Goal: Information Seeking & Learning: Learn about a topic

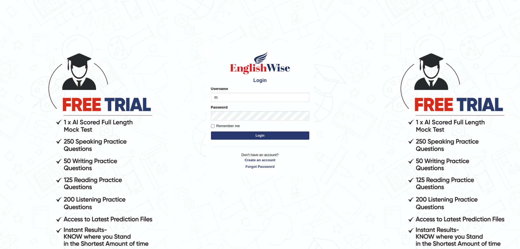
click at [342, 116] on body "Login Please fix the following errors: Username m Password Remember me Login Do…" at bounding box center [260, 150] width 520 height 249
click at [234, 99] on input "m" at bounding box center [260, 97] width 98 height 9
type input "Mugwunali"
click at [203, 177] on body "Login Please fix the following errors: Username Mugwunali Password Remember me …" at bounding box center [260, 150] width 520 height 249
click at [263, 135] on button "Login" at bounding box center [260, 135] width 98 height 8
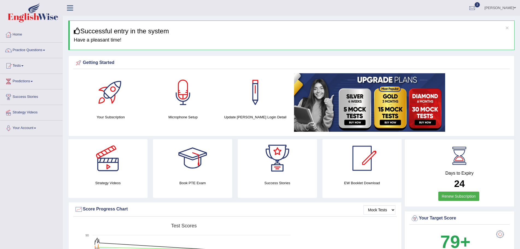
click at [45, 49] on link "Practice Questions" at bounding box center [31, 50] width 62 height 14
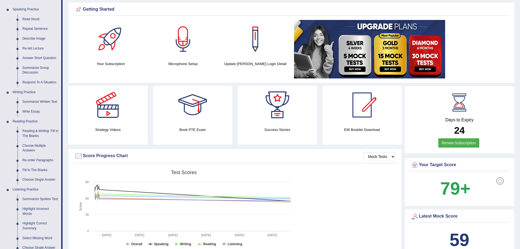
scroll to position [55, 0]
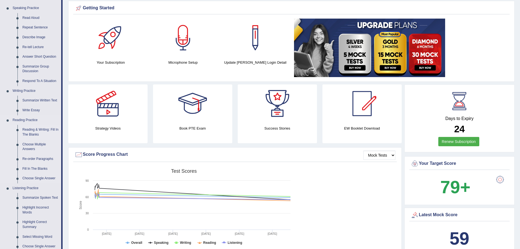
click at [32, 128] on link "Reading & Writing: Fill In The Blanks" at bounding box center [40, 132] width 41 height 14
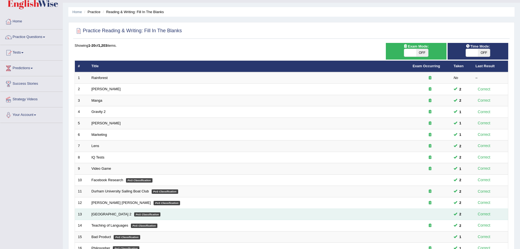
scroll to position [4, 0]
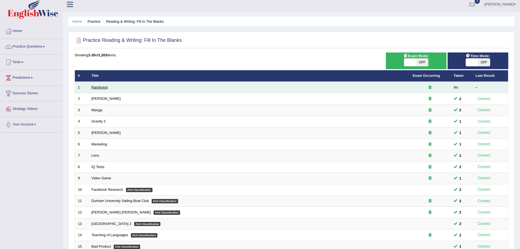
click at [99, 87] on link "Rainforest" at bounding box center [100, 87] width 16 height 4
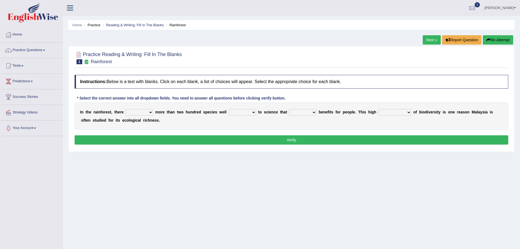
click at [149, 112] on select "have can be has is" at bounding box center [139, 112] width 27 height 7
select select "is"
click at [126, 109] on select "have can be has is" at bounding box center [139, 112] width 27 height 7
click at [252, 113] on select "knowing known knew know" at bounding box center [242, 112] width 27 height 7
select select "known"
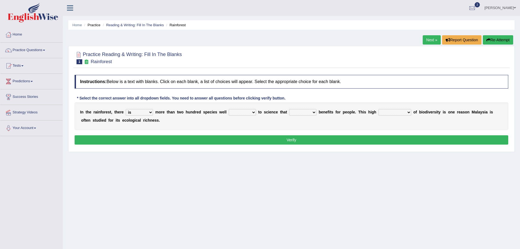
click at [229, 109] on select "knowing known knew know" at bounding box center [242, 112] width 27 height 7
click at [314, 113] on select "contain contained containing contains" at bounding box center [302, 112] width 27 height 7
select select "contains"
click at [289, 109] on select "contain contained containing contains" at bounding box center [302, 112] width 27 height 7
click at [409, 112] on select "condensation conjunction continuity complexity" at bounding box center [395, 112] width 33 height 7
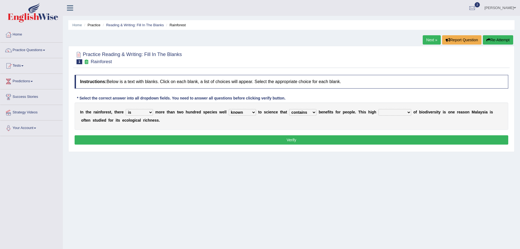
select select "condensation"
click at [379, 109] on select "condensation conjunction continuity complexity" at bounding box center [395, 112] width 33 height 7
click at [288, 141] on button "Verify" at bounding box center [292, 139] width 434 height 9
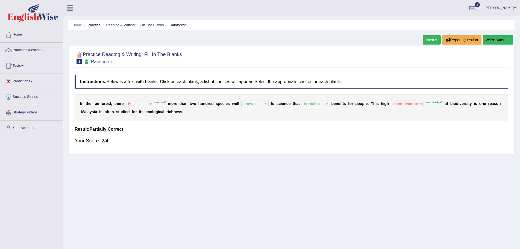
click at [497, 41] on button "Re-Attempt" at bounding box center [498, 39] width 30 height 9
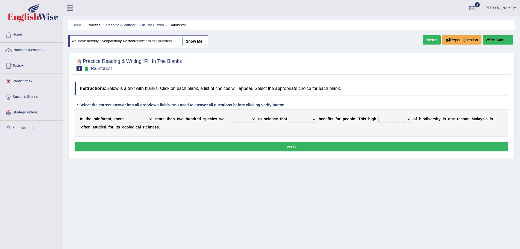
click at [149, 119] on select "have can be has is" at bounding box center [139, 119] width 27 height 7
select select "can be"
click at [126, 116] on select "have can be has is" at bounding box center [139, 119] width 27 height 7
click at [254, 119] on select "knowing known knew know" at bounding box center [242, 119] width 27 height 7
select select "known"
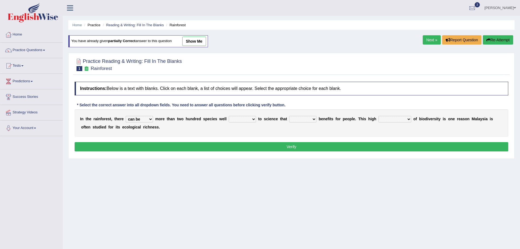
click at [229, 116] on select "knowing known knew know" at bounding box center [242, 119] width 27 height 7
click at [314, 118] on select "contain contained containing contains" at bounding box center [302, 119] width 27 height 7
select select "contains"
click at [289, 116] on select "contain contained containing contains" at bounding box center [302, 119] width 27 height 7
click at [410, 119] on select "condensation conjunction continuity complexity" at bounding box center [395, 119] width 33 height 7
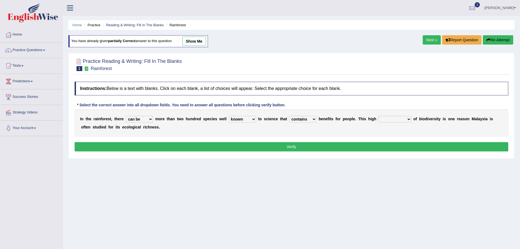
select select "complexity"
click at [379, 116] on select "condensation conjunction continuity complexity" at bounding box center [395, 119] width 33 height 7
click at [289, 145] on button "Verify" at bounding box center [292, 146] width 434 height 9
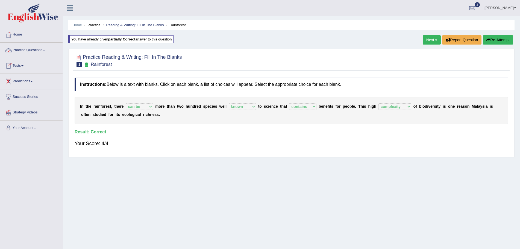
click at [44, 50] on link "Practice Questions" at bounding box center [31, 50] width 62 height 14
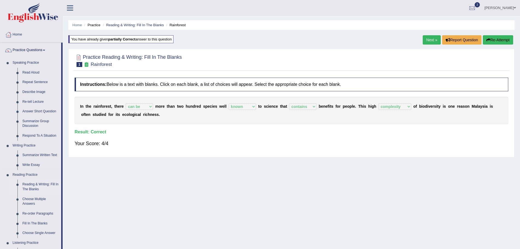
click at [44, 185] on link "Reading & Writing: Fill In The Blanks" at bounding box center [40, 187] width 41 height 14
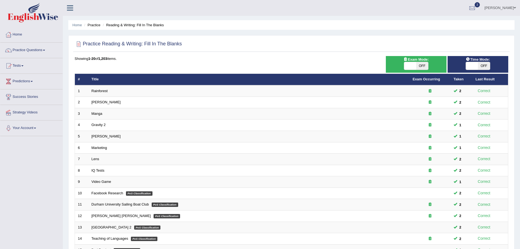
click at [482, 66] on span "OFF" at bounding box center [484, 66] width 12 height 8
checkbox input "true"
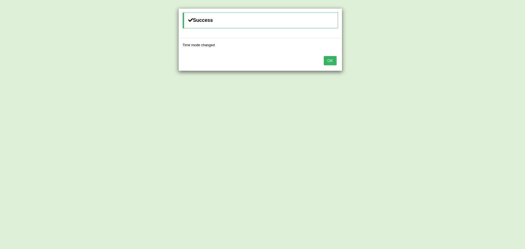
click at [330, 60] on button "OK" at bounding box center [330, 60] width 13 height 9
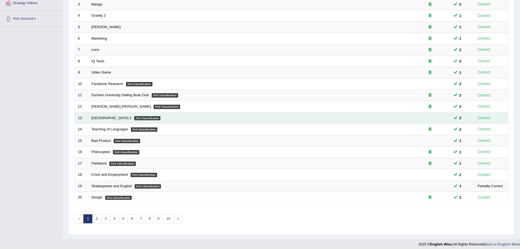
scroll to position [113, 0]
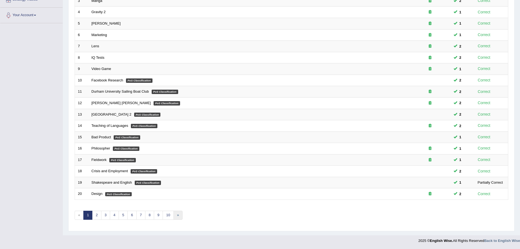
click at [179, 216] on link "»" at bounding box center [178, 215] width 9 height 9
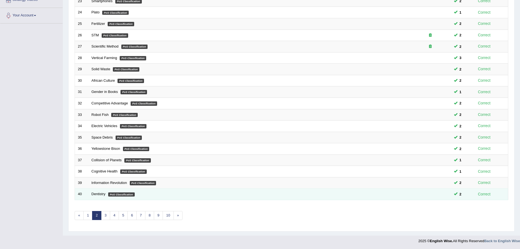
scroll to position [113, 0]
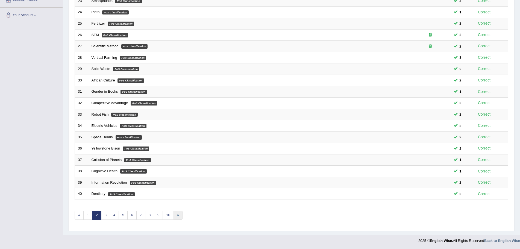
click at [178, 215] on link "»" at bounding box center [178, 215] width 9 height 9
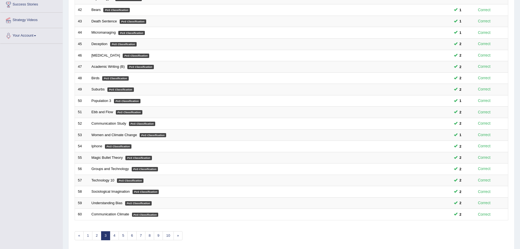
scroll to position [113, 0]
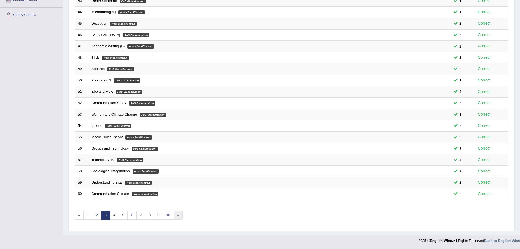
click at [177, 216] on link "»" at bounding box center [178, 215] width 9 height 9
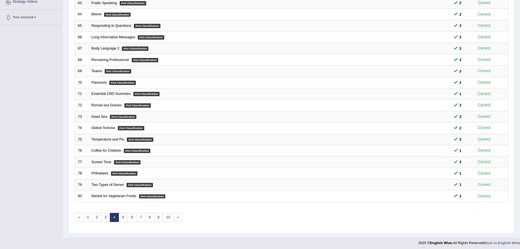
scroll to position [113, 0]
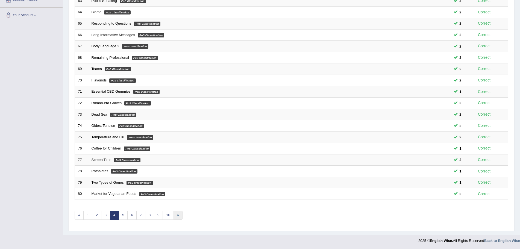
click at [178, 216] on link "»" at bounding box center [178, 215] width 9 height 9
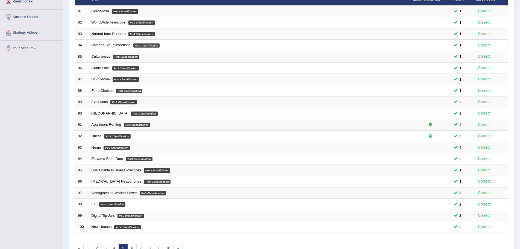
scroll to position [113, 0]
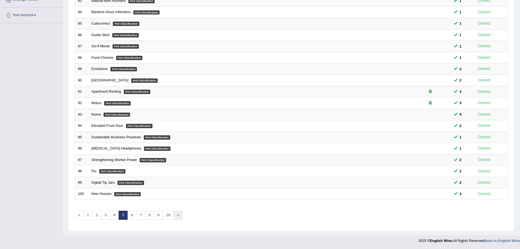
click at [178, 215] on link "»" at bounding box center [178, 215] width 9 height 9
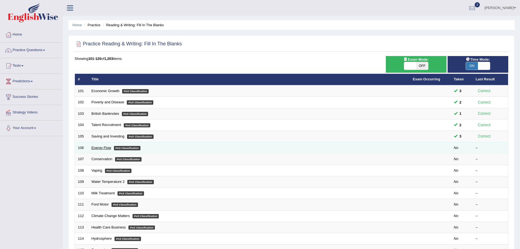
click at [102, 148] on link "Energy Flow" at bounding box center [102, 148] width 20 height 4
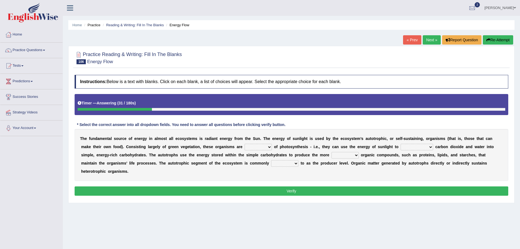
click at [269, 149] on select "aware capable proud guilty" at bounding box center [258, 147] width 27 height 7
select select "capable"
click at [245, 144] on select "aware capable proud guilty" at bounding box center [258, 147] width 27 height 7
click at [430, 148] on select "communicate build convert force" at bounding box center [417, 147] width 33 height 7
select select "convert"
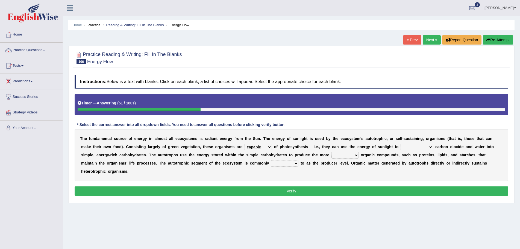
click at [401, 144] on select "communicate build convert force" at bounding box center [417, 147] width 33 height 7
click at [356, 156] on select "normal complex authentic futile" at bounding box center [345, 155] width 27 height 7
select select "complex"
click at [332, 152] on select "normal complex authentic futile" at bounding box center [345, 155] width 27 height 7
click at [294, 163] on select "made known provided referred" at bounding box center [284, 163] width 27 height 7
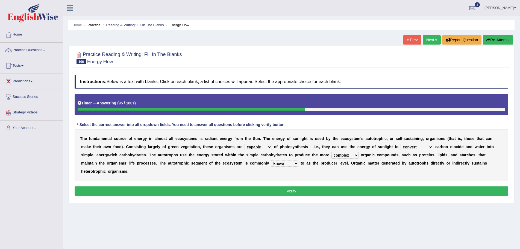
click at [271, 160] on select "made known provided referred" at bounding box center [284, 163] width 27 height 7
click at [294, 164] on select "made known provided referred" at bounding box center [284, 163] width 27 height 7
select select "referred"
click at [271, 160] on select "made known provided referred" at bounding box center [284, 163] width 27 height 7
click at [299, 190] on button "Verify" at bounding box center [292, 190] width 434 height 9
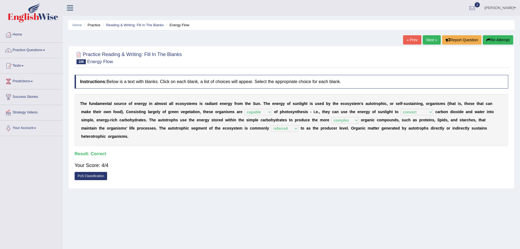
click at [429, 40] on link "Next »" at bounding box center [432, 39] width 18 height 9
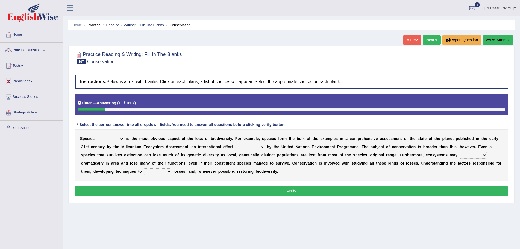
click at [121, 140] on select "richness extinction migration diversity" at bounding box center [110, 139] width 27 height 7
select select "extinction"
click at [97, 136] on select "richness extinction migration diversity" at bounding box center [110, 139] width 27 height 7
click at [262, 148] on select "confounded consulted converted coordinated" at bounding box center [250, 147] width 30 height 7
select select "confounded"
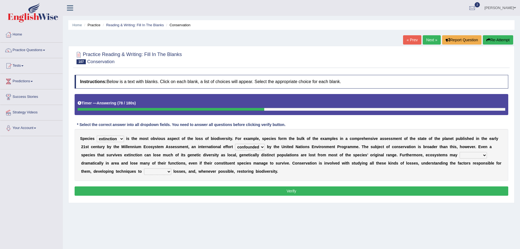
click at [235, 144] on select "confounded consulted converted coordinated" at bounding box center [250, 147] width 30 height 7
click at [483, 156] on select "expand remain shrink extend" at bounding box center [473, 155] width 27 height 7
select select "shrink"
click at [460, 152] on select "expand remain shrink extend" at bounding box center [473, 155] width 27 height 7
click at [168, 172] on select "prevent praise accelerate prompt" at bounding box center [157, 171] width 27 height 7
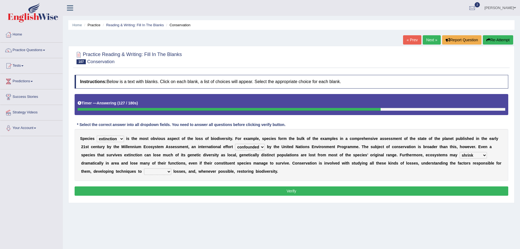
select select "prevent"
click at [144, 168] on select "prevent praise accelerate prompt" at bounding box center [157, 171] width 27 height 7
click at [263, 145] on select "confounded consulted converted coordinated" at bounding box center [250, 147] width 30 height 7
select select "coordinated"
click at [235, 144] on select "confounded consulted converted coordinated" at bounding box center [250, 147] width 30 height 7
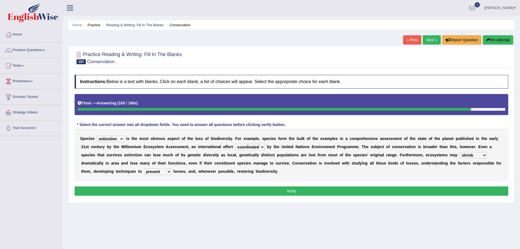
click at [300, 191] on button "Verify" at bounding box center [292, 190] width 434 height 9
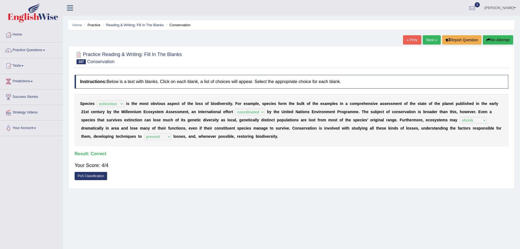
click at [428, 39] on link "Next »" at bounding box center [432, 39] width 18 height 9
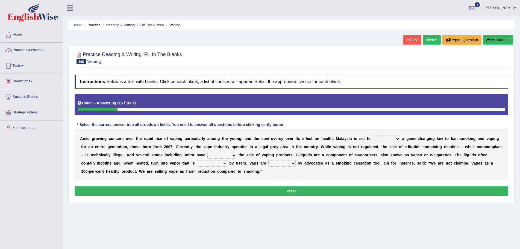
click at [396, 140] on select "introduce adapt lift enroll" at bounding box center [386, 139] width 27 height 7
select select "introduce"
click at [373, 136] on select "introduce adapt lift enroll" at bounding box center [386, 139] width 27 height 7
click at [233, 156] on select "proposed proliferated prohibited promoted" at bounding box center [221, 155] width 29 height 7
select select "prohibited"
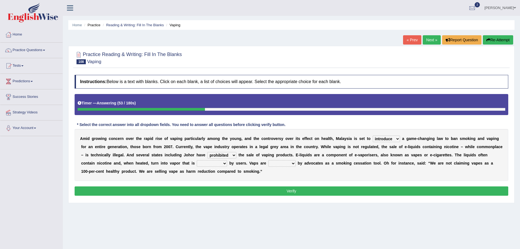
click at [207, 152] on select "proposed proliferated prohibited promoted" at bounding box center [221, 155] width 29 height 7
click at [225, 164] on select "comprised inhaled compressed exhaled" at bounding box center [212, 163] width 30 height 7
select select "inhaled"
click at [197, 160] on select "comprised inhaled compressed exhaled" at bounding box center [212, 163] width 30 height 7
click at [293, 164] on select "touted despised criticized destroyed" at bounding box center [281, 163] width 27 height 7
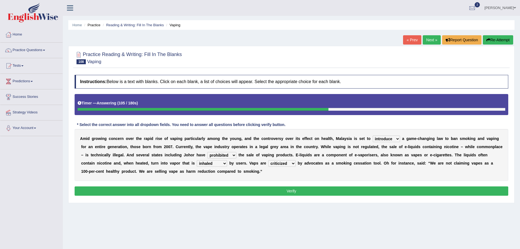
click at [269, 160] on select "touted despised criticized destroyed" at bounding box center [281, 163] width 27 height 7
click at [293, 166] on select "touted despised criticized destroyed" at bounding box center [281, 163] width 27 height 7
click at [318, 178] on div "A m i d g r o w i n g c o n c e r n o v e r t h e r a p i d r i s e o f v a p i…" at bounding box center [292, 155] width 434 height 52
click at [294, 164] on select "touted despised criticized destroyed" at bounding box center [281, 163] width 27 height 7
select select "touted"
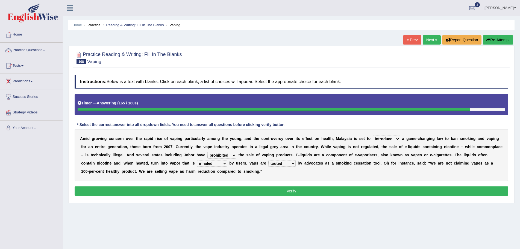
click at [269, 160] on select "touted despised criticized destroyed" at bounding box center [281, 163] width 27 height 7
click at [296, 191] on button "Verify" at bounding box center [292, 190] width 434 height 9
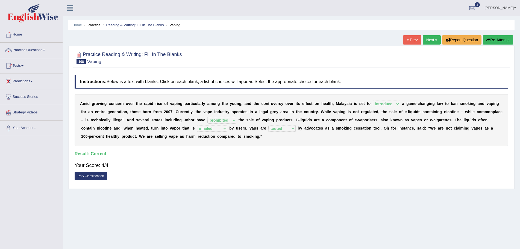
click at [426, 41] on link "Next »" at bounding box center [432, 39] width 18 height 9
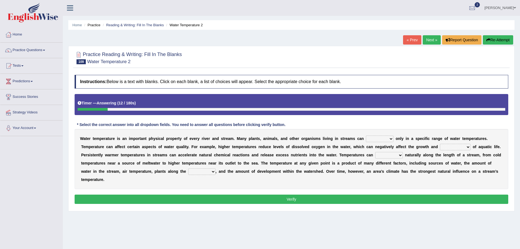
click at [391, 140] on select "wither perish flourish deteriorate" at bounding box center [380, 139] width 28 height 7
select select "flourish"
click at [366, 136] on select "wither perish flourish deteriorate" at bounding box center [380, 139] width 28 height 7
click at [468, 148] on select "productivity corrosion appreciation degradation" at bounding box center [455, 147] width 31 height 7
select select "productivity"
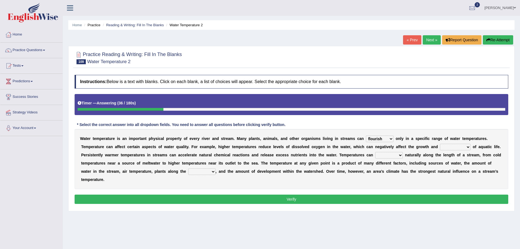
click at [440, 144] on select "productivity corrosion appreciation degradation" at bounding box center [455, 147] width 31 height 7
click at [401, 154] on select "decline vary remain deteriorate" at bounding box center [389, 155] width 28 height 7
select select "vary"
click at [375, 152] on select "decline vary remain deteriorate" at bounding box center [389, 155] width 28 height 7
click at [212, 172] on select "mountains road forest bank" at bounding box center [201, 171] width 27 height 7
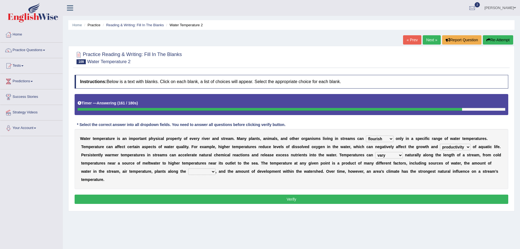
select select "road"
click at [188, 168] on select "mountains road forest bank" at bounding box center [201, 171] width 27 height 7
click at [284, 198] on button "Verify" at bounding box center [292, 199] width 434 height 9
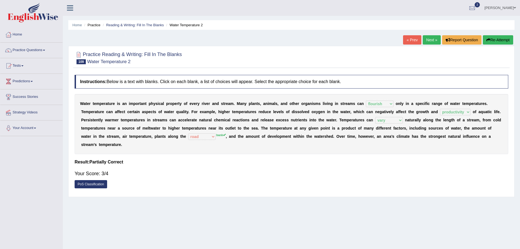
click at [493, 39] on button "Re-Attempt" at bounding box center [498, 39] width 30 height 9
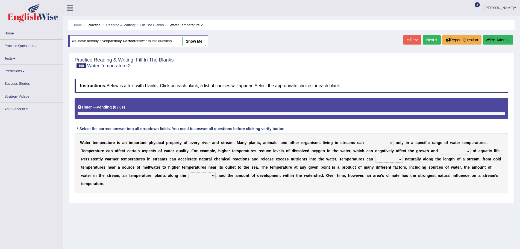
click at [391, 143] on select "wither perish flourish deteriorate" at bounding box center [380, 143] width 28 height 7
select select "flourish"
click at [366, 140] on select "wither perish flourish deteriorate" at bounding box center [380, 143] width 28 height 7
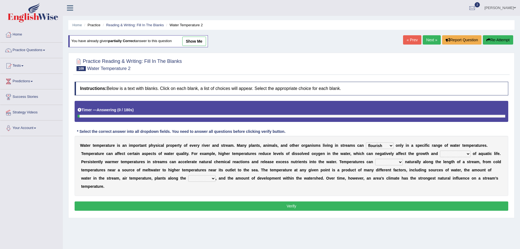
click at [469, 155] on select "productivity corrosion appreciation degradation" at bounding box center [455, 154] width 31 height 7
select select "productivity"
click at [440, 151] on select "productivity corrosion appreciation degradation" at bounding box center [455, 154] width 31 height 7
click at [400, 163] on select "decline vary remain deteriorate" at bounding box center [389, 162] width 28 height 7
select select "vary"
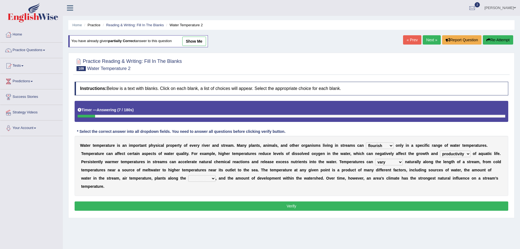
click at [375, 159] on select "decline vary remain deteriorate" at bounding box center [389, 162] width 28 height 7
click at [213, 178] on select "mountains road forest bank" at bounding box center [201, 178] width 27 height 7
select select "bank"
click at [188, 175] on select "mountains road forest bank" at bounding box center [201, 178] width 27 height 7
click at [278, 205] on button "Verify" at bounding box center [292, 205] width 434 height 9
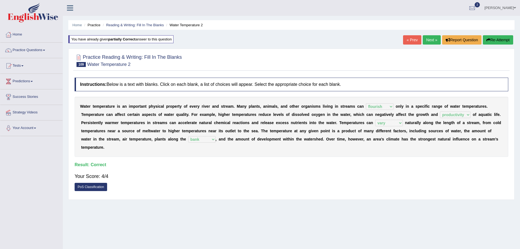
click at [426, 39] on link "Next »" at bounding box center [432, 39] width 18 height 9
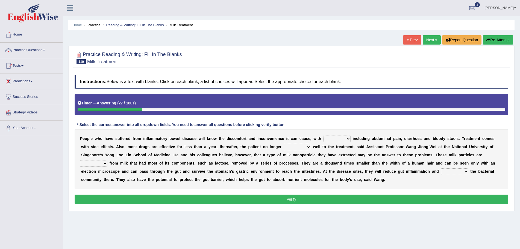
click at [349, 139] on select "symptoms sources causes benefits" at bounding box center [336, 139] width 27 height 7
select select "symptoms"
click at [323, 136] on select "symptoms sources causes benefits" at bounding box center [336, 139] width 27 height 7
click at [307, 148] on select "returns refers responds refuses" at bounding box center [297, 147] width 27 height 7
select select "responds"
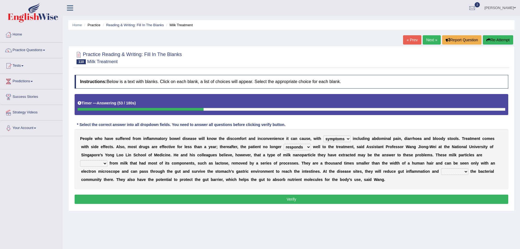
click at [284, 144] on select "returns refers responds refuses" at bounding box center [297, 147] width 27 height 7
click at [105, 163] on select "prohibited derived missed prevented" at bounding box center [93, 163] width 27 height 7
select select "derived"
click at [80, 160] on select "prohibited derived missed prevented" at bounding box center [93, 163] width 27 height 7
click at [466, 171] on select "restore erase quarantine disturb" at bounding box center [454, 171] width 27 height 7
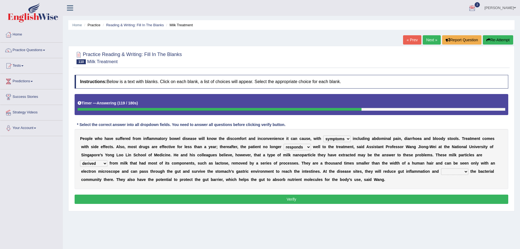
select select "restore"
click at [441, 168] on select "restore erase quarantine disturb" at bounding box center [454, 171] width 27 height 7
click at [308, 147] on select "returns refers responds refuses" at bounding box center [297, 147] width 27 height 7
click at [312, 152] on div "P e o p l e w h o h a v e s u f f e r e d f r o m i n f l a m m a t o r y b o w…" at bounding box center [292, 159] width 434 height 60
click at [290, 197] on button "Verify" at bounding box center [292, 199] width 434 height 9
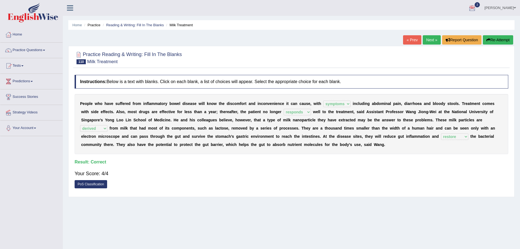
click at [427, 40] on link "Next »" at bounding box center [432, 39] width 18 height 9
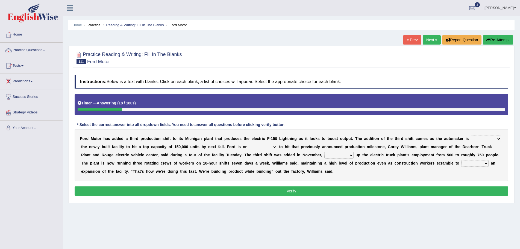
click at [499, 140] on select "selling decorating demolishing expanding" at bounding box center [486, 139] width 30 height 7
select select "expanding"
click at [471, 136] on select "selling decorating demolishing expanding" at bounding box center [486, 139] width 30 height 7
click at [274, 146] on select "foot table time track" at bounding box center [263, 147] width 27 height 7
select select "track"
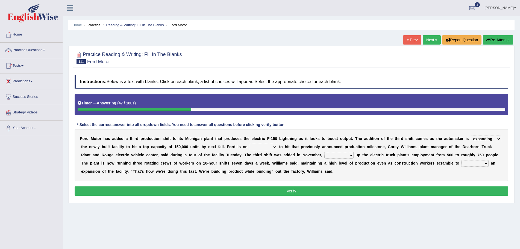
click at [250, 144] on select "foot table time track" at bounding box center [263, 147] width 27 height 7
click at [352, 155] on select "maintaining diminishing decreasing bumping" at bounding box center [338, 155] width 29 height 7
select select "maintaining"
click at [324, 152] on select "maintaining diminishing decreasing bumping" at bounding box center [338, 155] width 29 height 7
click at [486, 163] on select "cease postpone complete reverse" at bounding box center [474, 163] width 27 height 7
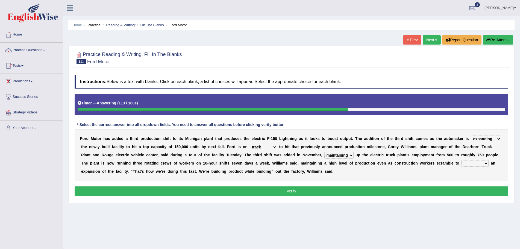
select select "complete"
click at [461, 160] on select "cease postpone complete reverse" at bounding box center [474, 163] width 27 height 7
click at [290, 190] on button "Verify" at bounding box center [292, 190] width 434 height 9
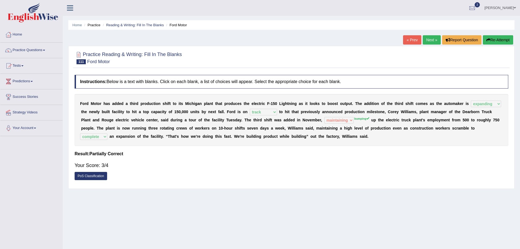
click at [493, 40] on button "Re-Attempt" at bounding box center [498, 39] width 30 height 9
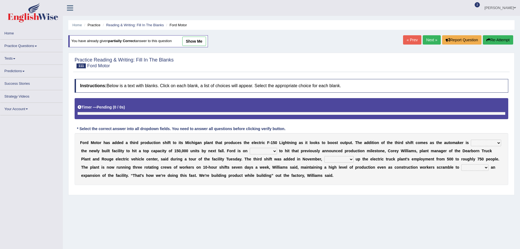
click at [274, 151] on select "foot table time track" at bounding box center [263, 151] width 27 height 7
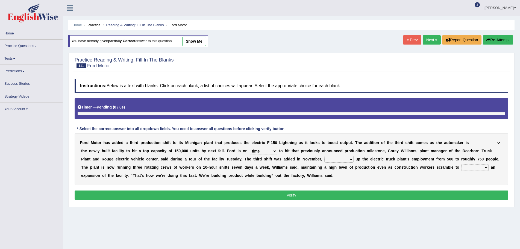
click at [250, 151] on select "foot table time track" at bounding box center [263, 151] width 27 height 7
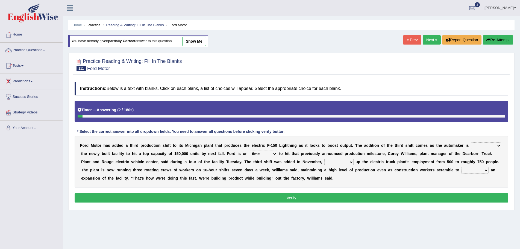
click at [275, 154] on select "foot table time track" at bounding box center [263, 154] width 27 height 7
select select "track"
click at [250, 151] on select "foot table time track" at bounding box center [263, 154] width 27 height 7
click at [499, 146] on select "selling decorating demolishing expanding" at bounding box center [486, 145] width 30 height 7
select select "expanding"
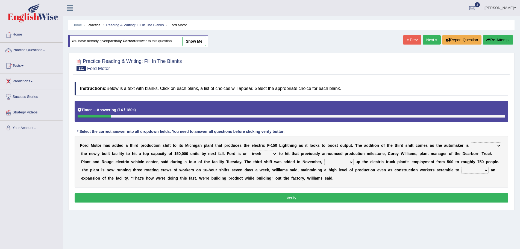
click at [471, 142] on select "selling decorating demolishing expanding" at bounding box center [486, 145] width 30 height 7
click at [348, 161] on select "maintaining diminishing decreasing bumping" at bounding box center [338, 162] width 29 height 7
select select "bumping"
click at [324, 159] on select "maintaining diminishing decreasing bumping" at bounding box center [338, 162] width 29 height 7
click at [485, 170] on select "cease postpone complete reverse" at bounding box center [474, 170] width 27 height 7
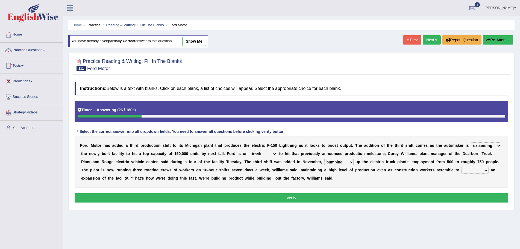
select select "complete"
click at [461, 167] on select "cease postpone complete reverse" at bounding box center [474, 170] width 27 height 7
click at [289, 199] on button "Verify" at bounding box center [292, 197] width 434 height 9
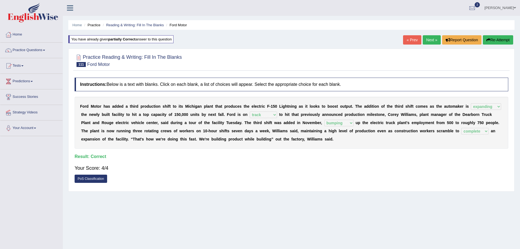
click at [430, 39] on link "Next »" at bounding box center [432, 39] width 18 height 9
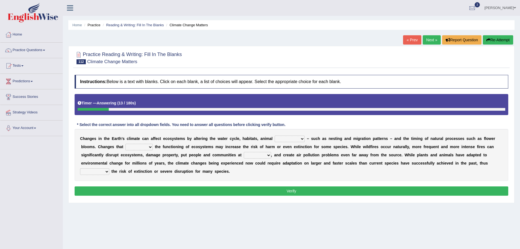
click at [302, 139] on select "creativity behavior weaknesses amounts" at bounding box center [290, 139] width 30 height 7
select select "behavior"
click at [275, 136] on select "creativity behavior weaknesses amounts" at bounding box center [290, 139] width 30 height 7
click at [150, 146] on select "enclose interfere disrupt benefit" at bounding box center [138, 147] width 27 height 7
select select "disrupt"
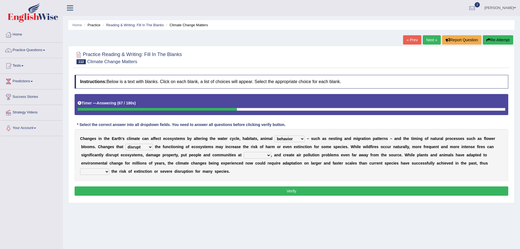
click at [125, 144] on select "enclose interfere disrupt benefit" at bounding box center [138, 147] width 27 height 7
click at [268, 156] on select "ease front risk first" at bounding box center [257, 155] width 27 height 7
select select "risk"
click at [244, 152] on select "ease front risk first" at bounding box center [257, 155] width 27 height 7
click at [106, 172] on select "mitigating increasing maintaining decreasing" at bounding box center [94, 171] width 29 height 7
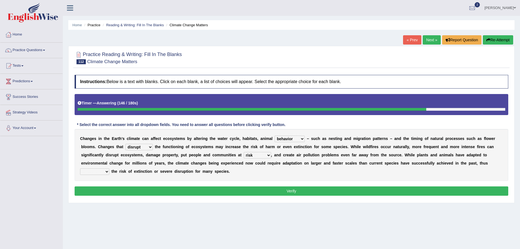
select select "mitigating"
click at [80, 168] on select "mitigating increasing maintaining decreasing" at bounding box center [94, 171] width 29 height 7
click at [291, 190] on button "Verify" at bounding box center [292, 190] width 434 height 9
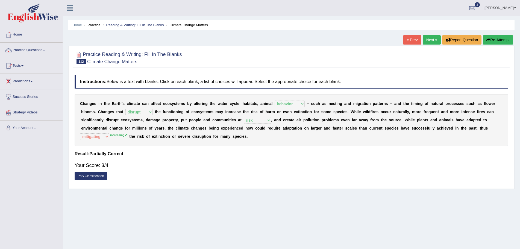
click at [491, 39] on button "Re-Attempt" at bounding box center [498, 39] width 30 height 9
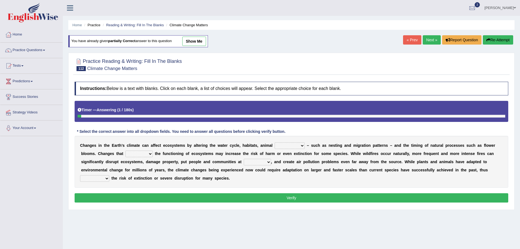
click at [302, 146] on select "creativity behavior weaknesses amounts" at bounding box center [290, 145] width 30 height 7
select select "behavior"
click at [275, 142] on select "creativity behavior weaknesses amounts" at bounding box center [290, 145] width 30 height 7
click at [149, 154] on select "enclose interfere disrupt benefit" at bounding box center [138, 154] width 27 height 7
select select "disrupt"
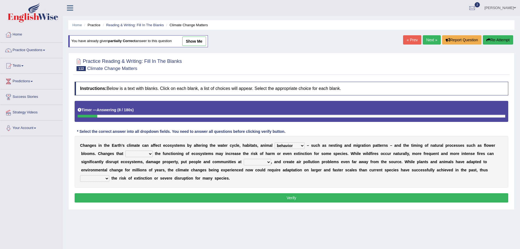
click at [125, 151] on select "enclose interfere disrupt benefit" at bounding box center [138, 154] width 27 height 7
click at [268, 162] on select "ease front risk first" at bounding box center [257, 162] width 27 height 7
select select "risk"
click at [244, 159] on select "ease front risk first" at bounding box center [257, 162] width 27 height 7
click at [106, 179] on select "mitigating increasing maintaining decreasing" at bounding box center [94, 178] width 29 height 7
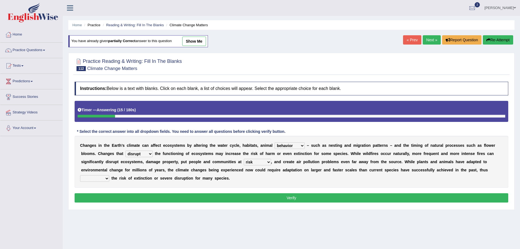
select select "increasing"
click at [80, 175] on select "mitigating increasing maintaining decreasing" at bounding box center [94, 178] width 29 height 7
click at [293, 193] on button "Verify" at bounding box center [292, 197] width 434 height 9
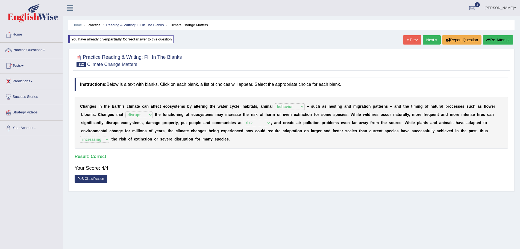
click at [428, 39] on link "Next »" at bounding box center [432, 39] width 18 height 9
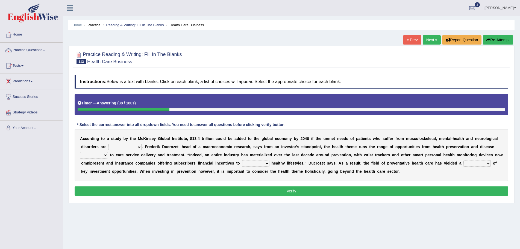
click at [139, 148] on select "demonstrated created addressed altered" at bounding box center [125, 147] width 33 height 7
select select "addressed"
click at [109, 144] on select "demonstrated created addressed altered" at bounding box center [125, 147] width 33 height 7
click at [104, 155] on select "prevention projection promotion prohibition" at bounding box center [94, 155] width 28 height 7
select select "prevention"
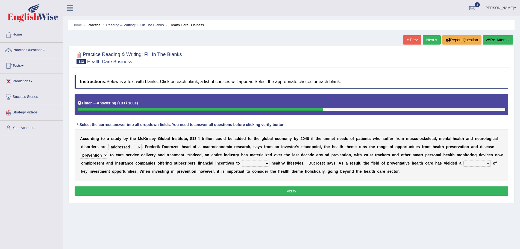
click at [80, 152] on select "prevention projection promotion prohibition" at bounding box center [94, 155] width 28 height 7
click at [269, 165] on select "adopt effect abandon extend" at bounding box center [255, 163] width 27 height 7
select select "adopt"
click at [252, 160] on select "adopt effect abandon extend" at bounding box center [255, 163] width 27 height 7
click at [491, 164] on select "number means team network" at bounding box center [477, 163] width 27 height 7
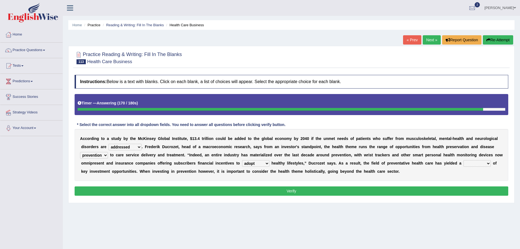
select select "number"
click at [473, 160] on select "number means team network" at bounding box center [477, 163] width 27 height 7
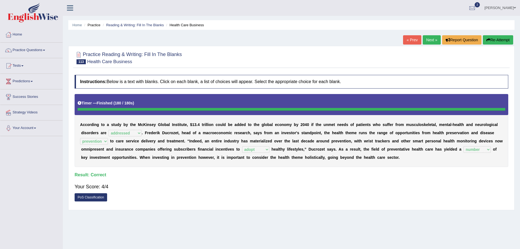
click at [430, 40] on link "Next »" at bounding box center [432, 39] width 18 height 9
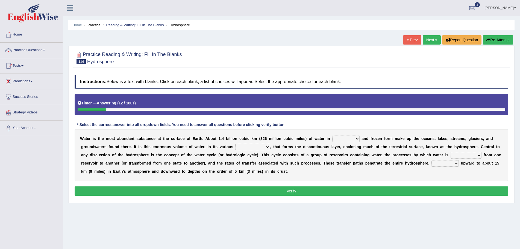
click at [358, 139] on select "liquid mixed gaseous solid" at bounding box center [345, 139] width 27 height 7
select select "liquid"
click at [332, 136] on select "liquid mixed gaseous solid" at bounding box center [345, 139] width 27 height 7
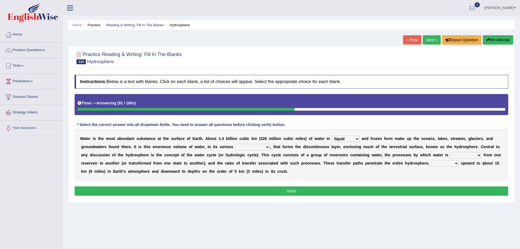
click at [267, 148] on select "levels formats fields manifestations" at bounding box center [252, 147] width 35 height 7
select select "levels"
click at [235, 144] on select "levels formats fields manifestations" at bounding box center [252, 147] width 35 height 7
click at [480, 155] on select "transmitted transferred translated transplanted" at bounding box center [466, 155] width 31 height 7
select select "transferred"
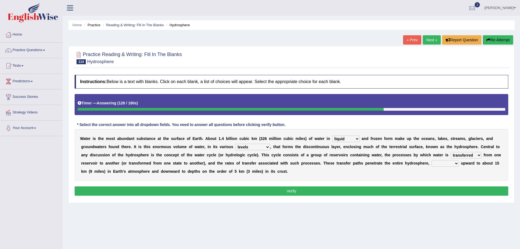
click at [451, 152] on select "transmitted transferred translated transplanted" at bounding box center [466, 155] width 31 height 7
click at [457, 164] on select "extending diving flying soanng" at bounding box center [445, 163] width 27 height 7
select select "extending"
click at [432, 160] on select "extending diving flying soanng" at bounding box center [445, 163] width 27 height 7
click at [455, 163] on select "extending diving flying soanng" at bounding box center [445, 163] width 27 height 7
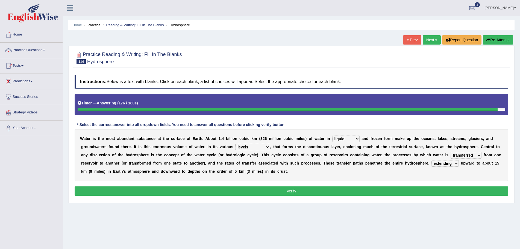
click at [400, 217] on div "Home Practice Reading & Writing: Fill In The Blanks Hydrosphere « Prev Next » R…" at bounding box center [291, 136] width 457 height 273
click at [319, 189] on button "Verify" at bounding box center [292, 190] width 434 height 9
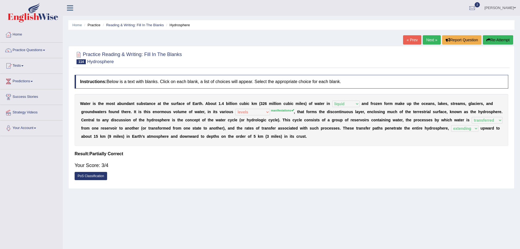
click at [497, 41] on button "Re-Attempt" at bounding box center [498, 39] width 30 height 9
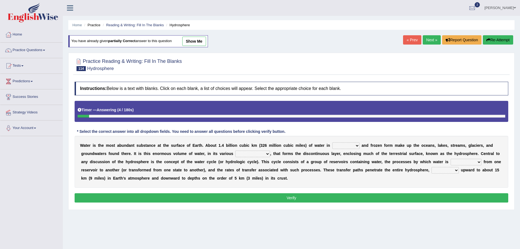
click at [356, 147] on select "liquid mixed gaseous solid" at bounding box center [345, 145] width 27 height 7
select select "liquid"
click at [332, 142] on select "liquid mixed gaseous solid" at bounding box center [345, 145] width 27 height 7
click at [268, 155] on select "levels formats fields manifestations" at bounding box center [252, 154] width 35 height 7
select select "manifestations"
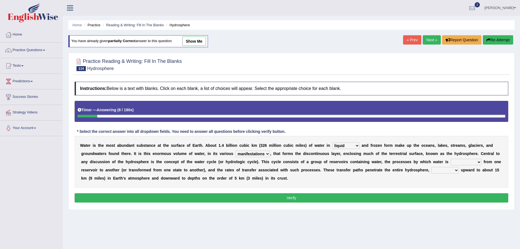
click at [235, 151] on select "levels formats fields manifestations" at bounding box center [252, 154] width 35 height 7
click at [481, 162] on select "transmitted transferred translated transplanted" at bounding box center [466, 162] width 31 height 7
select select "transferred"
click at [451, 159] on select "transmitted transferred translated transplanted" at bounding box center [466, 162] width 31 height 7
click at [456, 169] on select "extending diving flying soanng" at bounding box center [445, 170] width 27 height 7
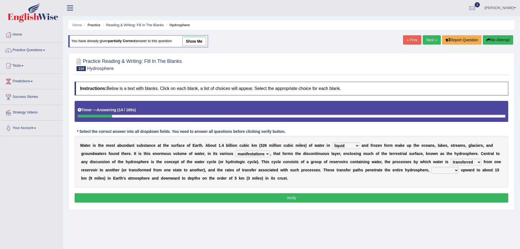
select select "extending"
click at [432, 167] on select "extending diving flying soanng" at bounding box center [445, 170] width 27 height 7
click at [297, 198] on button "Verify" at bounding box center [292, 197] width 434 height 9
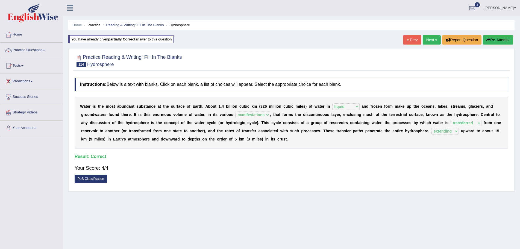
click at [427, 40] on link "Next »" at bounding box center [432, 39] width 18 height 9
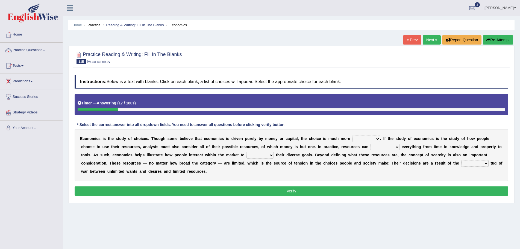
click at [379, 140] on select "discursive permissive expansive expensive" at bounding box center [366, 139] width 28 height 7
select select "discursive"
click at [352, 136] on select "discursive permissive expansive expensive" at bounding box center [366, 139] width 28 height 7
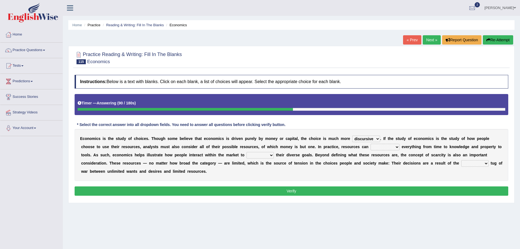
click at [399, 147] on select "trespass surpass debate encompass" at bounding box center [385, 147] width 29 height 7
select select "encompass"
click at [371, 144] on select "trespass surpass debate encompass" at bounding box center [385, 147] width 29 height 7
click at [271, 156] on select "idolize realize utilize finalize" at bounding box center [260, 155] width 27 height 7
select select "utilize"
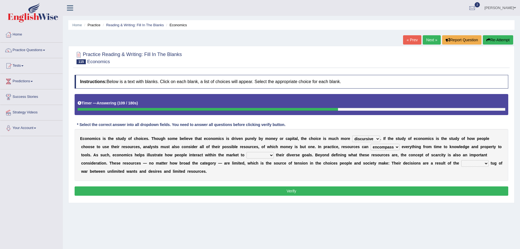
click at [247, 152] on select "idolize realize utilize finalize" at bounding box center [260, 155] width 27 height 7
click at [486, 163] on select "resonant extant blatant constant" at bounding box center [474, 163] width 27 height 7
select select "constant"
click at [461, 160] on select "resonant extant blatant constant" at bounding box center [474, 163] width 27 height 7
click at [397, 148] on select "trespass surpass debate encompass" at bounding box center [385, 147] width 29 height 7
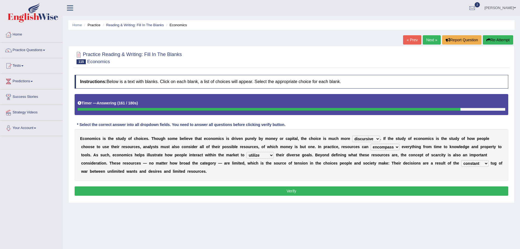
click at [411, 219] on div "Home Practice Reading & Writing: Fill In The Blanks Economics « Prev Next » Rep…" at bounding box center [291, 136] width 457 height 273
click at [307, 190] on button "Verify" at bounding box center [292, 190] width 434 height 9
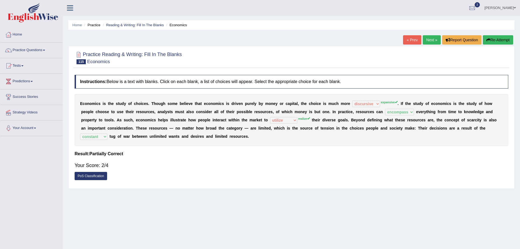
click at [495, 38] on button "Re-Attempt" at bounding box center [498, 39] width 30 height 9
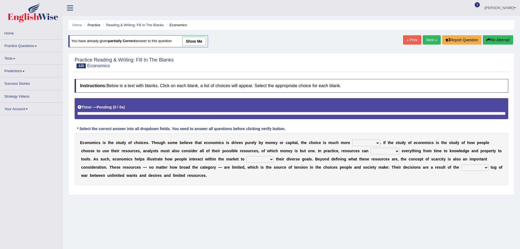
select select "expansive"
click at [352, 140] on select "discursive permissive expansive expensive" at bounding box center [366, 143] width 28 height 7
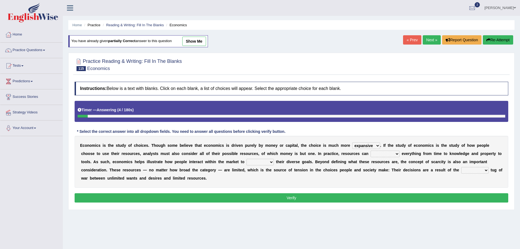
click at [398, 154] on select "trespass surpass debate encompass" at bounding box center [385, 154] width 29 height 7
select select "encompass"
click at [371, 151] on select "trespass surpass debate encompass" at bounding box center [385, 154] width 29 height 7
click at [271, 162] on select "idolize realize utilize finalize" at bounding box center [260, 162] width 27 height 7
select select "realize"
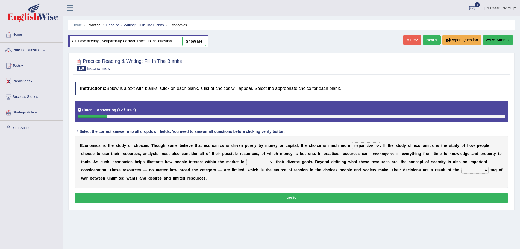
click at [247, 159] on select "idolize realize utilize finalize" at bounding box center [260, 162] width 27 height 7
click at [485, 170] on select "resonant extant blatant constant" at bounding box center [474, 170] width 27 height 7
select select "constant"
click at [461, 167] on select "resonant extant blatant constant" at bounding box center [474, 170] width 27 height 7
click at [285, 195] on button "Verify" at bounding box center [292, 197] width 434 height 9
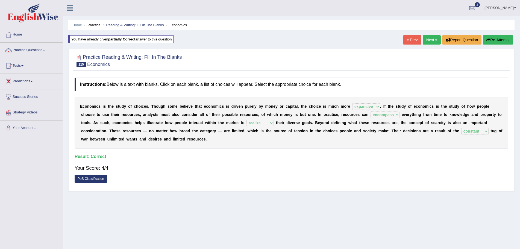
click at [427, 40] on link "Next »" at bounding box center [432, 39] width 18 height 9
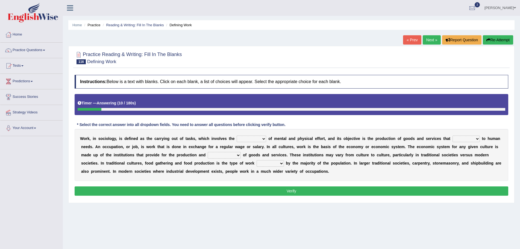
click at [265, 139] on select "conjecture apiculture posture expenditure" at bounding box center [252, 139] width 30 height 7
select select "conjecture"
click at [237, 136] on select "conjecture apiculture posture expenditure" at bounding box center [252, 139] width 30 height 7
click at [263, 138] on select "conjecture apiculture posture expenditure" at bounding box center [252, 139] width 30 height 7
click at [335, 215] on div "Home Practice Reading & Writing: Fill In The Blanks Defining Work « Prev Next »…" at bounding box center [291, 136] width 457 height 273
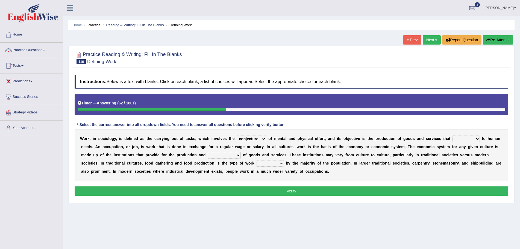
click at [477, 139] on select "add design relate cater" at bounding box center [466, 139] width 27 height 7
select select "relate"
click at [453, 136] on select "add design relate cater" at bounding box center [466, 139] width 27 height 7
click at [238, 155] on select "figuration distribution consumption disintegration" at bounding box center [224, 155] width 33 height 7
select select "distribution"
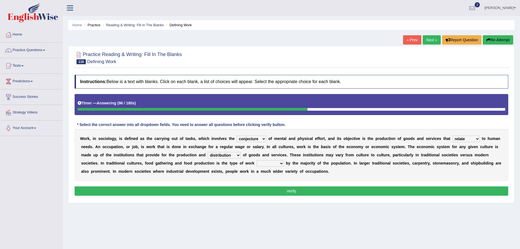
click at [208, 152] on select "figuration distribution consumption disintegration" at bounding box center [224, 155] width 33 height 7
click at [283, 165] on select "canopied built occupied simplified" at bounding box center [270, 163] width 27 height 7
select select "occupied"
click at [257, 160] on select "canopied built occupied simplified" at bounding box center [270, 163] width 27 height 7
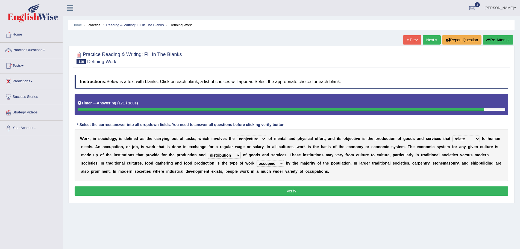
click at [308, 189] on button "Verify" at bounding box center [292, 190] width 434 height 9
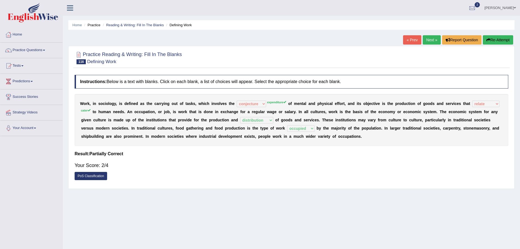
click at [495, 39] on button "Re-Attempt" at bounding box center [498, 39] width 30 height 9
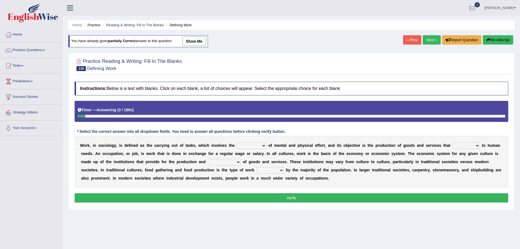
click at [262, 145] on select "conjecture apiculture posture expenditure" at bounding box center [252, 145] width 30 height 7
select select "expenditure"
click at [237, 142] on select "conjecture apiculture posture expenditure" at bounding box center [252, 145] width 30 height 7
click at [477, 144] on select "add design relate cater" at bounding box center [466, 145] width 27 height 7
select select "cater"
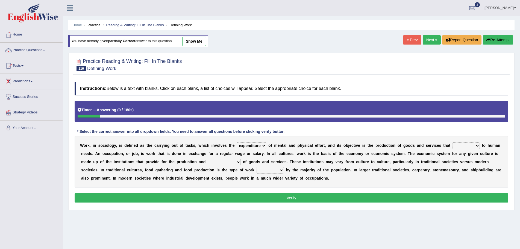
click at [453, 142] on select "add design relate cater" at bounding box center [466, 145] width 27 height 7
click at [239, 164] on select "figuration distribution consumption disintegration" at bounding box center [224, 162] width 33 height 7
select select "distribution"
click at [208, 159] on select "figuration distribution consumption disintegration" at bounding box center [224, 162] width 33 height 7
click at [281, 169] on select "canopied built occupied simplified" at bounding box center [270, 170] width 27 height 7
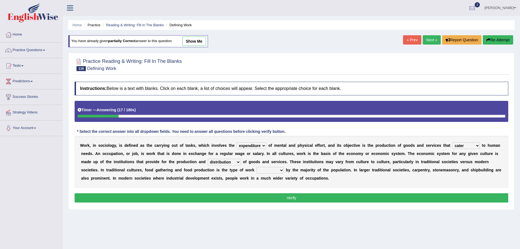
select select "occupied"
click at [257, 167] on select "canopied built occupied simplified" at bounding box center [270, 170] width 27 height 7
click at [306, 196] on button "Verify" at bounding box center [292, 197] width 434 height 9
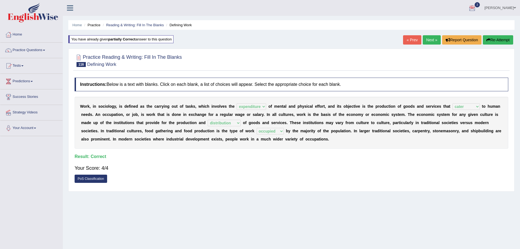
click at [429, 38] on link "Next »" at bounding box center [432, 39] width 18 height 9
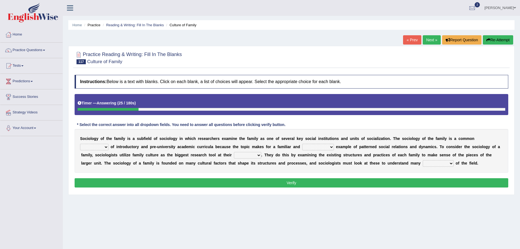
click at [107, 149] on select "component eminent opponent continent" at bounding box center [94, 147] width 28 height 7
select select "component"
click at [80, 144] on select "component eminent opponent continent" at bounding box center [94, 147] width 28 height 7
click at [333, 147] on select "ineffective introspective illustrative inoperative" at bounding box center [318, 147] width 32 height 7
select select "illustrative"
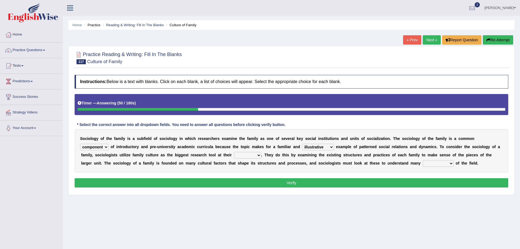
click at [303, 144] on select "ineffective introspective illustrative inoperative" at bounding box center [318, 147] width 32 height 7
click at [259, 156] on select "disposal proposal rehearsal refusal" at bounding box center [247, 155] width 27 height 7
select select "proposal"
click at [234, 152] on select "disposal proposal rehearsal refusal" at bounding box center [247, 155] width 27 height 7
click at [451, 163] on select "refusal frailties amenities complexities" at bounding box center [438, 163] width 31 height 7
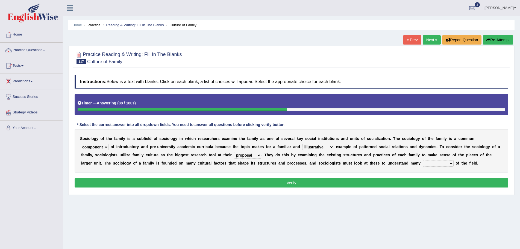
select select "complexities"
click at [423, 160] on select "refusal frailties amenities complexities" at bounding box center [438, 163] width 31 height 7
click at [294, 182] on button "Verify" at bounding box center [292, 182] width 434 height 9
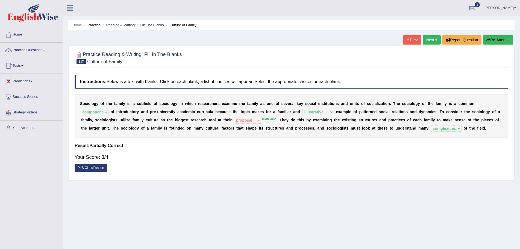
click at [497, 39] on button "Re-Attempt" at bounding box center [498, 39] width 30 height 9
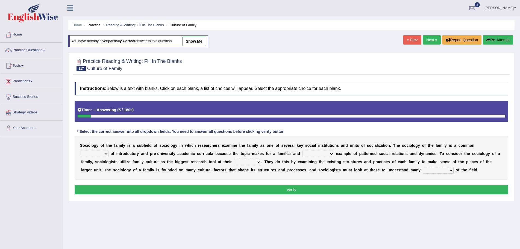
click at [333, 155] on select "ineffective introspective illustrative inoperative" at bounding box center [318, 154] width 32 height 7
select select "illustrative"
click at [303, 151] on select "ineffective introspective illustrative inoperative" at bounding box center [318, 154] width 32 height 7
click at [107, 154] on select "component eminent opponent continent" at bounding box center [94, 154] width 28 height 7
click at [80, 151] on select "component eminent opponent continent" at bounding box center [94, 154] width 28 height 7
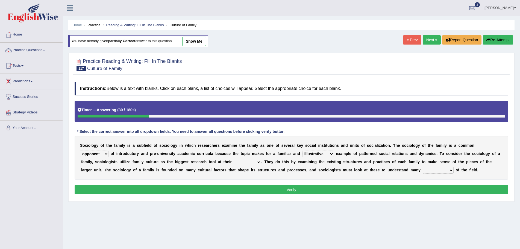
click at [107, 156] on select "component eminent opponent continent" at bounding box center [94, 154] width 28 height 7
select select "component"
click at [80, 151] on select "component eminent opponent continent" at bounding box center [94, 154] width 28 height 7
click at [257, 163] on select "disposal proposal rehearsal refusal" at bounding box center [247, 162] width 27 height 7
select select "disposal"
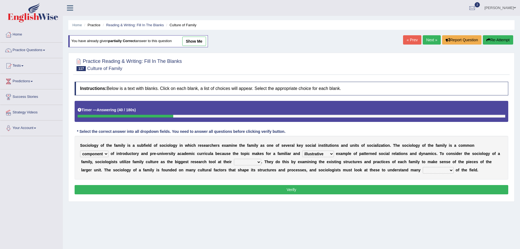
click at [234, 159] on select "disposal proposal rehearsal refusal" at bounding box center [247, 162] width 27 height 7
click at [452, 171] on select "refusal frailties amenities complexities" at bounding box center [438, 170] width 31 height 7
select select "complexities"
click at [423, 167] on select "refusal frailties amenities complexities" at bounding box center [438, 170] width 31 height 7
click at [293, 190] on button "Verify" at bounding box center [292, 189] width 434 height 9
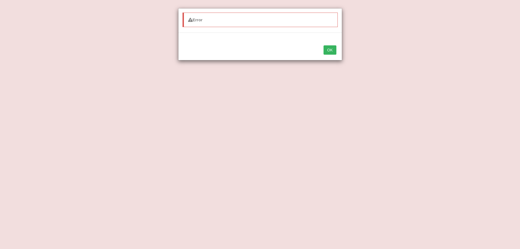
click at [331, 49] on button "OK" at bounding box center [330, 49] width 13 height 9
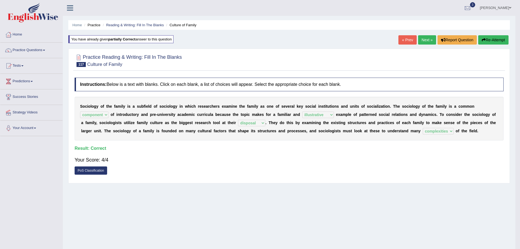
click at [423, 38] on link "Next »" at bounding box center [427, 39] width 18 height 9
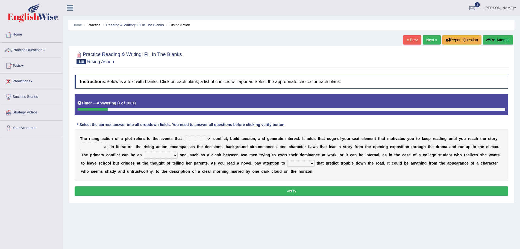
click at [209, 141] on select "provoke invoke revoke convoke" at bounding box center [197, 139] width 27 height 7
click at [184, 136] on select "provoke invoke revoke convoke" at bounding box center [197, 139] width 27 height 7
click at [208, 140] on select "provoke invoke revoke convoke" at bounding box center [197, 139] width 27 height 7
select select "provoke"
click at [184, 136] on select "provoke invoke revoke convoke" at bounding box center [197, 139] width 27 height 7
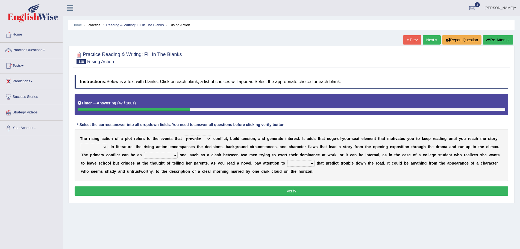
click at [104, 147] on select "element line flow climax" at bounding box center [93, 147] width 27 height 7
select select "climax"
click at [80, 144] on select "element line flow climax" at bounding box center [93, 147] width 27 height 7
click at [176, 156] on select "conditional external compositional functional" at bounding box center [161, 155] width 34 height 7
select select "external"
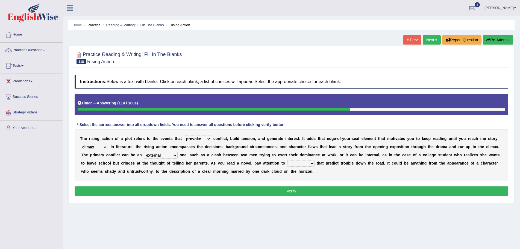
click at [144, 152] on select "conditional external compositional functional" at bounding box center [161, 155] width 34 height 7
click at [312, 163] on select "features glues clues traits" at bounding box center [300, 163] width 27 height 7
select select "traits"
click at [287, 160] on select "features glues clues traits" at bounding box center [300, 163] width 27 height 7
click at [294, 190] on button "Verify" at bounding box center [292, 190] width 434 height 9
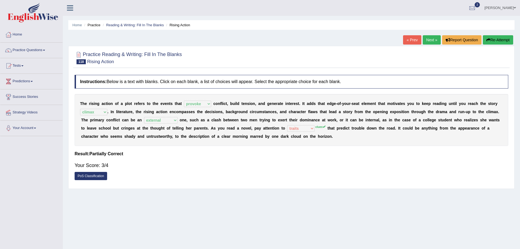
click at [501, 39] on button "Re-Attempt" at bounding box center [498, 39] width 30 height 9
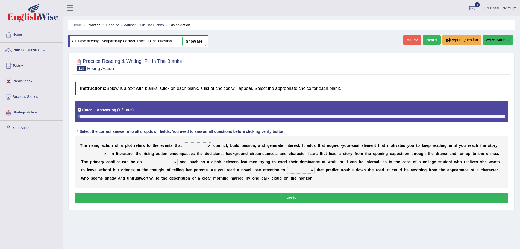
click at [210, 147] on select "provoke invoke revoke convoke" at bounding box center [197, 145] width 27 height 7
select select "provoke"
click at [184, 142] on select "provoke invoke revoke convoke" at bounding box center [197, 145] width 27 height 7
click at [105, 155] on select "element line flow climax" at bounding box center [93, 154] width 27 height 7
select select "climax"
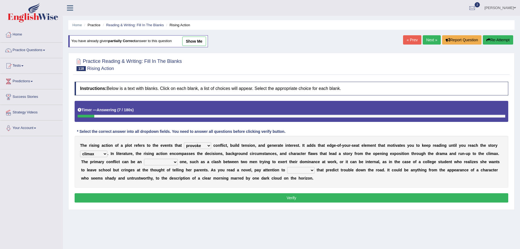
click at [80, 151] on select "element line flow climax" at bounding box center [93, 154] width 27 height 7
click at [174, 162] on select "conditional external compositional functional" at bounding box center [161, 162] width 34 height 7
select select "external"
click at [144, 159] on select "conditional external compositional functional" at bounding box center [161, 162] width 34 height 7
click at [312, 171] on select "features glues clues traits" at bounding box center [300, 170] width 27 height 7
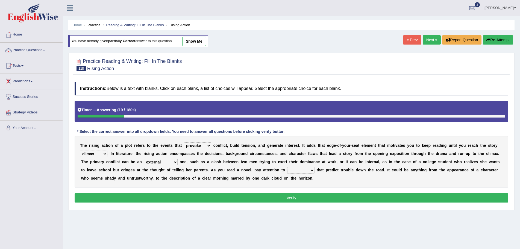
select select "clues"
click at [287, 167] on select "features glues clues traits" at bounding box center [300, 170] width 27 height 7
click at [296, 197] on button "Verify" at bounding box center [292, 197] width 434 height 9
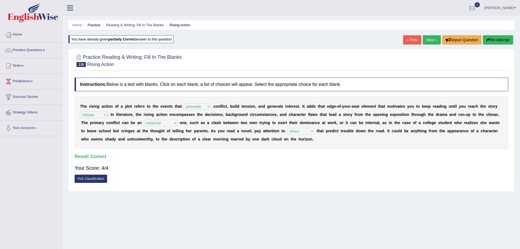
click at [429, 39] on link "Next »" at bounding box center [432, 39] width 18 height 9
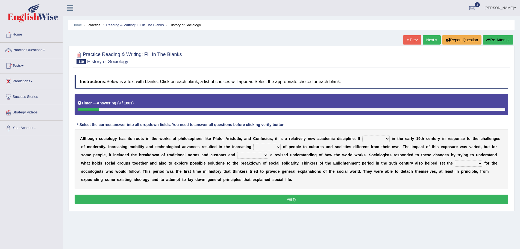
click at [388, 139] on select "emerged traversed survived invented" at bounding box center [375, 139] width 27 height 7
select select "emerged"
click at [362, 136] on select "emerged traversed survived invented" at bounding box center [375, 139] width 27 height 7
click at [277, 148] on select "embrasure closure enclosure exposure" at bounding box center [266, 147] width 27 height 7
select select "exposure"
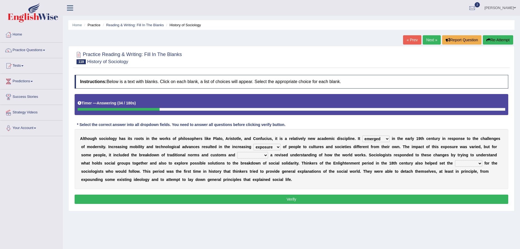
click at [253, 144] on select "embrasure closure enclosure exposure" at bounding box center [266, 147] width 27 height 7
click at [264, 156] on select "unwarranted transplanted warranted implanted" at bounding box center [252, 155] width 31 height 7
select select "warranted"
click at [237, 152] on select "unwarranted transplanted warranted implanted" at bounding box center [252, 155] width 31 height 7
click at [481, 163] on select "rule standard tone stage" at bounding box center [468, 163] width 27 height 7
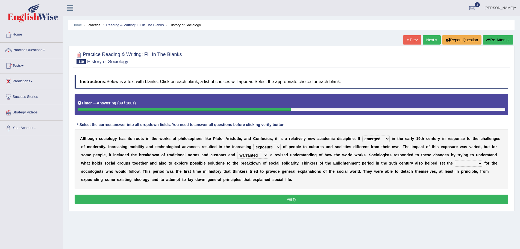
select select "standard"
click at [455, 160] on select "rule standard tone stage" at bounding box center [468, 163] width 27 height 7
click at [293, 199] on button "Verify" at bounding box center [292, 199] width 434 height 9
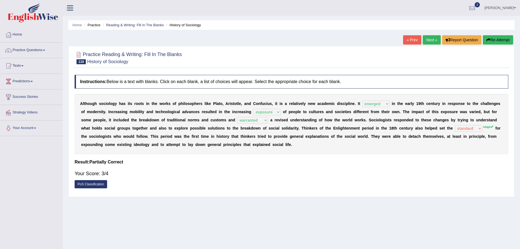
click at [499, 39] on button "Re-Attempt" at bounding box center [498, 39] width 30 height 9
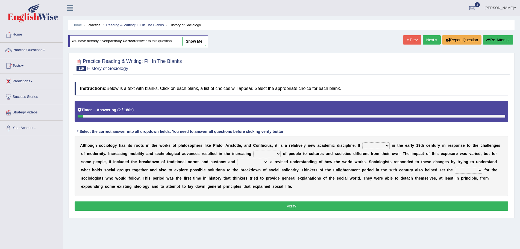
click at [387, 145] on select "emerged traversed survived invented" at bounding box center [375, 145] width 27 height 7
select select "emerged"
click at [362, 142] on select "emerged traversed survived invented" at bounding box center [375, 145] width 27 height 7
click at [279, 154] on select "embrasure closure enclosure exposure" at bounding box center [266, 154] width 27 height 7
select select "exposure"
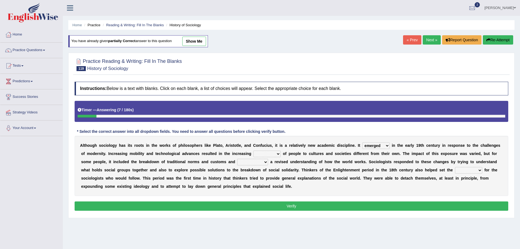
click at [253, 151] on select "embrasure closure enclosure exposure" at bounding box center [266, 154] width 27 height 7
click at [266, 162] on select "unwarranted transplanted warranted implanted" at bounding box center [252, 162] width 31 height 7
select select "warranted"
click at [237, 159] on select "unwarranted transplanted warranted implanted" at bounding box center [252, 162] width 31 height 7
click at [480, 171] on select "rule standard tone stage" at bounding box center [468, 170] width 27 height 7
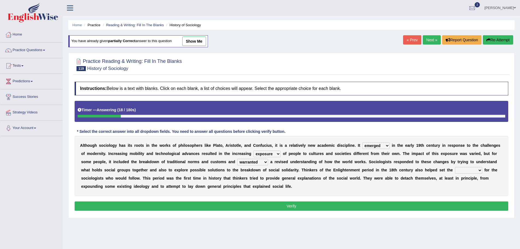
select select "stage"
click at [455, 167] on select "rule standard tone stage" at bounding box center [468, 170] width 27 height 7
click at [298, 206] on button "Verify" at bounding box center [292, 205] width 434 height 9
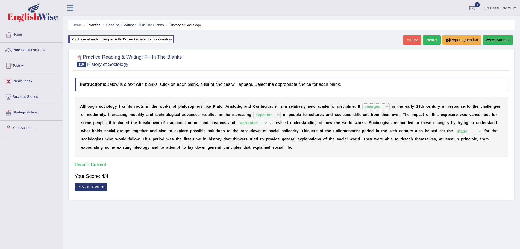
click at [429, 38] on link "Next »" at bounding box center [432, 39] width 18 height 9
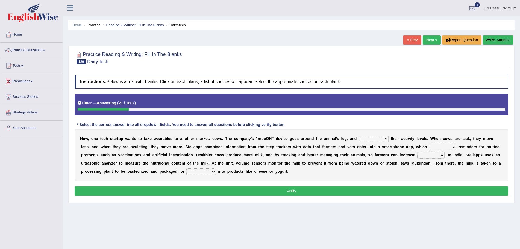
click at [386, 139] on select "stabilizes tracks polls overwhelms" at bounding box center [374, 139] width 30 height 7
select select "tracks"
click at [359, 136] on select "stabilizes tracks polls overwhelms" at bounding box center [374, 139] width 30 height 7
click at [455, 147] on select "argues imbues issues retrieves" at bounding box center [442, 147] width 27 height 7
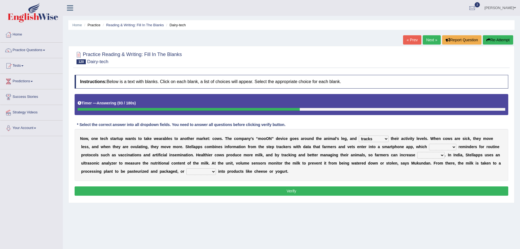
select select "issues"
click at [429, 144] on select "argues imbues issues retrieves" at bounding box center [442, 147] width 27 height 7
click at [442, 156] on select "fields infields yields heralds" at bounding box center [430, 155] width 27 height 7
select select "yields"
click at [417, 152] on select "fields infields yields heralds" at bounding box center [430, 155] width 27 height 7
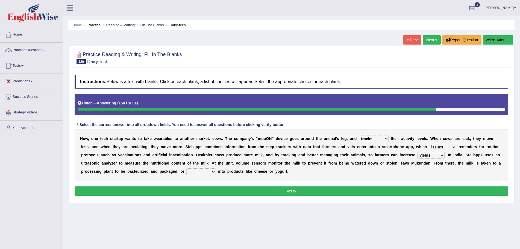
click at [213, 172] on select "contracted converted combated constrained" at bounding box center [201, 171] width 30 height 7
select select "converted"
click at [186, 168] on select "contracted converted combated constrained" at bounding box center [201, 171] width 30 height 7
click at [302, 191] on button "Verify" at bounding box center [292, 190] width 434 height 9
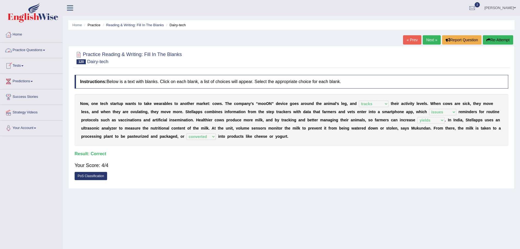
click at [45, 50] on span at bounding box center [44, 50] width 2 height 1
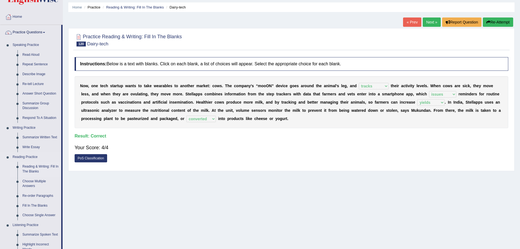
scroll to position [27, 0]
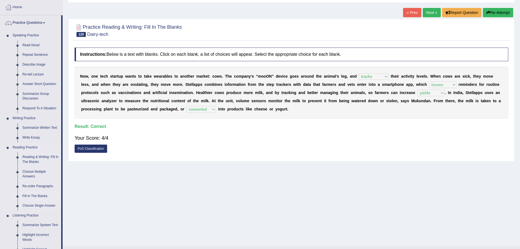
click at [33, 195] on link "Fill In The Blanks" at bounding box center [40, 196] width 41 height 10
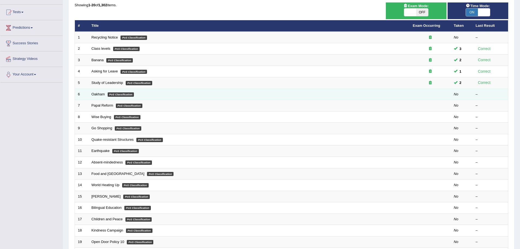
scroll to position [113, 0]
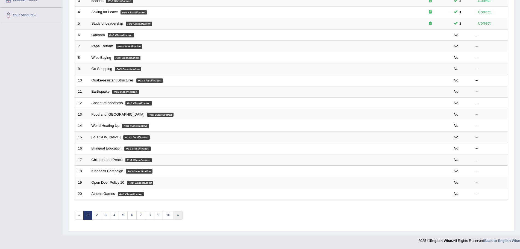
click at [178, 215] on link "»" at bounding box center [178, 215] width 9 height 9
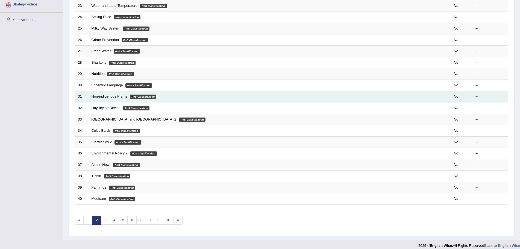
scroll to position [113, 0]
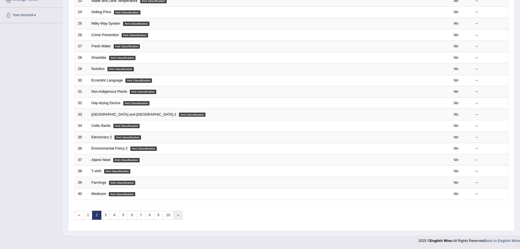
click at [179, 216] on link "»" at bounding box center [178, 215] width 9 height 9
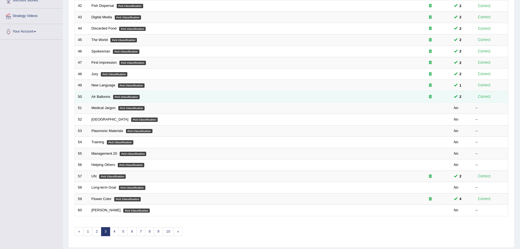
scroll to position [113, 0]
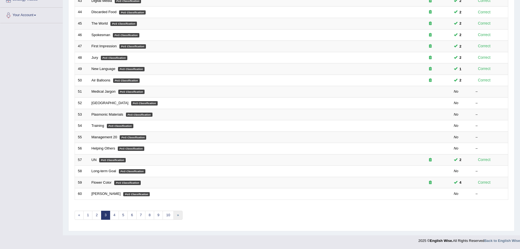
click at [177, 214] on link "»" at bounding box center [178, 215] width 9 height 9
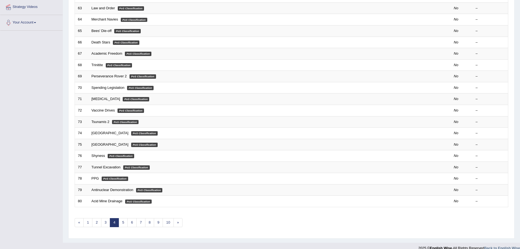
scroll to position [113, 0]
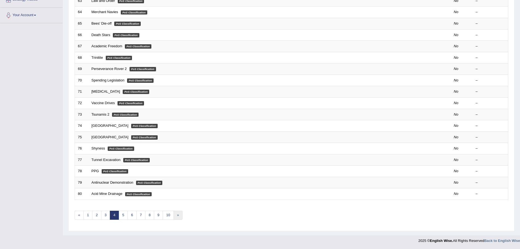
click at [178, 214] on link "»" at bounding box center [178, 215] width 9 height 9
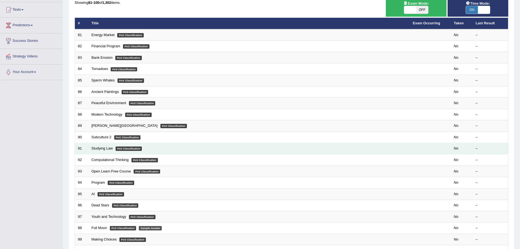
scroll to position [113, 0]
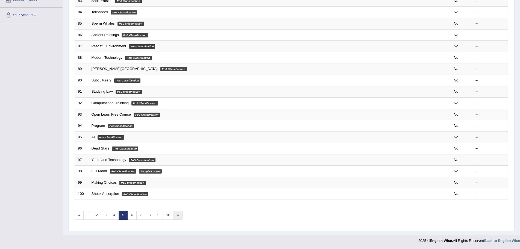
click at [176, 215] on link "»" at bounding box center [178, 215] width 9 height 9
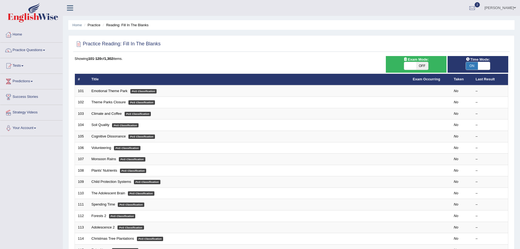
click at [424, 63] on span "OFF" at bounding box center [422, 66] width 12 height 8
checkbox input "true"
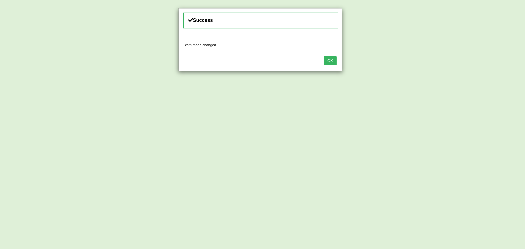
click at [329, 59] on button "OK" at bounding box center [330, 60] width 13 height 9
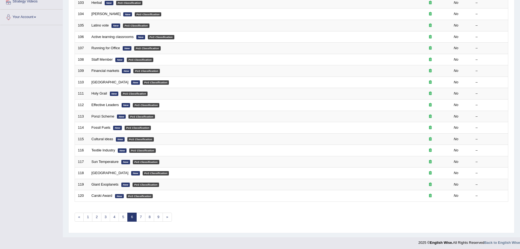
scroll to position [113, 0]
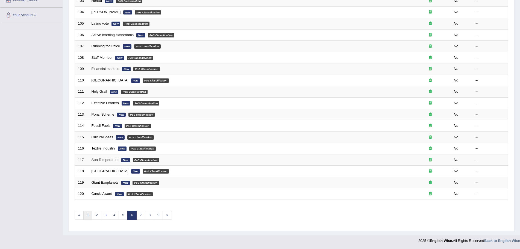
click at [87, 213] on link "1" at bounding box center [87, 215] width 9 height 9
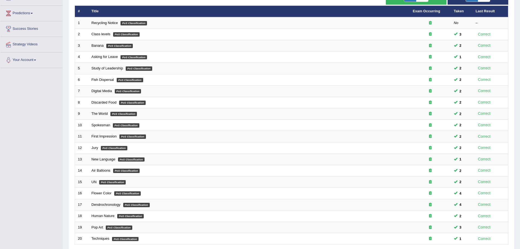
scroll to position [113, 0]
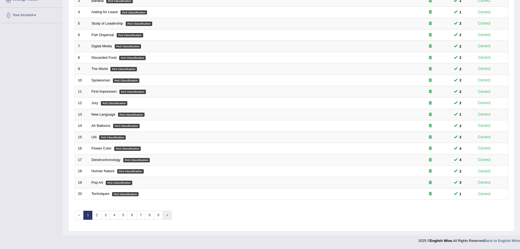
click at [167, 216] on link "»" at bounding box center [167, 215] width 9 height 9
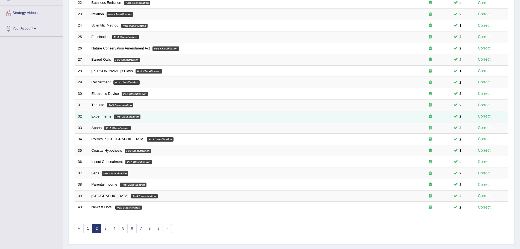
scroll to position [113, 0]
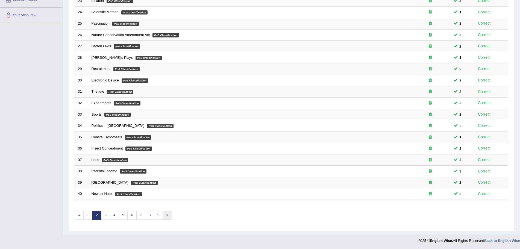
click at [168, 215] on link "»" at bounding box center [167, 215] width 9 height 9
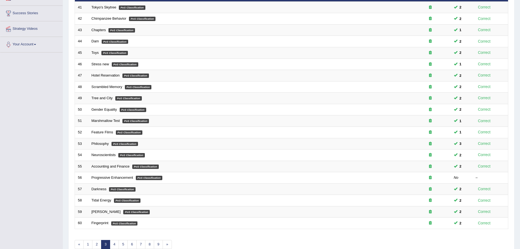
scroll to position [113, 0]
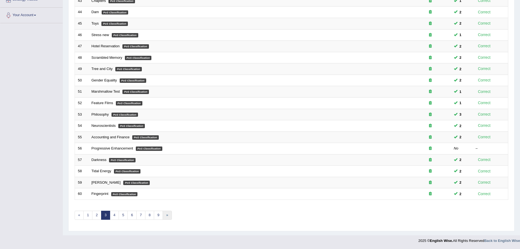
click at [164, 213] on link "»" at bounding box center [167, 215] width 9 height 9
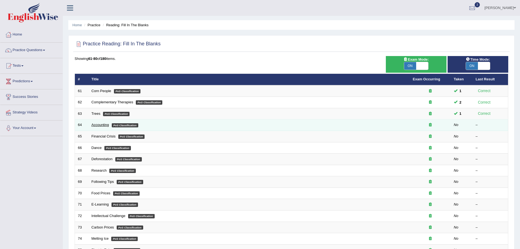
click at [96, 125] on link "Accounting" at bounding box center [100, 125] width 17 height 4
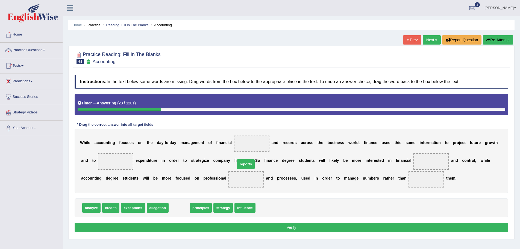
drag, startPoint x: 179, startPoint y: 207, endPoint x: 249, endPoint y: 152, distance: 88.4
click at [247, 160] on span "reports" at bounding box center [246, 164] width 18 height 10
drag, startPoint x: 182, startPoint y: 209, endPoint x: 250, endPoint y: 145, distance: 93.6
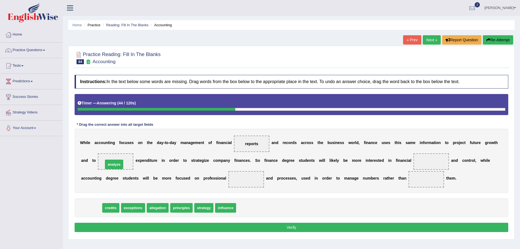
drag, startPoint x: 90, startPoint y: 209, endPoint x: 113, endPoint y: 165, distance: 49.0
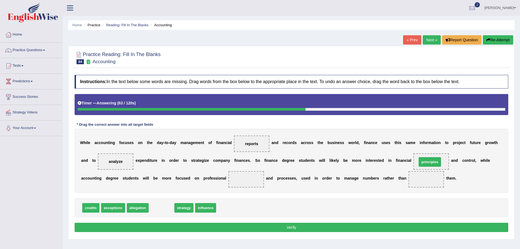
drag, startPoint x: 166, startPoint y: 208, endPoint x: 434, endPoint y: 162, distance: 272.3
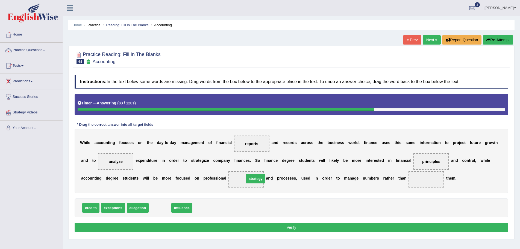
drag, startPoint x: 163, startPoint y: 206, endPoint x: 255, endPoint y: 178, distance: 96.4
drag, startPoint x: 160, startPoint y: 209, endPoint x: 424, endPoint y: 180, distance: 265.1
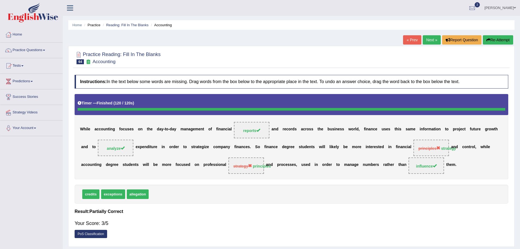
click at [491, 40] on button "Re-Attempt" at bounding box center [498, 39] width 30 height 9
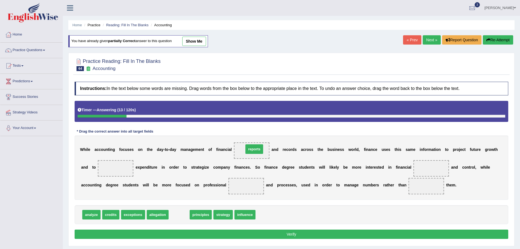
drag, startPoint x: 182, startPoint y: 215, endPoint x: 257, endPoint y: 149, distance: 99.8
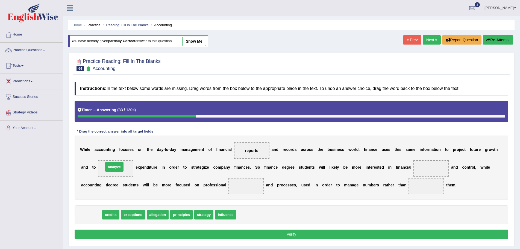
drag, startPoint x: 95, startPoint y: 213, endPoint x: 117, endPoint y: 167, distance: 50.9
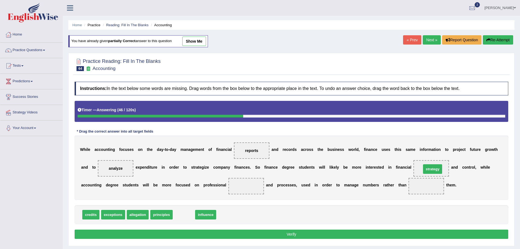
drag, startPoint x: 185, startPoint y: 213, endPoint x: 434, endPoint y: 167, distance: 252.9
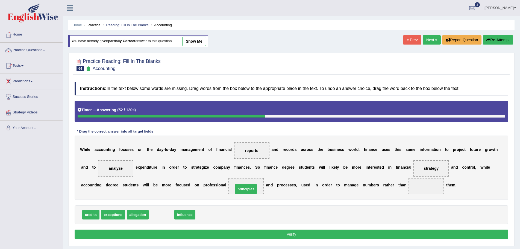
drag, startPoint x: 159, startPoint y: 215, endPoint x: 244, endPoint y: 190, distance: 88.3
drag, startPoint x: 157, startPoint y: 215, endPoint x: 423, endPoint y: 187, distance: 267.3
click at [313, 233] on button "Verify" at bounding box center [292, 234] width 434 height 9
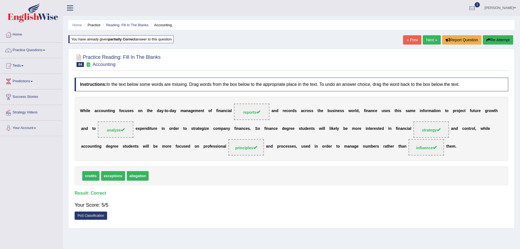
click at [426, 38] on link "Next »" at bounding box center [432, 39] width 18 height 9
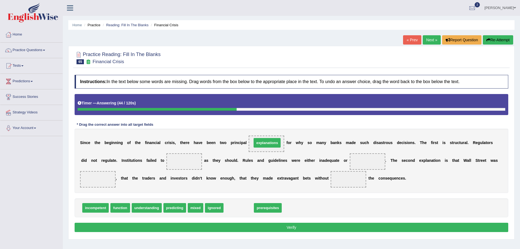
drag, startPoint x: 235, startPoint y: 208, endPoint x: 263, endPoint y: 143, distance: 71.2
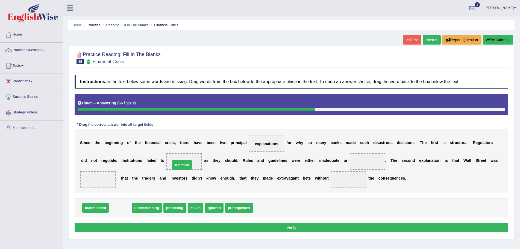
drag, startPoint x: 122, startPoint y: 208, endPoint x: 183, endPoint y: 165, distance: 75.2
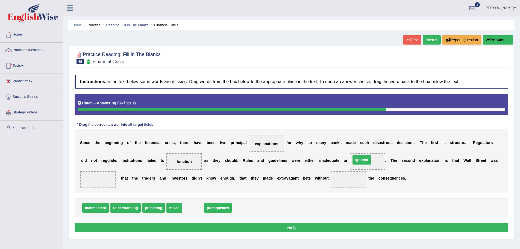
drag, startPoint x: 196, startPoint y: 209, endPoint x: 364, endPoint y: 160, distance: 175.4
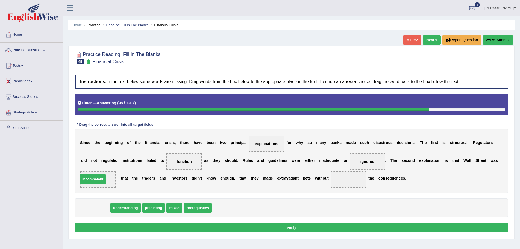
drag, startPoint x: 101, startPoint y: 207, endPoint x: 98, endPoint y: 179, distance: 28.3
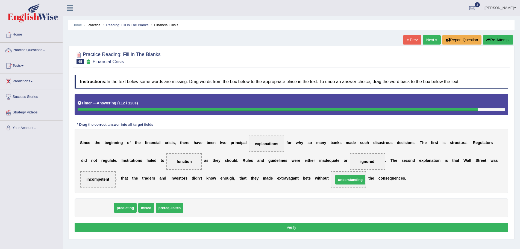
drag, startPoint x: 100, startPoint y: 206, endPoint x: 353, endPoint y: 178, distance: 254.6
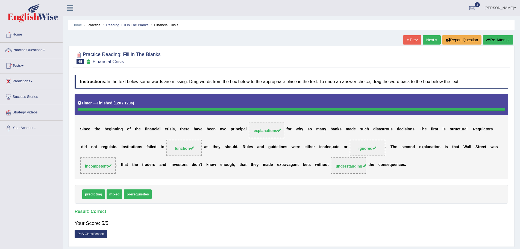
click at [434, 38] on link "Next »" at bounding box center [432, 39] width 18 height 9
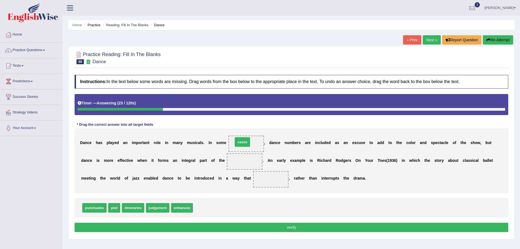
drag, startPoint x: 206, startPoint y: 208, endPoint x: 246, endPoint y: 142, distance: 77.4
drag, startPoint x: 115, startPoint y: 209, endPoint x: 247, endPoint y: 168, distance: 138.1
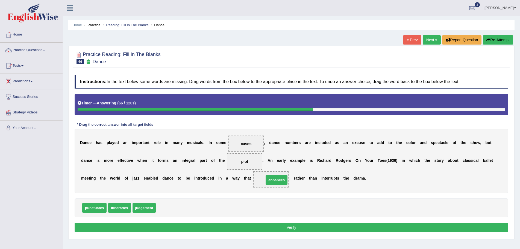
drag, startPoint x: 171, startPoint y: 209, endPoint x: 279, endPoint y: 181, distance: 110.9
click at [305, 228] on button "Verify" at bounding box center [292, 227] width 434 height 9
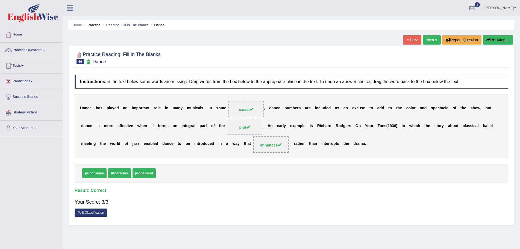
click at [428, 40] on link "Next »" at bounding box center [432, 39] width 18 height 9
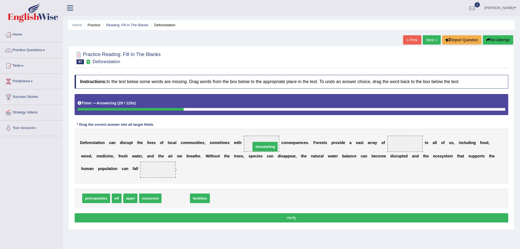
drag, startPoint x: 180, startPoint y: 199, endPoint x: 269, endPoint y: 147, distance: 103.2
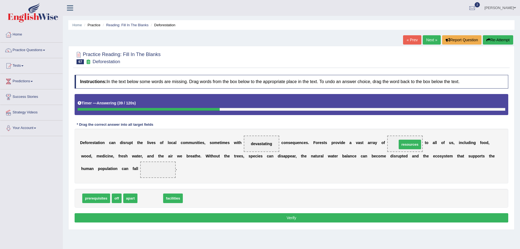
drag, startPoint x: 151, startPoint y: 199, endPoint x: 411, endPoint y: 145, distance: 265.2
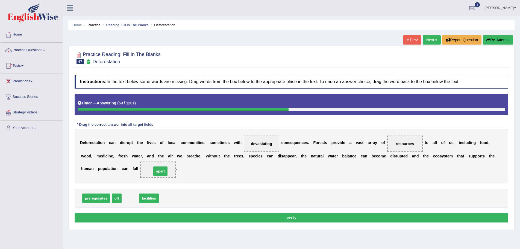
drag, startPoint x: 132, startPoint y: 200, endPoint x: 162, endPoint y: 173, distance: 40.4
click at [289, 218] on button "Verify" at bounding box center [292, 217] width 434 height 9
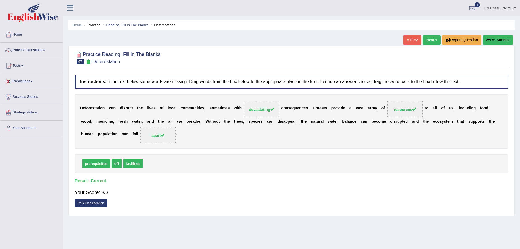
click at [430, 40] on link "Next »" at bounding box center [432, 39] width 18 height 9
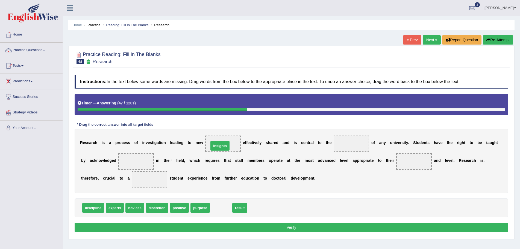
drag, startPoint x: 224, startPoint y: 208, endPoint x: 223, endPoint y: 145, distance: 63.1
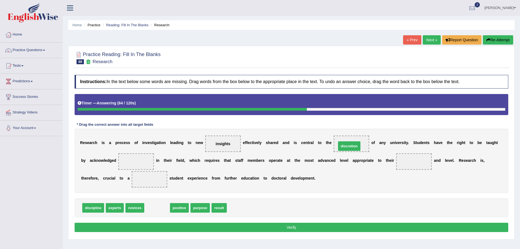
drag, startPoint x: 161, startPoint y: 209, endPoint x: 355, endPoint y: 145, distance: 203.9
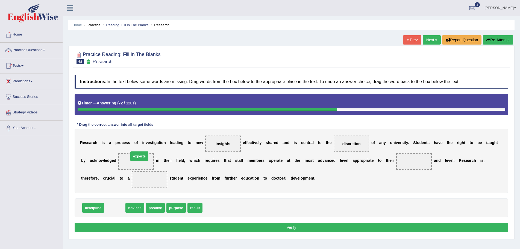
drag, startPoint x: 109, startPoint y: 208, endPoint x: 133, endPoint y: 157, distance: 57.2
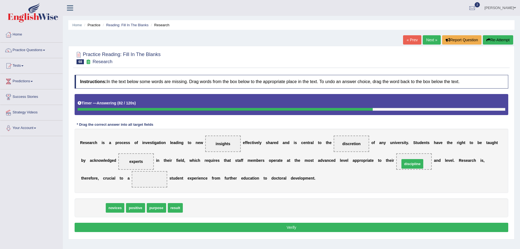
drag, startPoint x: 91, startPoint y: 207, endPoint x: 409, endPoint y: 163, distance: 321.4
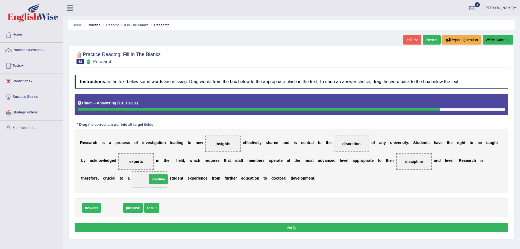
drag, startPoint x: 111, startPoint y: 209, endPoint x: 156, endPoint y: 180, distance: 53.3
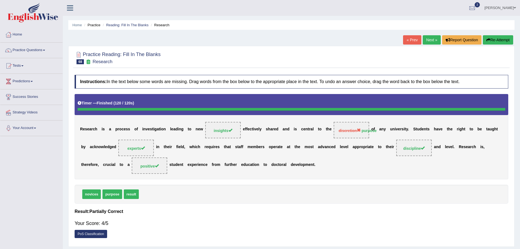
click at [492, 39] on button "Re-Attempt" at bounding box center [498, 39] width 30 height 9
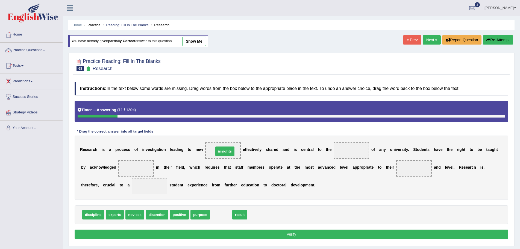
drag, startPoint x: 221, startPoint y: 215, endPoint x: 225, endPoint y: 152, distance: 63.5
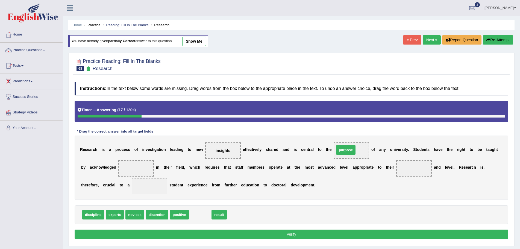
drag, startPoint x: 197, startPoint y: 215, endPoint x: 343, endPoint y: 151, distance: 159.4
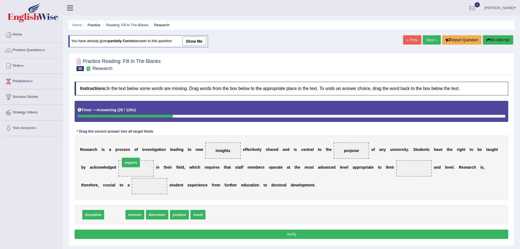
drag, startPoint x: 115, startPoint y: 216, endPoint x: 131, endPoint y: 163, distance: 54.6
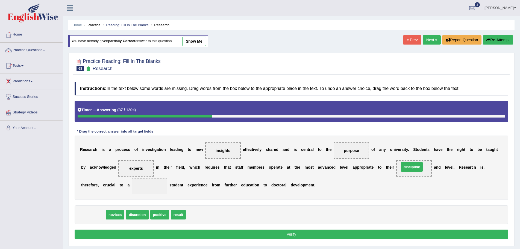
drag, startPoint x: 99, startPoint y: 214, endPoint x: 417, endPoint y: 166, distance: 322.2
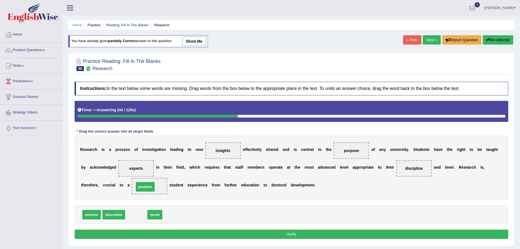
drag, startPoint x: 139, startPoint y: 216, endPoint x: 148, endPoint y: 188, distance: 29.5
click at [299, 232] on button "Verify" at bounding box center [292, 234] width 434 height 9
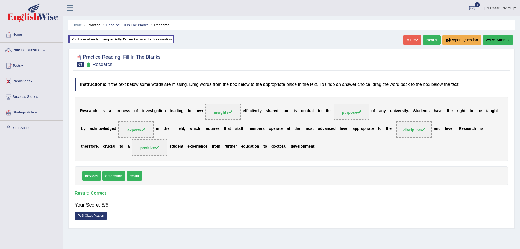
click at [429, 38] on link "Next »" at bounding box center [432, 39] width 18 height 9
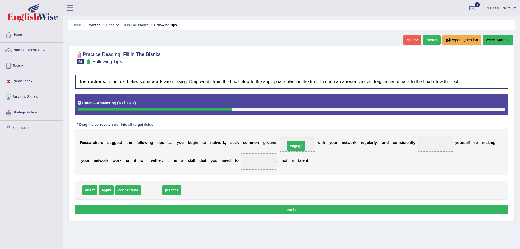
drag, startPoint x: 152, startPoint y: 190, endPoint x: 297, endPoint y: 146, distance: 151.5
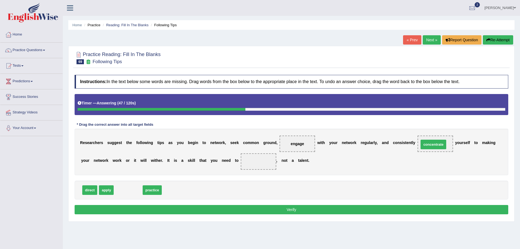
drag, startPoint x: 131, startPoint y: 190, endPoint x: 437, endPoint y: 144, distance: 308.7
drag, startPoint x: 126, startPoint y: 190, endPoint x: 259, endPoint y: 165, distance: 135.2
click at [288, 209] on button "Verify" at bounding box center [292, 209] width 434 height 9
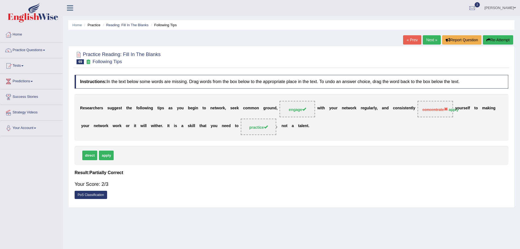
click at [498, 39] on button "Re-Attempt" at bounding box center [498, 39] width 30 height 9
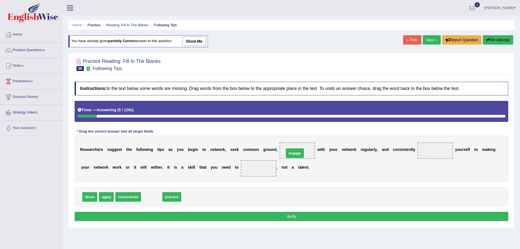
drag, startPoint x: 152, startPoint y: 197, endPoint x: 295, endPoint y: 153, distance: 149.7
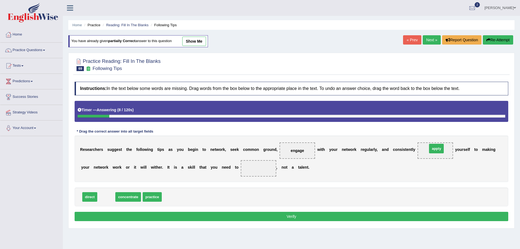
drag, startPoint x: 106, startPoint y: 197, endPoint x: 436, endPoint y: 148, distance: 333.7
drag, startPoint x: 134, startPoint y: 196, endPoint x: 259, endPoint y: 169, distance: 127.5
click at [266, 217] on button "Verify" at bounding box center [292, 216] width 434 height 9
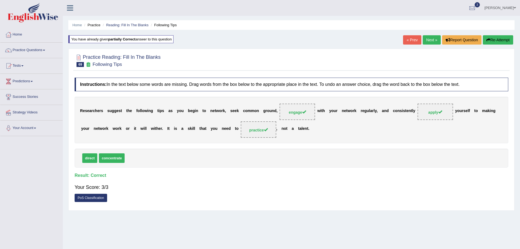
click at [427, 39] on link "Next »" at bounding box center [432, 39] width 18 height 9
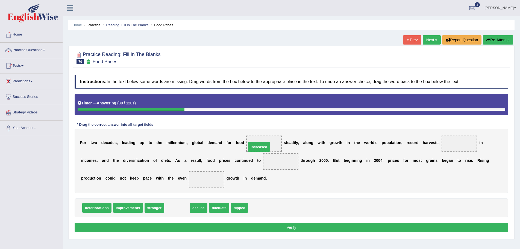
drag, startPoint x: 175, startPoint y: 209, endPoint x: 257, endPoint y: 148, distance: 102.2
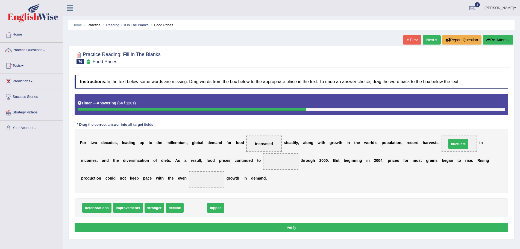
drag, startPoint x: 194, startPoint y: 208, endPoint x: 457, endPoint y: 144, distance: 270.6
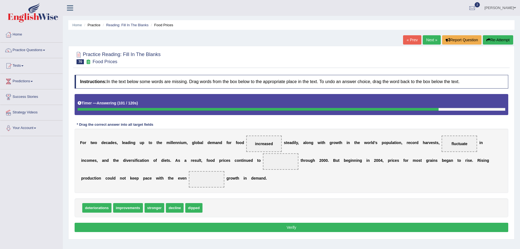
drag, startPoint x: 177, startPoint y: 191, endPoint x: 177, endPoint y: 195, distance: 3.8
click at [178, 190] on div "F o r t w o d e c a d e s , l e a d i n g u p t o t h e m i l l e n n i u m , g…" at bounding box center [292, 161] width 434 height 64
drag, startPoint x: 155, startPoint y: 210, endPoint x: 211, endPoint y: 180, distance: 63.1
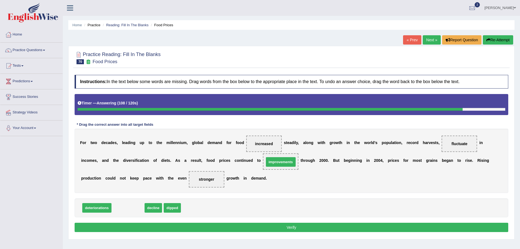
drag, startPoint x: 129, startPoint y: 209, endPoint x: 282, endPoint y: 163, distance: 159.5
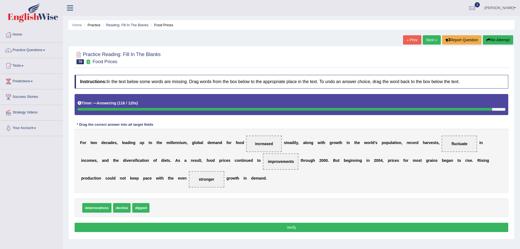
click at [291, 227] on button "Verify" at bounding box center [292, 227] width 434 height 9
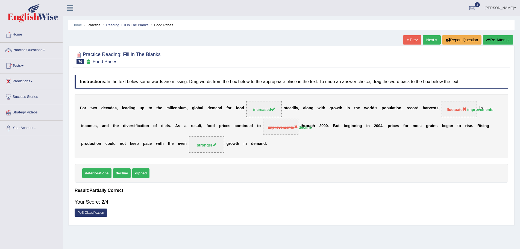
click at [499, 39] on button "Re-Attempt" at bounding box center [498, 39] width 30 height 9
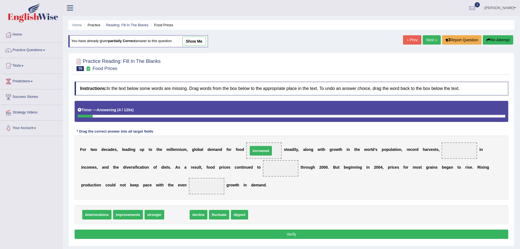
drag, startPoint x: 184, startPoint y: 215, endPoint x: 268, endPoint y: 151, distance: 105.5
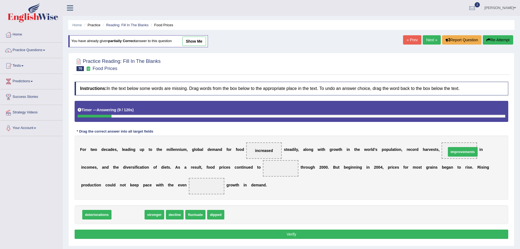
drag, startPoint x: 137, startPoint y: 215, endPoint x: 472, endPoint y: 153, distance: 340.7
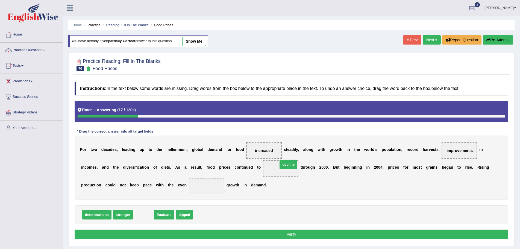
drag, startPoint x: 144, startPoint y: 216, endPoint x: 289, endPoint y: 165, distance: 153.7
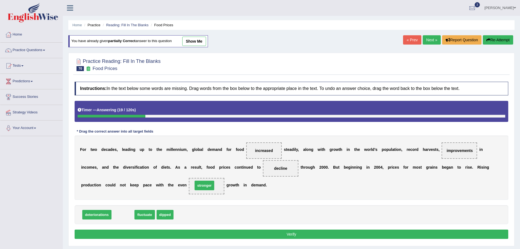
drag, startPoint x: 120, startPoint y: 216, endPoint x: 201, endPoint y: 187, distance: 86.5
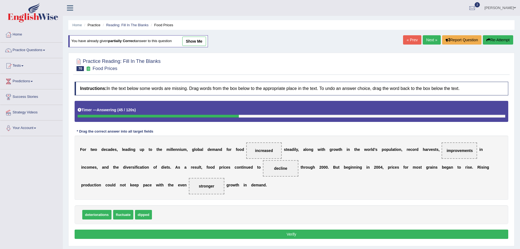
click at [293, 235] on button "Verify" at bounding box center [292, 234] width 434 height 9
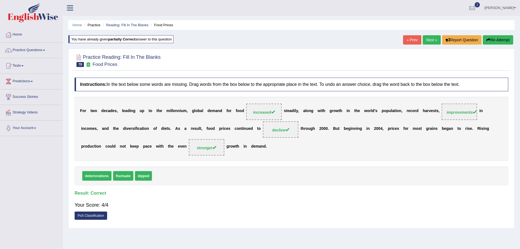
click at [427, 40] on link "Next »" at bounding box center [432, 39] width 18 height 9
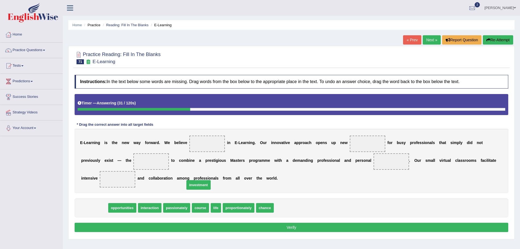
drag, startPoint x: 96, startPoint y: 207, endPoint x: 208, endPoint y: 169, distance: 117.7
click at [207, 180] on span "investment" at bounding box center [198, 185] width 24 height 10
drag, startPoint x: 96, startPoint y: 210, endPoint x: 201, endPoint y: 146, distance: 123.3
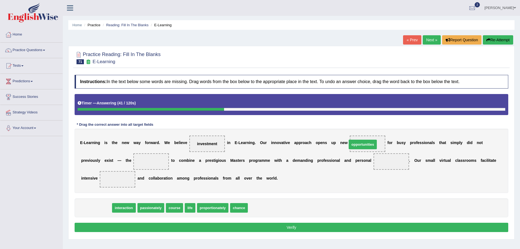
drag, startPoint x: 98, startPoint y: 209, endPoint x: 365, endPoint y: 146, distance: 273.9
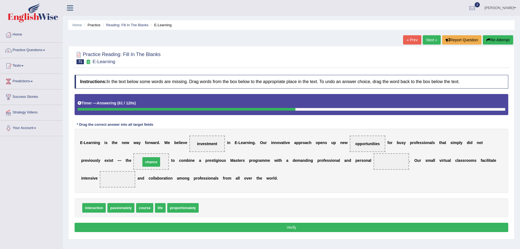
drag, startPoint x: 208, startPoint y: 208, endPoint x: 150, endPoint y: 162, distance: 74.1
drag, startPoint x: 159, startPoint y: 209, endPoint x: 394, endPoint y: 166, distance: 239.0
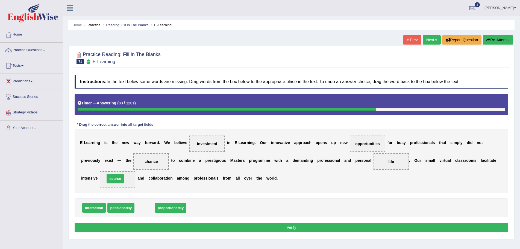
drag, startPoint x: 146, startPoint y: 208, endPoint x: 117, endPoint y: 179, distance: 41.6
click at [295, 227] on button "Verify" at bounding box center [292, 227] width 434 height 9
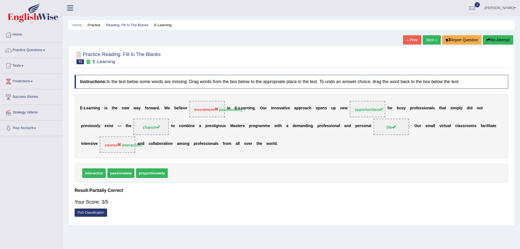
click at [504, 39] on button "Re-Attempt" at bounding box center [498, 39] width 30 height 9
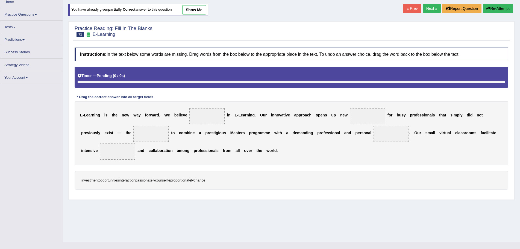
scroll to position [35, 0]
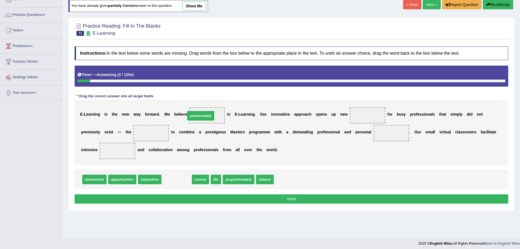
drag, startPoint x: 181, startPoint y: 180, endPoint x: 205, endPoint y: 116, distance: 68.1
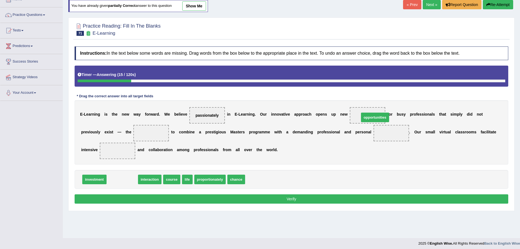
drag, startPoint x: 122, startPoint y: 179, endPoint x: 375, endPoint y: 117, distance: 260.3
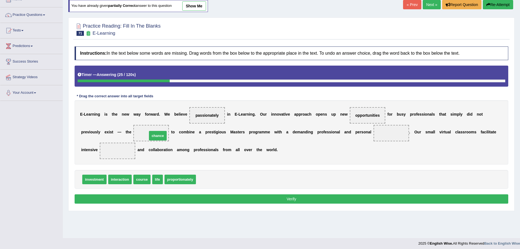
drag, startPoint x: 194, startPoint y: 170, endPoint x: 154, endPoint y: 137, distance: 51.6
drag, startPoint x: 119, startPoint y: 180, endPoint x: 115, endPoint y: 151, distance: 28.7
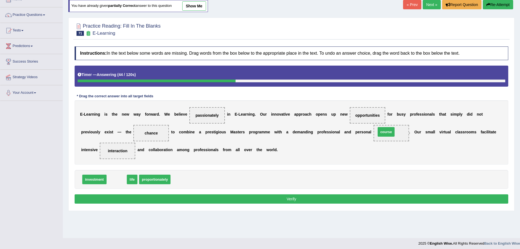
drag, startPoint x: 115, startPoint y: 180, endPoint x: 385, endPoint y: 133, distance: 273.6
click at [286, 197] on button "Verify" at bounding box center [292, 198] width 434 height 9
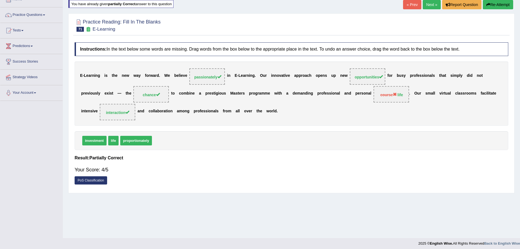
click at [496, 4] on button "Re-Attempt" at bounding box center [498, 4] width 30 height 9
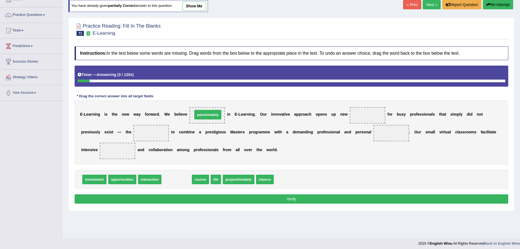
drag, startPoint x: 178, startPoint y: 180, endPoint x: 209, endPoint y: 115, distance: 71.9
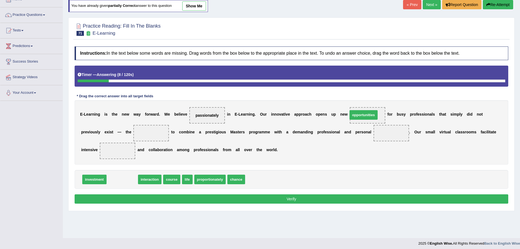
drag, startPoint x: 127, startPoint y: 180, endPoint x: 371, endPoint y: 114, distance: 252.2
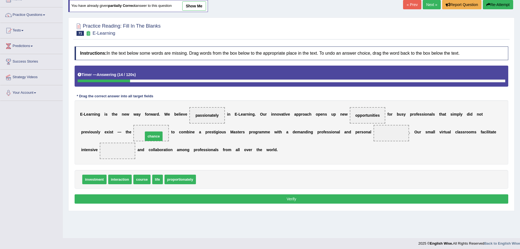
drag, startPoint x: 210, startPoint y: 180, endPoint x: 158, endPoint y: 137, distance: 68.2
drag, startPoint x: 156, startPoint y: 180, endPoint x: 389, endPoint y: 131, distance: 238.5
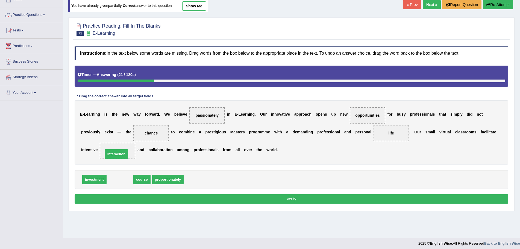
drag, startPoint x: 123, startPoint y: 180, endPoint x: 119, endPoint y: 152, distance: 28.7
click at [294, 198] on button "Verify" at bounding box center [292, 198] width 434 height 9
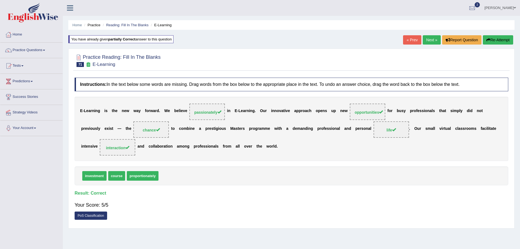
click at [429, 39] on link "Next »" at bounding box center [432, 39] width 18 height 9
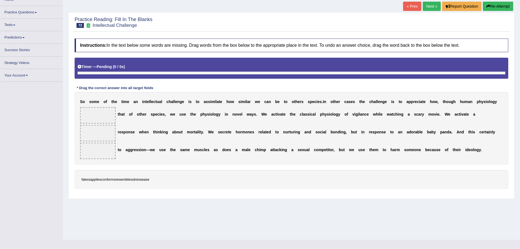
scroll to position [35, 0]
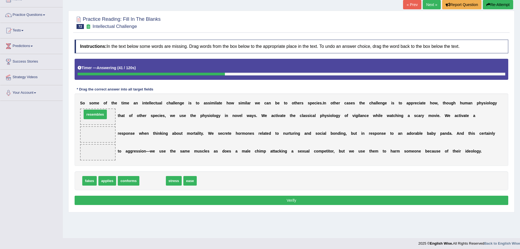
drag, startPoint x: 158, startPoint y: 181, endPoint x: 100, endPoint y: 115, distance: 88.1
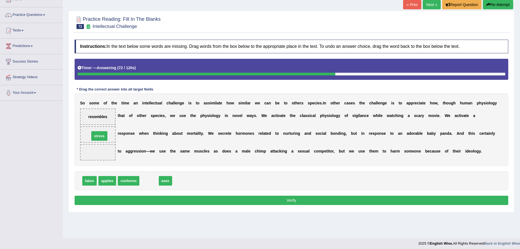
drag, startPoint x: 150, startPoint y: 180, endPoint x: 100, endPoint y: 135, distance: 67.0
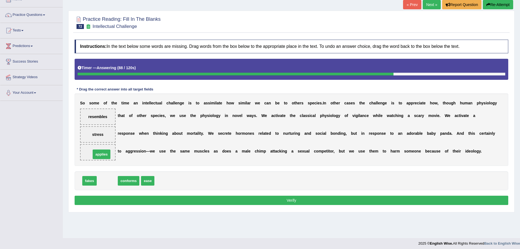
drag, startPoint x: 108, startPoint y: 181, endPoint x: 102, endPoint y: 154, distance: 27.1
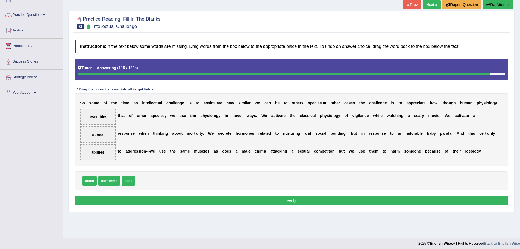
click at [314, 201] on button "Verify" at bounding box center [292, 200] width 434 height 9
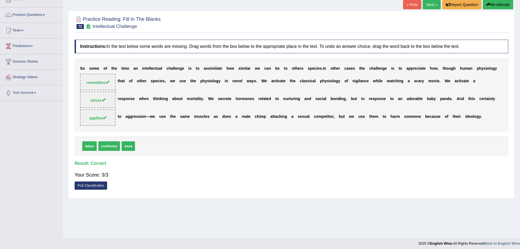
click at [427, 4] on link "Next »" at bounding box center [432, 4] width 18 height 9
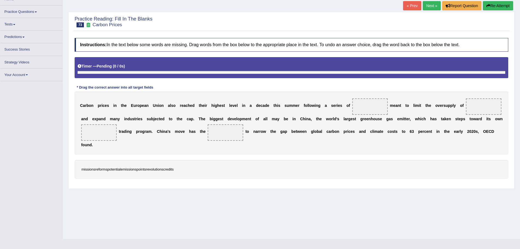
scroll to position [35, 0]
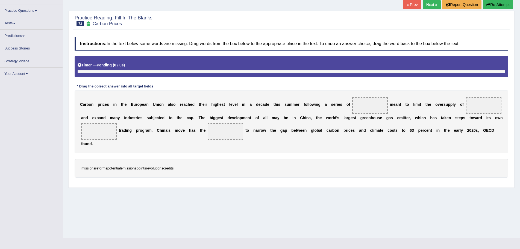
click at [301, 215] on div "Home Practice Reading: Fill In The Blanks Carbon Prices « Prev Next » Report Qu…" at bounding box center [291, 101] width 457 height 273
click at [411, 4] on link "« Prev" at bounding box center [412, 4] width 18 height 9
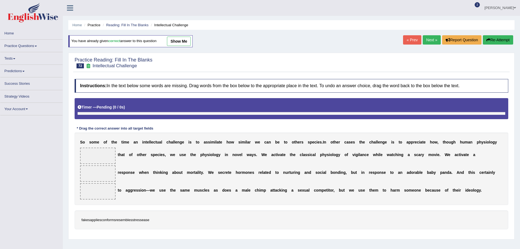
click at [182, 40] on link "show me" at bounding box center [179, 41] width 24 height 9
click at [187, 40] on link "show me" at bounding box center [179, 41] width 24 height 9
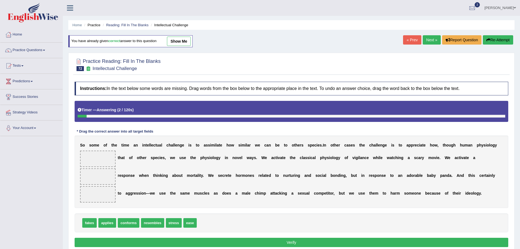
click at [180, 40] on link "show me" at bounding box center [179, 41] width 24 height 9
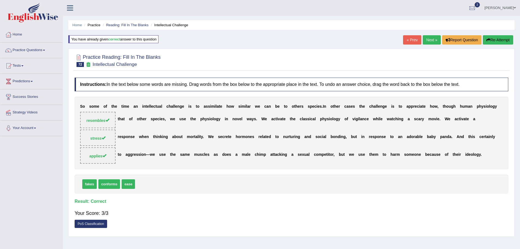
click at [429, 39] on link "Next »" at bounding box center [432, 39] width 18 height 9
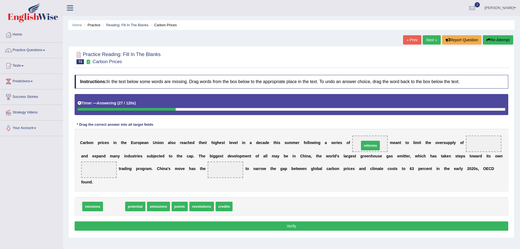
drag, startPoint x: 112, startPoint y: 207, endPoint x: 368, endPoint y: 146, distance: 263.5
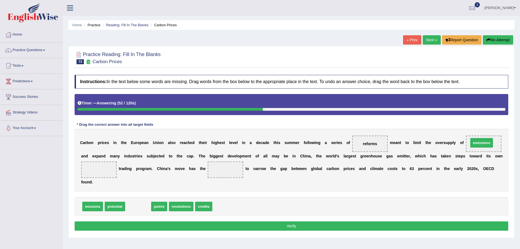
drag, startPoint x: 139, startPoint y: 207, endPoint x: 483, endPoint y: 143, distance: 349.4
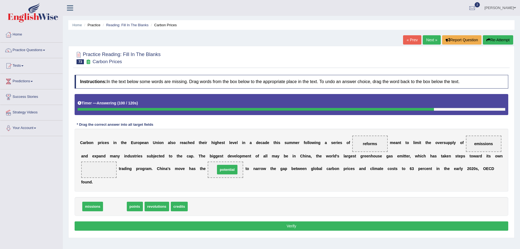
drag, startPoint x: 118, startPoint y: 207, endPoint x: 230, endPoint y: 170, distance: 118.2
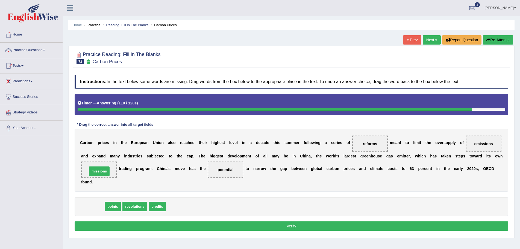
drag, startPoint x: 89, startPoint y: 207, endPoint x: 95, endPoint y: 172, distance: 35.9
click at [294, 226] on button "Verify" at bounding box center [292, 225] width 434 height 9
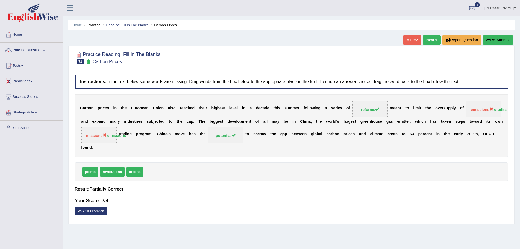
click at [491, 37] on button "Re-Attempt" at bounding box center [498, 39] width 30 height 9
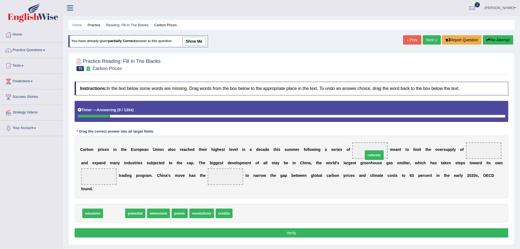
drag, startPoint x: 117, startPoint y: 214, endPoint x: 377, endPoint y: 156, distance: 266.6
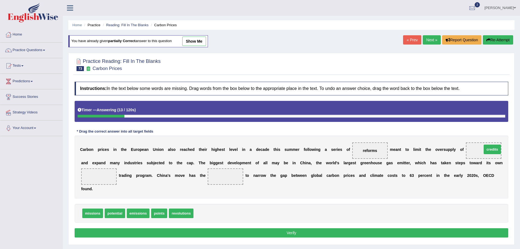
drag, startPoint x: 203, startPoint y: 215, endPoint x: 491, endPoint y: 151, distance: 295.6
drag, startPoint x: 138, startPoint y: 213, endPoint x: 101, endPoint y: 180, distance: 49.5
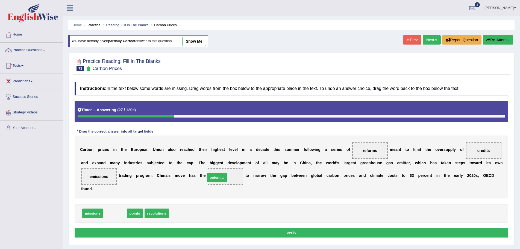
drag, startPoint x: 110, startPoint y: 214, endPoint x: 212, endPoint y: 178, distance: 108.3
click at [297, 231] on button "Verify" at bounding box center [292, 232] width 434 height 9
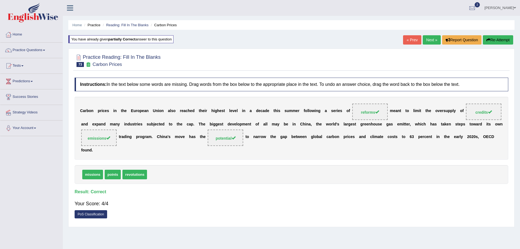
click at [430, 39] on link "Next »" at bounding box center [432, 39] width 18 height 9
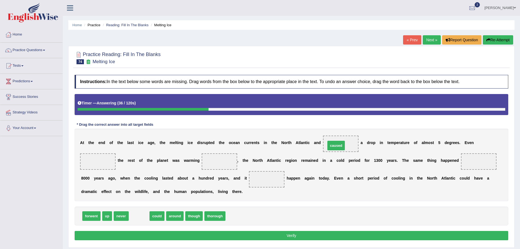
drag, startPoint x: 141, startPoint y: 217, endPoint x: 339, endPoint y: 145, distance: 210.8
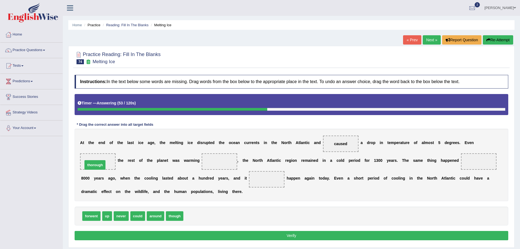
drag, startPoint x: 164, startPoint y: 202, endPoint x: 92, endPoint y: 165, distance: 81.4
drag, startPoint x: 155, startPoint y: 217, endPoint x: 214, endPoint y: 165, distance: 78.2
drag, startPoint x: 222, startPoint y: 165, endPoint x: 215, endPoint y: 197, distance: 33.0
click at [215, 197] on div "A t t h e e n d o f t h e l a s t i c e a g e , t h e m e l t i n g i c e d i s…" at bounding box center [292, 165] width 434 height 72
drag, startPoint x: 220, startPoint y: 160, endPoint x: 180, endPoint y: 217, distance: 69.3
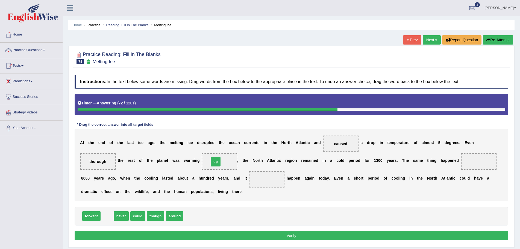
drag, startPoint x: 105, startPoint y: 216, endPoint x: 214, endPoint y: 162, distance: 121.4
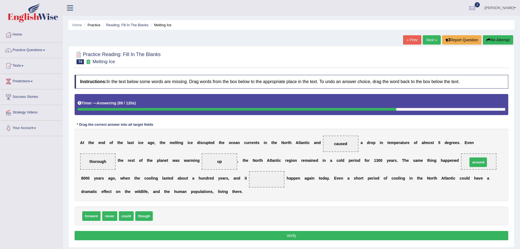
drag, startPoint x: 158, startPoint y: 216, endPoint x: 473, endPoint y: 162, distance: 319.7
drag, startPoint x: 126, startPoint y: 216, endPoint x: 265, endPoint y: 182, distance: 143.5
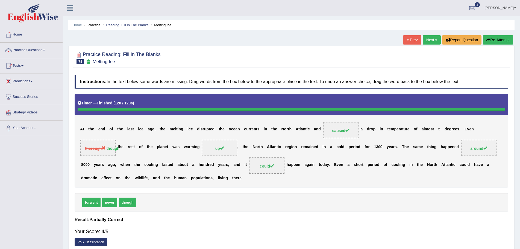
click at [499, 38] on button "Re-Attempt" at bounding box center [498, 39] width 30 height 9
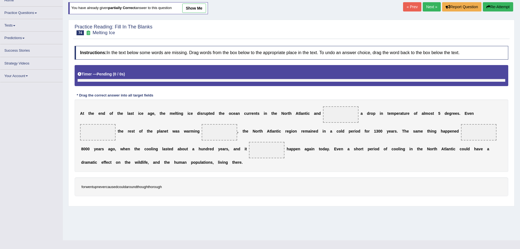
scroll to position [35, 0]
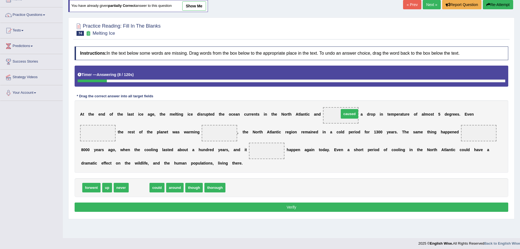
drag, startPoint x: 138, startPoint y: 189, endPoint x: 348, endPoint y: 115, distance: 223.0
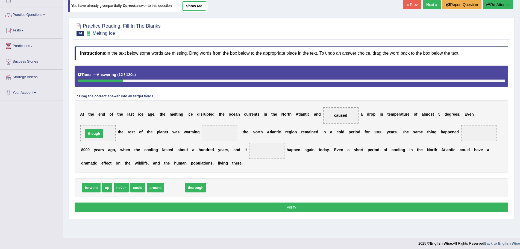
drag, startPoint x: 169, startPoint y: 180, endPoint x: 92, endPoint y: 133, distance: 90.9
drag, startPoint x: 107, startPoint y: 187, endPoint x: 219, endPoint y: 136, distance: 122.9
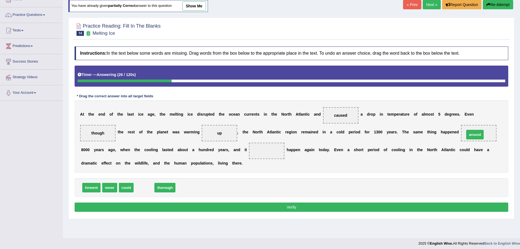
drag, startPoint x: 142, startPoint y: 187, endPoint x: 473, endPoint y: 134, distance: 335.2
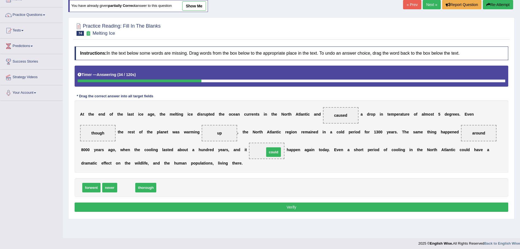
drag, startPoint x: 127, startPoint y: 189, endPoint x: 274, endPoint y: 153, distance: 151.5
click at [291, 206] on button "Verify" at bounding box center [292, 207] width 434 height 9
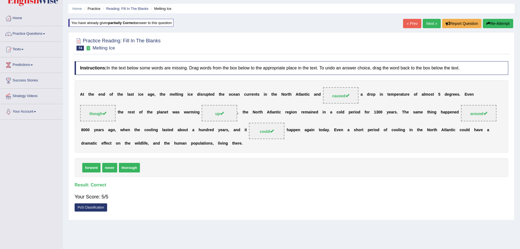
scroll to position [0, 0]
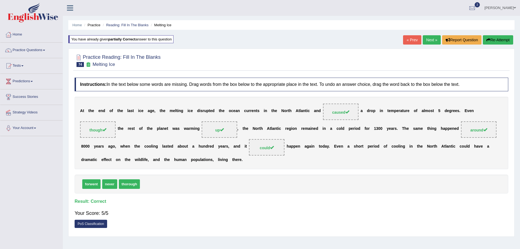
click at [425, 39] on link "Next »" at bounding box center [432, 39] width 18 height 9
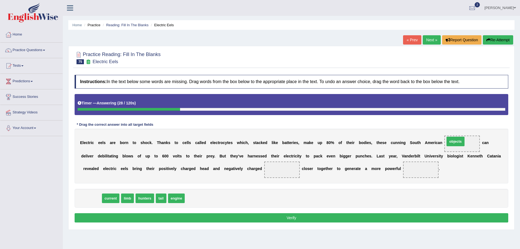
drag, startPoint x: 89, startPoint y: 199, endPoint x: 453, endPoint y: 142, distance: 368.7
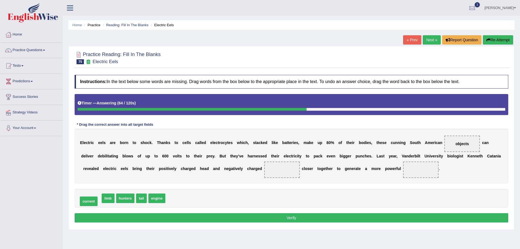
drag, startPoint x: 93, startPoint y: 198, endPoint x: 90, endPoint y: 201, distance: 3.9
drag, startPoint x: 139, startPoint y: 198, endPoint x: 287, endPoint y: 170, distance: 150.2
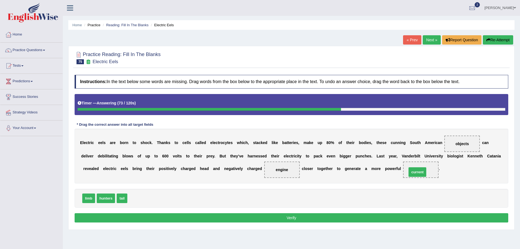
drag, startPoint x: 136, startPoint y: 199, endPoint x: 416, endPoint y: 173, distance: 280.8
click at [293, 218] on button "Verify" at bounding box center [292, 217] width 434 height 9
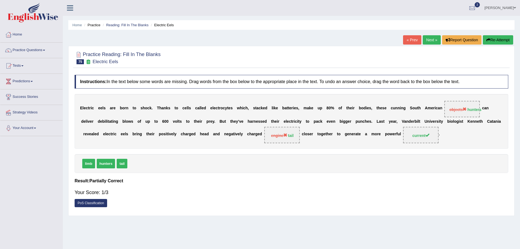
click at [500, 38] on button "Re-Attempt" at bounding box center [498, 39] width 30 height 9
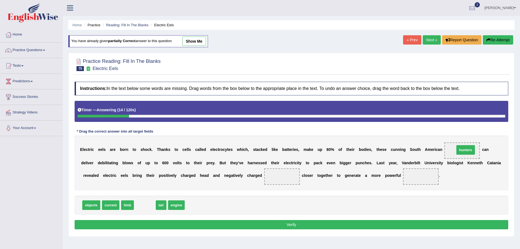
drag, startPoint x: 147, startPoint y: 206, endPoint x: 468, endPoint y: 151, distance: 325.6
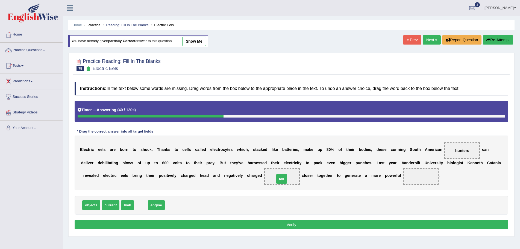
drag, startPoint x: 140, startPoint y: 206, endPoint x: 280, endPoint y: 180, distance: 143.2
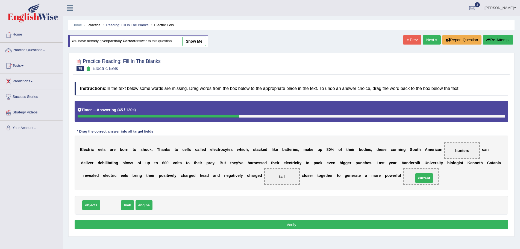
drag, startPoint x: 112, startPoint y: 204, endPoint x: 425, endPoint y: 177, distance: 314.6
click at [301, 225] on button "Verify" at bounding box center [292, 224] width 434 height 9
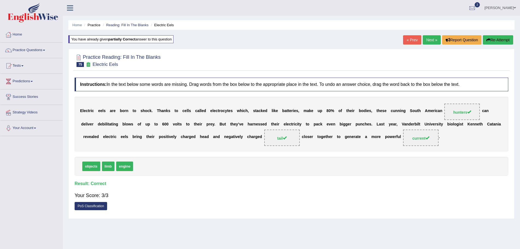
click at [426, 39] on link "Next »" at bounding box center [432, 39] width 18 height 9
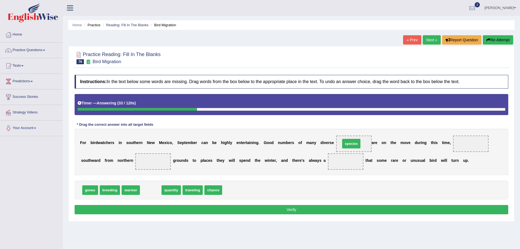
drag, startPoint x: 149, startPoint y: 191, endPoint x: 349, endPoint y: 144, distance: 205.9
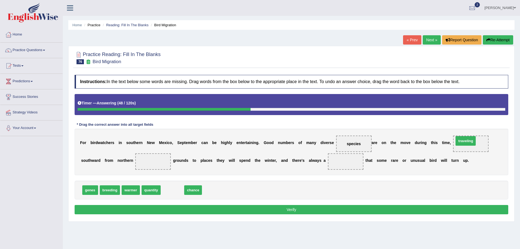
drag, startPoint x: 168, startPoint y: 191, endPoint x: 462, endPoint y: 143, distance: 298.5
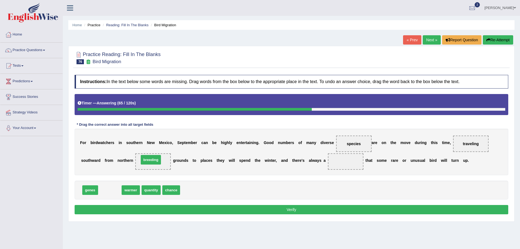
drag, startPoint x: 113, startPoint y: 190, endPoint x: 154, endPoint y: 160, distance: 51.0
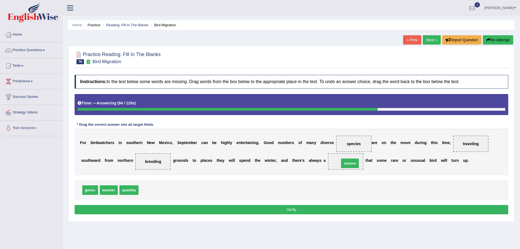
drag, startPoint x: 149, startPoint y: 190, endPoint x: 350, endPoint y: 163, distance: 202.7
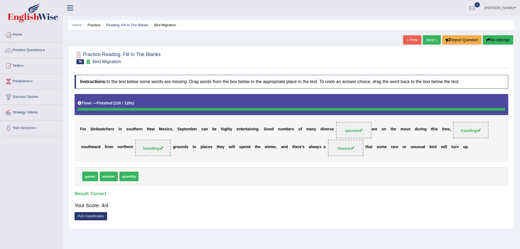
click at [431, 40] on link "Next »" at bounding box center [432, 39] width 18 height 9
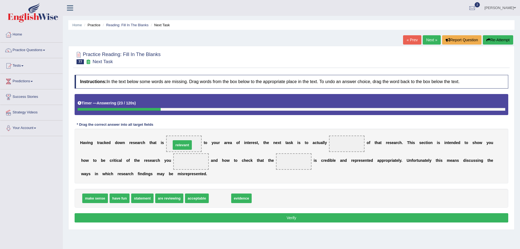
drag, startPoint x: 219, startPoint y: 199, endPoint x: 181, endPoint y: 146, distance: 65.3
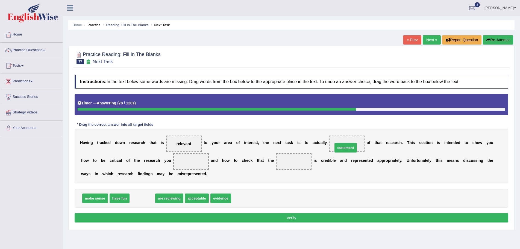
drag, startPoint x: 142, startPoint y: 198, endPoint x: 345, endPoint y: 147, distance: 209.3
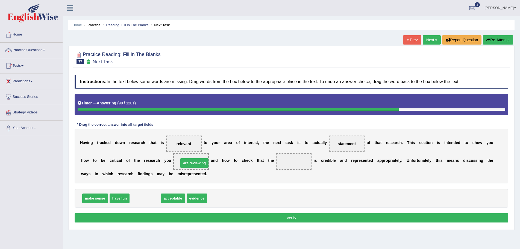
drag, startPoint x: 151, startPoint y: 198, endPoint x: 200, endPoint y: 163, distance: 60.5
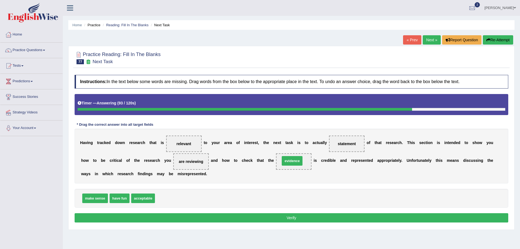
drag, startPoint x: 169, startPoint y: 198, endPoint x: 295, endPoint y: 161, distance: 130.7
click at [284, 217] on button "Verify" at bounding box center [292, 217] width 434 height 9
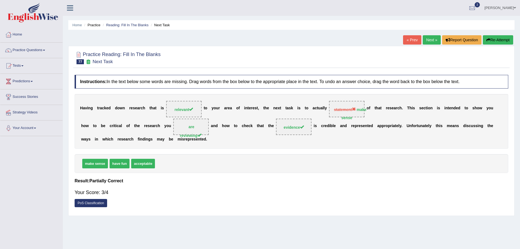
click at [492, 40] on button "Re-Attempt" at bounding box center [498, 39] width 30 height 9
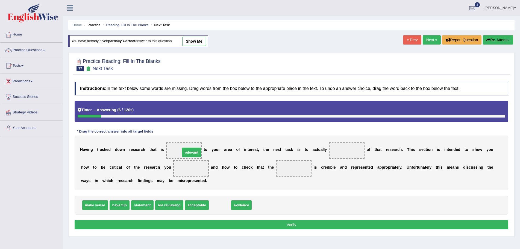
drag, startPoint x: 216, startPoint y: 204, endPoint x: 187, endPoint y: 151, distance: 60.7
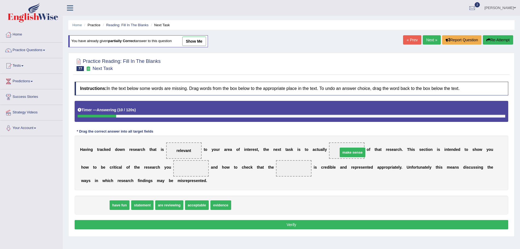
drag, startPoint x: 100, startPoint y: 206, endPoint x: 357, endPoint y: 153, distance: 262.8
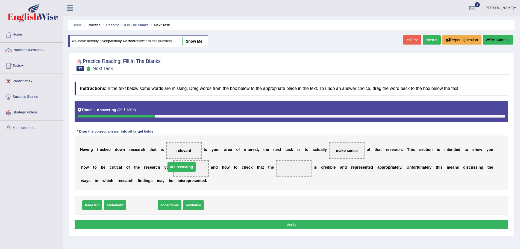
drag, startPoint x: 150, startPoint y: 207, endPoint x: 190, endPoint y: 168, distance: 55.1
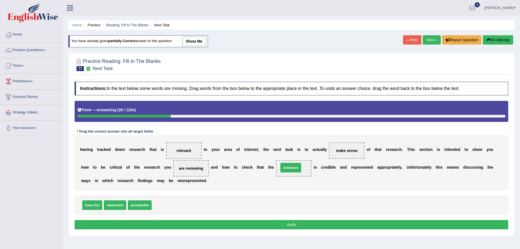
drag, startPoint x: 165, startPoint y: 206, endPoint x: 292, endPoint y: 168, distance: 132.5
click at [295, 224] on button "Verify" at bounding box center [292, 224] width 434 height 9
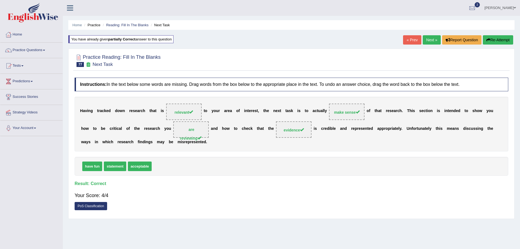
click at [427, 40] on link "Next »" at bounding box center [432, 39] width 18 height 9
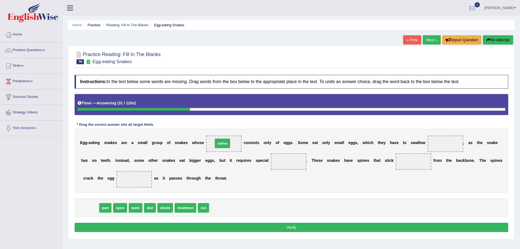
drag, startPoint x: 91, startPoint y: 208, endPoint x: 224, endPoint y: 144, distance: 147.4
drag, startPoint x: 224, startPoint y: 144, endPoint x: 81, endPoint y: 206, distance: 155.6
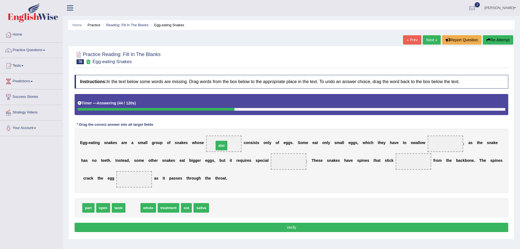
drag, startPoint x: 135, startPoint y: 208, endPoint x: 223, endPoint y: 146, distance: 108.3
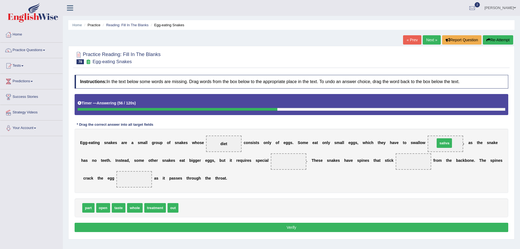
drag, startPoint x: 186, startPoint y: 208, endPoint x: 442, endPoint y: 143, distance: 264.7
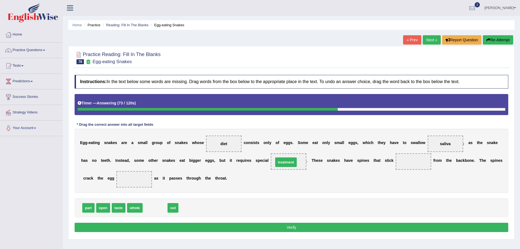
drag, startPoint x: 148, startPoint y: 209, endPoint x: 280, endPoint y: 163, distance: 139.9
drag, startPoint x: 146, startPoint y: 209, endPoint x: 405, endPoint y: 161, distance: 263.3
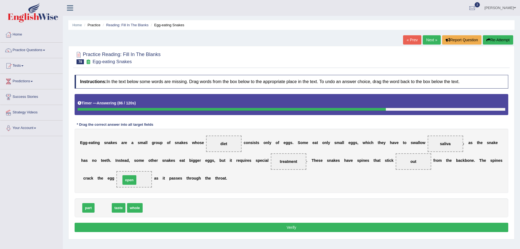
drag, startPoint x: 102, startPoint y: 209, endPoint x: 128, endPoint y: 181, distance: 38.3
click at [296, 228] on button "Verify" at bounding box center [292, 227] width 434 height 9
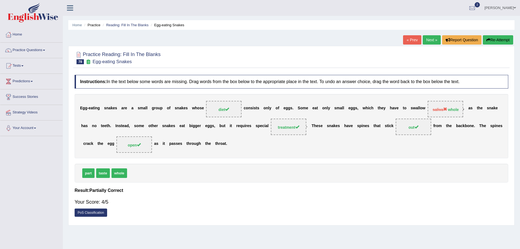
click at [497, 39] on button "Re-Attempt" at bounding box center [498, 39] width 30 height 9
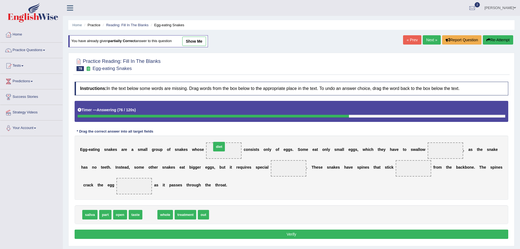
drag, startPoint x: 151, startPoint y: 216, endPoint x: 220, endPoint y: 148, distance: 97.2
drag, startPoint x: 154, startPoint y: 216, endPoint x: 449, endPoint y: 149, distance: 302.4
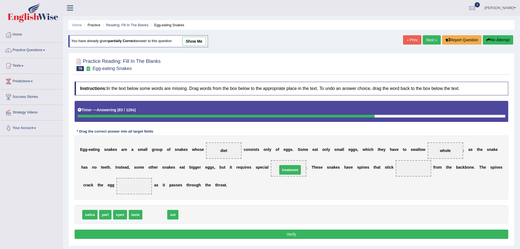
drag, startPoint x: 158, startPoint y: 217, endPoint x: 293, endPoint y: 172, distance: 142.5
drag, startPoint x: 149, startPoint y: 214, endPoint x: 412, endPoint y: 166, distance: 267.9
drag, startPoint x: 121, startPoint y: 215, endPoint x: 139, endPoint y: 186, distance: 34.5
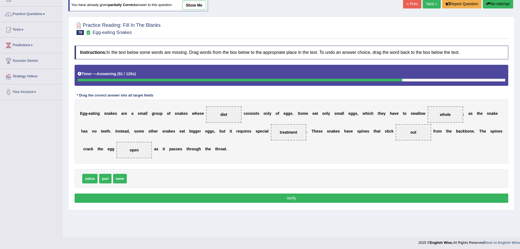
scroll to position [38, 0]
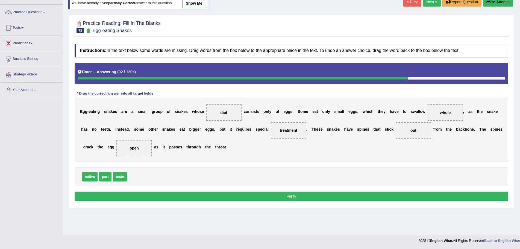
click at [292, 195] on button "Verify" at bounding box center [292, 196] width 434 height 9
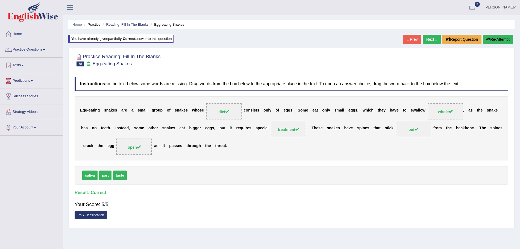
scroll to position [0, 0]
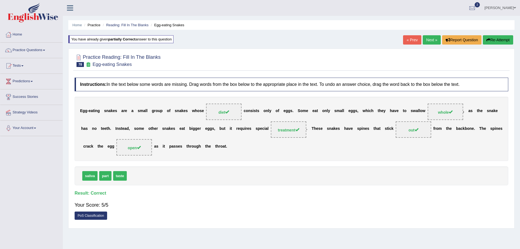
click at [428, 39] on link "Next »" at bounding box center [432, 39] width 18 height 9
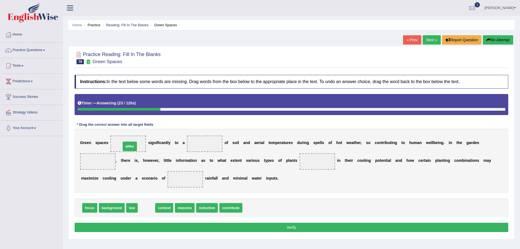
drag, startPoint x: 143, startPoint y: 209, endPoint x: 126, endPoint y: 143, distance: 68.3
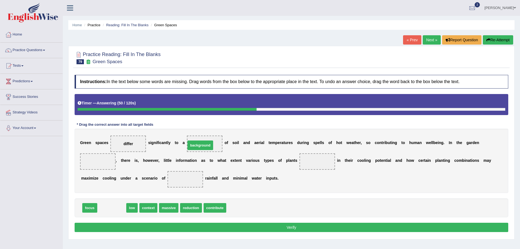
drag, startPoint x: 110, startPoint y: 208, endPoint x: 200, endPoint y: 144, distance: 110.1
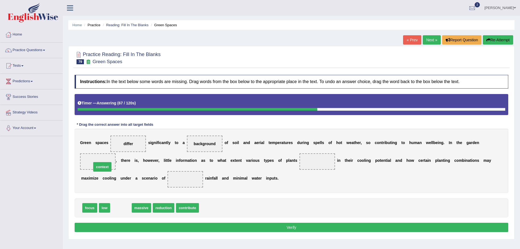
drag, startPoint x: 122, startPoint y: 209, endPoint x: 103, endPoint y: 168, distance: 45.0
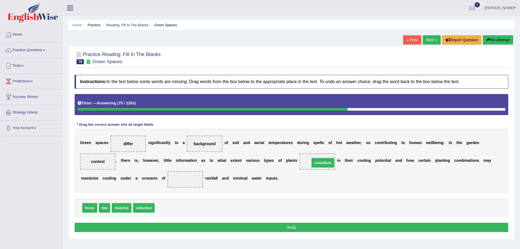
drag, startPoint x: 171, startPoint y: 209, endPoint x: 326, endPoint y: 163, distance: 161.7
drag, startPoint x: 105, startPoint y: 209, endPoint x: 191, endPoint y: 182, distance: 90.3
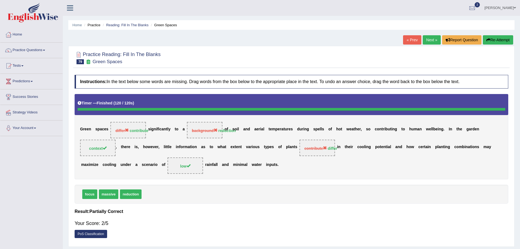
click at [501, 40] on button "Re-Attempt" at bounding box center [498, 39] width 30 height 9
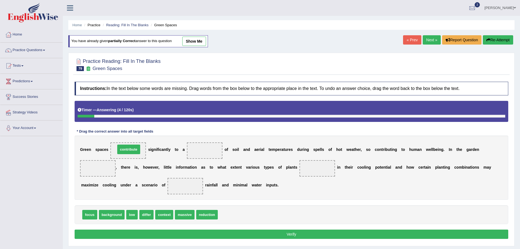
drag, startPoint x: 227, startPoint y: 215, endPoint x: 125, endPoint y: 149, distance: 121.3
drag, startPoint x: 209, startPoint y: 216, endPoint x: 206, endPoint y: 155, distance: 61.0
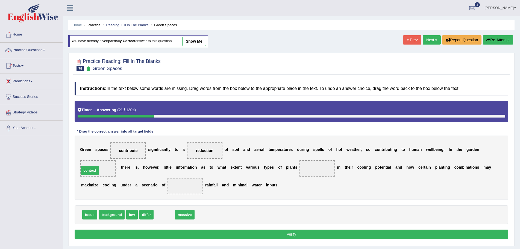
drag, startPoint x: 162, startPoint y: 216, endPoint x: 87, endPoint y: 172, distance: 86.8
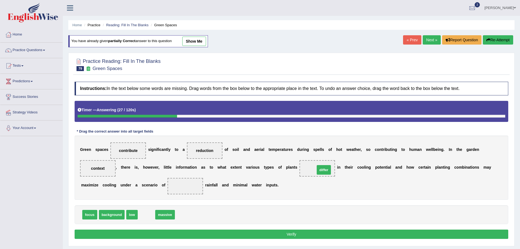
drag, startPoint x: 143, startPoint y: 215, endPoint x: 321, endPoint y: 170, distance: 183.0
drag, startPoint x: 130, startPoint y: 216, endPoint x: 181, endPoint y: 190, distance: 57.8
click at [291, 233] on button "Verify" at bounding box center [292, 234] width 434 height 9
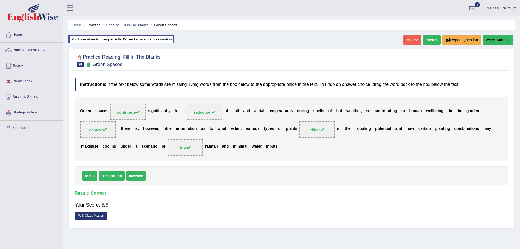
click at [433, 40] on link "Next »" at bounding box center [432, 39] width 18 height 9
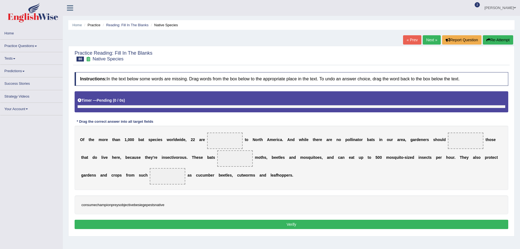
click at [409, 39] on link "« Prev" at bounding box center [412, 39] width 18 height 9
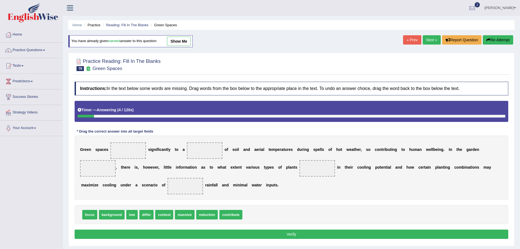
click at [184, 40] on link "show me" at bounding box center [179, 41] width 24 height 9
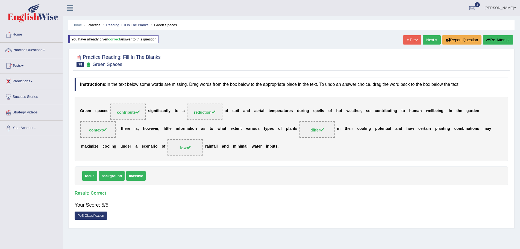
click at [426, 39] on link "Next »" at bounding box center [432, 39] width 18 height 9
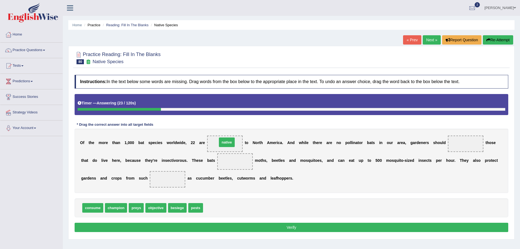
drag, startPoint x: 215, startPoint y: 206, endPoint x: 229, endPoint y: 141, distance: 65.7
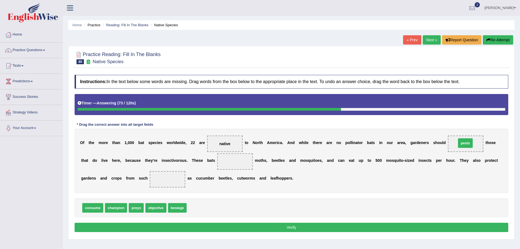
drag, startPoint x: 194, startPoint y: 208, endPoint x: 464, endPoint y: 143, distance: 277.2
drag, startPoint x: 93, startPoint y: 208, endPoint x: 237, endPoint y: 165, distance: 150.3
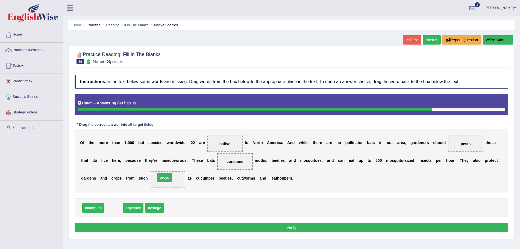
drag, startPoint x: 114, startPoint y: 209, endPoint x: 164, endPoint y: 179, distance: 58.6
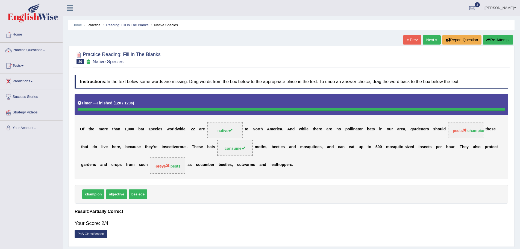
click at [495, 38] on button "Re-Attempt" at bounding box center [498, 39] width 30 height 9
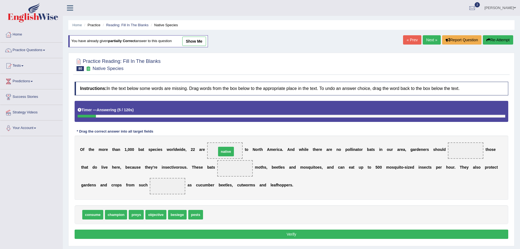
drag, startPoint x: 218, startPoint y: 205, endPoint x: 227, endPoint y: 150, distance: 55.4
drag, startPoint x: 110, startPoint y: 217, endPoint x: 453, endPoint y: 152, distance: 350.0
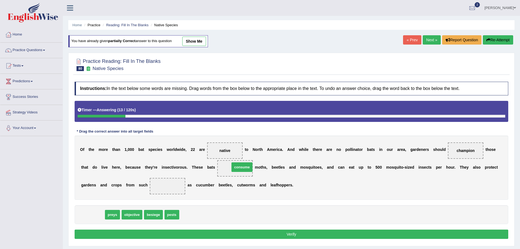
drag, startPoint x: 91, startPoint y: 216, endPoint x: 240, endPoint y: 169, distance: 156.4
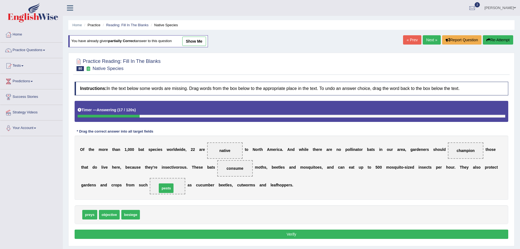
drag, startPoint x: 147, startPoint y: 217, endPoint x: 164, endPoint y: 190, distance: 31.6
click at [267, 234] on button "Verify" at bounding box center [292, 234] width 434 height 9
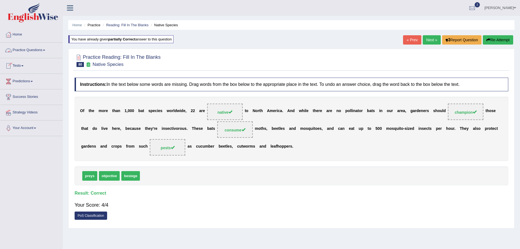
click at [46, 51] on link "Practice Questions" at bounding box center [31, 50] width 62 height 14
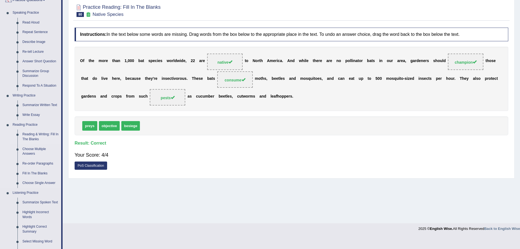
scroll to position [55, 0]
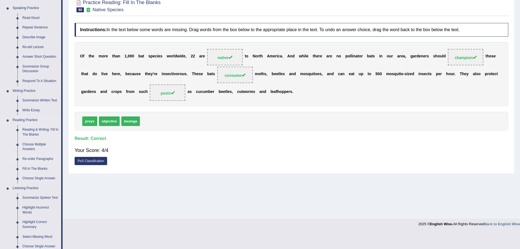
click at [39, 158] on link "Re-order Paragraphs" at bounding box center [40, 159] width 41 height 10
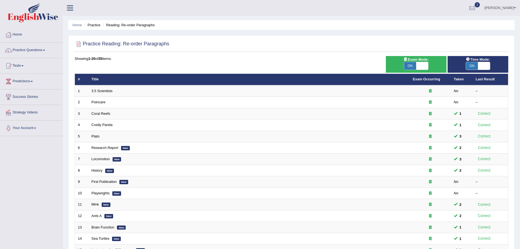
click at [413, 65] on span "ON" at bounding box center [410, 66] width 12 height 8
checkbox input "false"
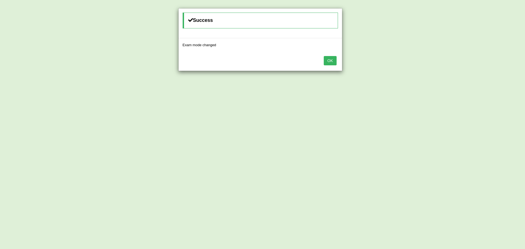
click at [327, 60] on button "OK" at bounding box center [330, 60] width 13 height 9
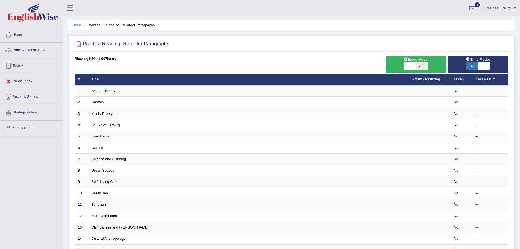
click at [471, 64] on span "ON" at bounding box center [472, 66] width 12 height 8
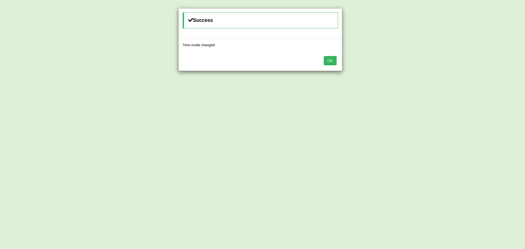
click at [329, 60] on button "OK" at bounding box center [330, 60] width 13 height 9
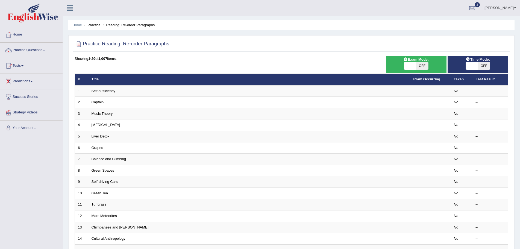
click at [482, 66] on span "OFF" at bounding box center [484, 66] width 12 height 8
checkbox input "true"
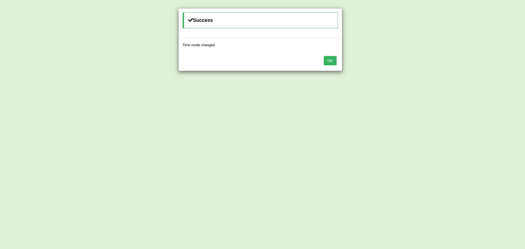
click at [331, 60] on button "OK" at bounding box center [330, 60] width 13 height 9
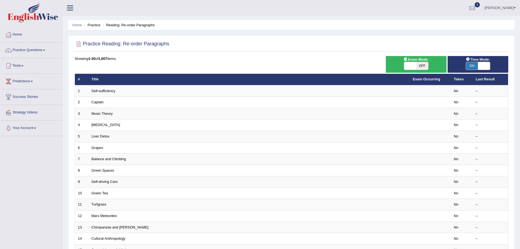
click at [421, 65] on span "OFF" at bounding box center [422, 66] width 12 height 8
checkbox input "true"
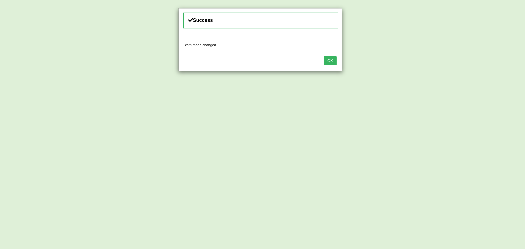
click at [328, 60] on button "OK" at bounding box center [330, 60] width 13 height 9
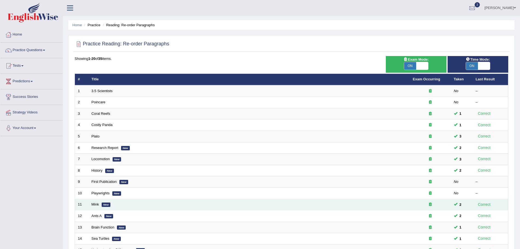
click at [382, 150] on td "Research Report New" at bounding box center [249, 147] width 321 height 11
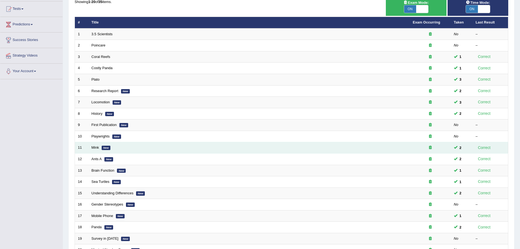
scroll to position [55, 0]
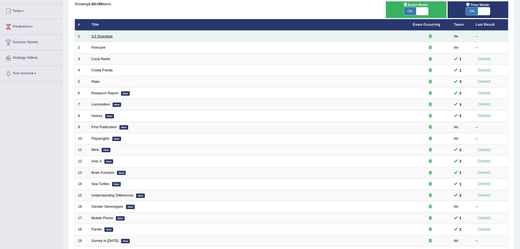
click at [108, 36] on link "3.5 Scientists" at bounding box center [102, 36] width 21 height 4
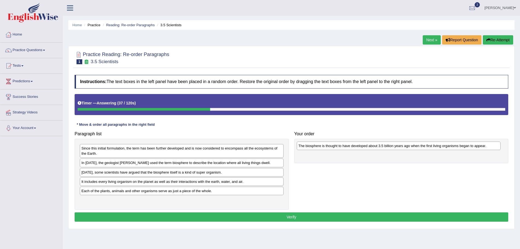
drag, startPoint x: 189, startPoint y: 192, endPoint x: 406, endPoint y: 147, distance: 221.6
click at [406, 147] on div "The biosphere is thought to have developed about 3.5 billion years ago when the…" at bounding box center [399, 146] width 204 height 8
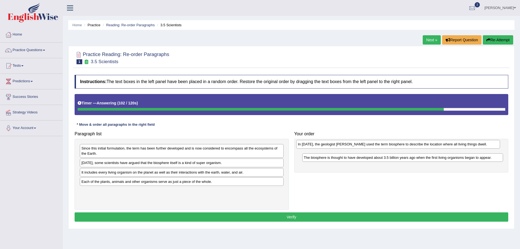
drag, startPoint x: 162, startPoint y: 163, endPoint x: 377, endPoint y: 145, distance: 215.6
click at [377, 145] on div "In [DATE], the geologist [PERSON_NAME] used the term biosphere to describe the …" at bounding box center [398, 144] width 204 height 8
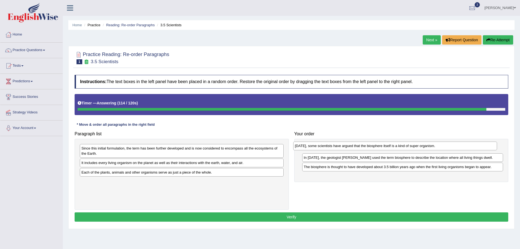
drag, startPoint x: 143, startPoint y: 164, endPoint x: 356, endPoint y: 147, distance: 214.1
click at [356, 147] on div "[DATE], some scientists have argued that the biosphere itself is a kind of supe…" at bounding box center [395, 146] width 204 height 8
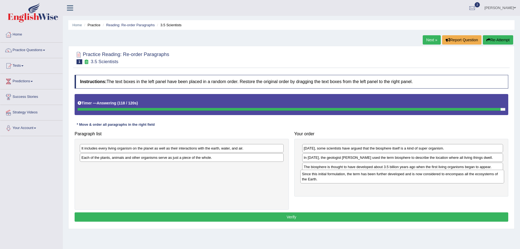
drag, startPoint x: 162, startPoint y: 153, endPoint x: 339, endPoint y: 171, distance: 178.0
click at [383, 179] on div "Since this initial formulation, the term has been further developed and is now …" at bounding box center [402, 177] width 204 height 14
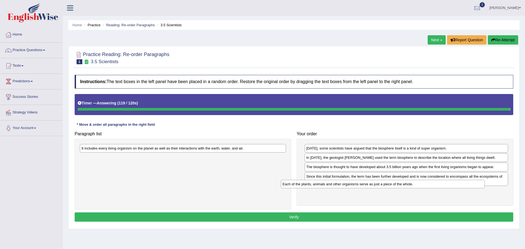
drag, startPoint x: 233, startPoint y: 154, endPoint x: 436, endPoint y: 180, distance: 205.3
click at [436, 180] on div "Paragraph list It includes every living organism on the planet as well as their…" at bounding box center [294, 169] width 444 height 81
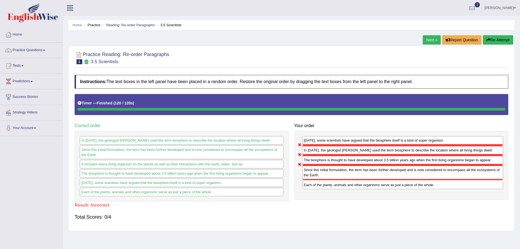
click at [490, 39] on button "Re-Attempt" at bounding box center [498, 39] width 30 height 9
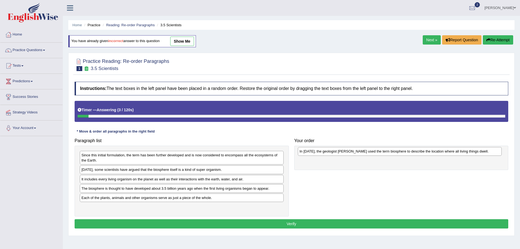
drag, startPoint x: 203, startPoint y: 170, endPoint x: 421, endPoint y: 152, distance: 218.9
click at [421, 152] on div "In 1875, the geologist Eduard Suess used the term biosphere to describe the loc…" at bounding box center [400, 151] width 204 height 8
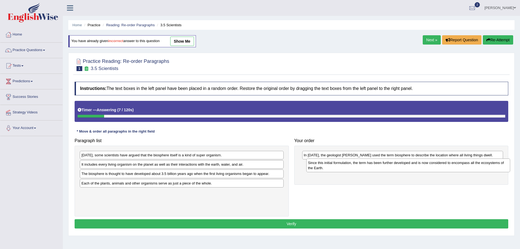
drag, startPoint x: 242, startPoint y: 162, endPoint x: 468, endPoint y: 169, distance: 226.7
click at [468, 169] on div "Since this initial formulation, the term has been further developed and is now …" at bounding box center [408, 166] width 204 height 14
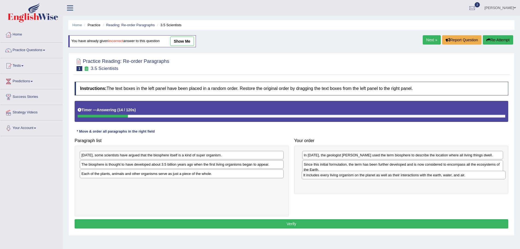
drag, startPoint x: 160, startPoint y: 165, endPoint x: 382, endPoint y: 176, distance: 222.2
click at [382, 176] on div "It includes every living organism on the planet as well as their interactions w…" at bounding box center [404, 175] width 204 height 8
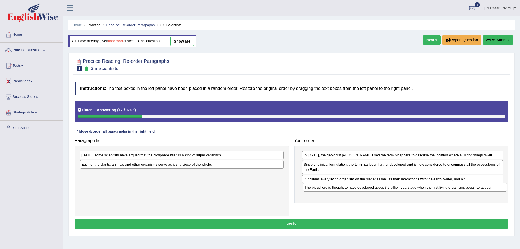
drag, startPoint x: 183, startPoint y: 163, endPoint x: 406, endPoint y: 186, distance: 224.5
click at [406, 186] on div "The biosphere is thought to have developed about 3.5 billion years ago when the…" at bounding box center [405, 187] width 204 height 8
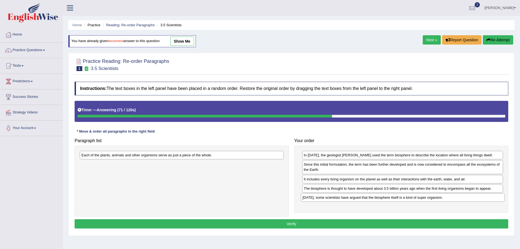
drag, startPoint x: 139, startPoint y: 155, endPoint x: 362, endPoint y: 197, distance: 226.1
click at [362, 197] on div "Today, some scientists have argued that the biosphere itself is a kind of super…" at bounding box center [403, 197] width 204 height 8
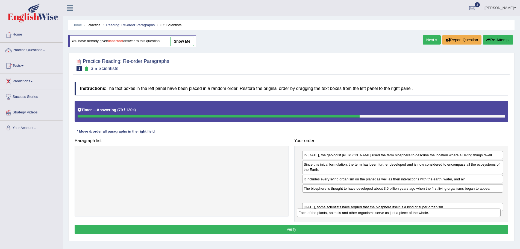
drag, startPoint x: 102, startPoint y: 157, endPoint x: 319, endPoint y: 215, distance: 224.5
click at [319, 215] on div "Each of the plants, animals and other organisms serve as just a piece of the wh…" at bounding box center [399, 213] width 204 height 8
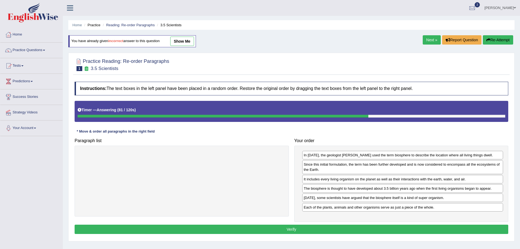
drag, startPoint x: 325, startPoint y: 198, endPoint x: 325, endPoint y: 207, distance: 8.7
click at [325, 207] on div "Each of the plants, animals and other organisms serve as just a piece of the wh…" at bounding box center [402, 207] width 201 height 8
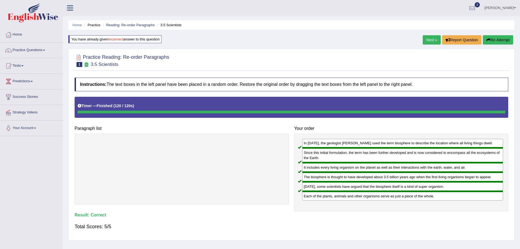
click at [427, 39] on link "Next »" at bounding box center [432, 39] width 18 height 9
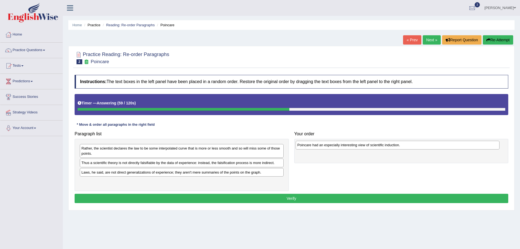
drag, startPoint x: 104, startPoint y: 165, endPoint x: 319, endPoint y: 147, distance: 216.6
click at [319, 147] on div "Poincare had an especially interesting view of scientific induction." at bounding box center [398, 145] width 204 height 8
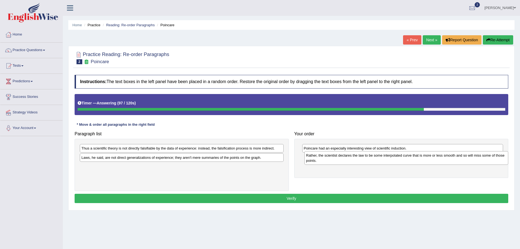
drag, startPoint x: 145, startPoint y: 150, endPoint x: 370, endPoint y: 157, distance: 224.8
click at [370, 157] on div "Rather, the scientist declares the law to be some interpolated curve that is mo…" at bounding box center [406, 158] width 204 height 14
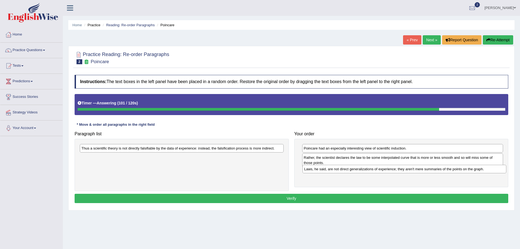
drag, startPoint x: 149, startPoint y: 164, endPoint x: 355, endPoint y: 169, distance: 206.4
click at [355, 169] on div "Laws, he said, are not direct generalizations of experience; they aren't mere s…" at bounding box center [405, 169] width 204 height 8
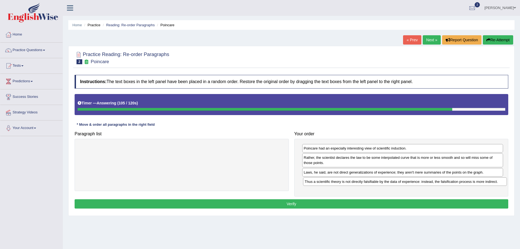
drag, startPoint x: 214, startPoint y: 149, endPoint x: 436, endPoint y: 182, distance: 224.4
click at [436, 182] on div "Thus a scientific theory is not directly falsifiable by the data of experience:…" at bounding box center [405, 181] width 204 height 8
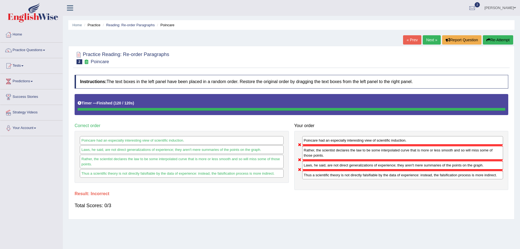
click at [490, 38] on button "Re-Attempt" at bounding box center [498, 39] width 30 height 9
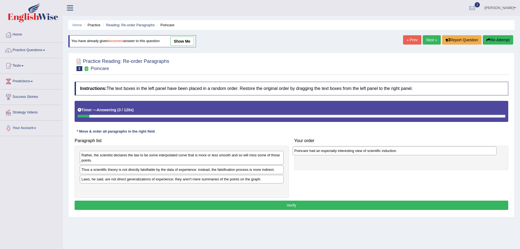
drag, startPoint x: 191, startPoint y: 170, endPoint x: 406, endPoint y: 151, distance: 215.7
click at [404, 151] on div "Poincare had an especially interesting view of scientific induction." at bounding box center [395, 150] width 204 height 8
drag, startPoint x: 226, startPoint y: 185, endPoint x: 321, endPoint y: 180, distance: 94.7
click at [327, 180] on div "Paragraph list Rather, the scientist declares the law to be some interpolated c…" at bounding box center [291, 167] width 439 height 62
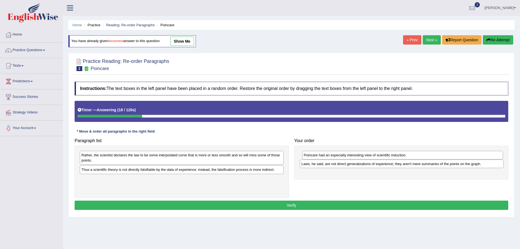
drag, startPoint x: 161, startPoint y: 180, endPoint x: 381, endPoint y: 165, distance: 220.5
click at [381, 165] on div "Laws, he said, are not direct generalizations of experience; they aren't mere s…" at bounding box center [402, 164] width 204 height 8
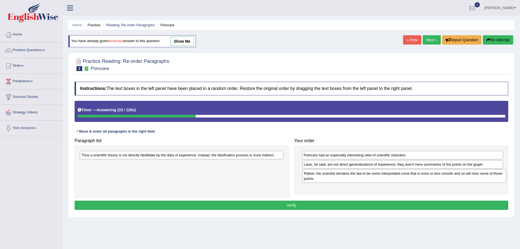
drag, startPoint x: 160, startPoint y: 159, endPoint x: 383, endPoint y: 178, distance: 223.2
click at [383, 178] on div "Rather, the scientist declares the law to be some interpolated curve that is mo…" at bounding box center [404, 176] width 204 height 14
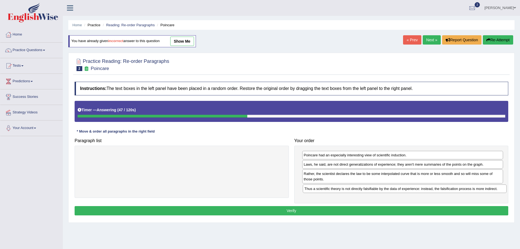
drag, startPoint x: 182, startPoint y: 156, endPoint x: 405, endPoint y: 188, distance: 224.8
click at [405, 188] on div "Thus a scientific theory is not directly falsifiable by the data of experience:…" at bounding box center [405, 188] width 204 height 8
click at [285, 211] on button "Verify" at bounding box center [292, 210] width 434 height 9
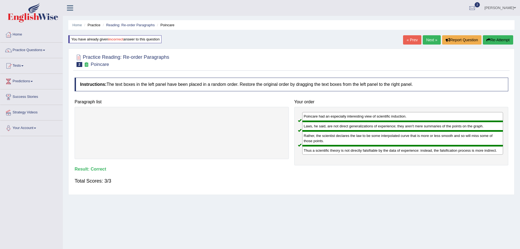
click at [427, 39] on link "Next »" at bounding box center [432, 39] width 18 height 9
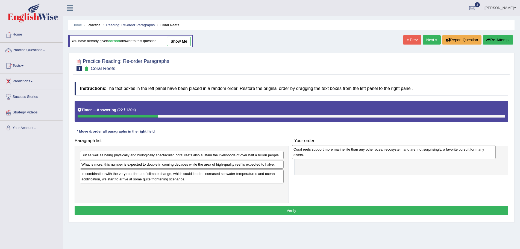
drag, startPoint x: 108, startPoint y: 180, endPoint x: 320, endPoint y: 155, distance: 213.5
click at [320, 155] on div "Coral reefs support more marine life than any other ocean ecosystem and are, no…" at bounding box center [394, 152] width 204 height 14
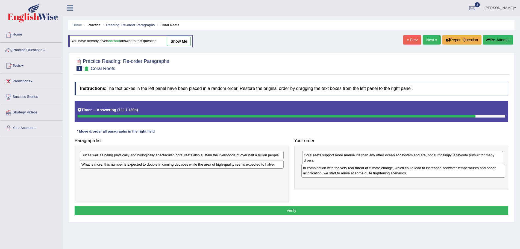
drag, startPoint x: 110, startPoint y: 179, endPoint x: 332, endPoint y: 173, distance: 222.0
click at [332, 173] on div "In combination with the very real threat of climate change, which could lead to…" at bounding box center [403, 171] width 204 height 14
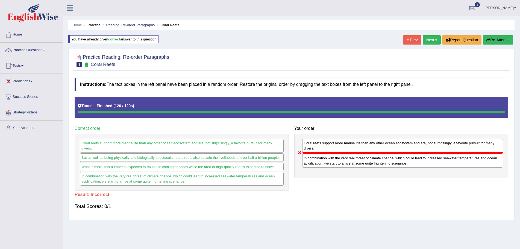
click at [499, 37] on button "Re-Attempt" at bounding box center [498, 39] width 30 height 9
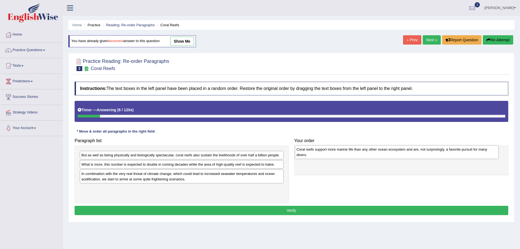
drag, startPoint x: 128, startPoint y: 178, endPoint x: 343, endPoint y: 154, distance: 216.5
click at [343, 154] on div "Coral reefs support more marine life than any other ocean ecosystem and are, no…" at bounding box center [397, 152] width 204 height 14
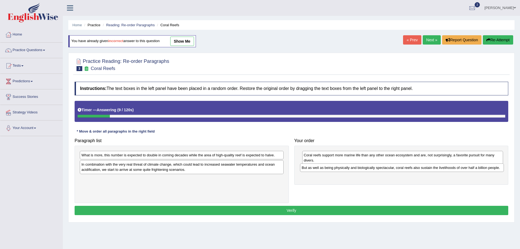
drag, startPoint x: 188, startPoint y: 155, endPoint x: 409, endPoint y: 167, distance: 220.6
click at [409, 167] on div "But as well as being physically and biologically spectacular, coral reefs also …" at bounding box center [402, 167] width 204 height 8
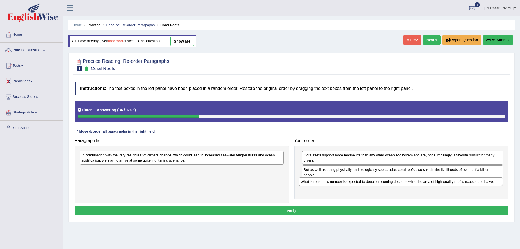
drag, startPoint x: 218, startPoint y: 156, endPoint x: 438, endPoint y: 183, distance: 220.8
click at [438, 183] on div "What is more, this number is expected to double in coming decades while the are…" at bounding box center [401, 181] width 204 height 8
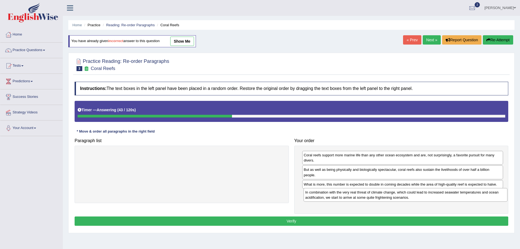
drag, startPoint x: 161, startPoint y: 156, endPoint x: 385, endPoint y: 194, distance: 226.9
click at [385, 194] on div "In combination with the very real threat of climate change, which could lead to…" at bounding box center [406, 195] width 204 height 14
click at [292, 219] on button "Verify" at bounding box center [292, 220] width 434 height 9
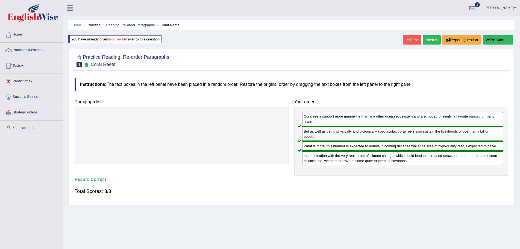
click at [45, 50] on span at bounding box center [44, 50] width 2 height 1
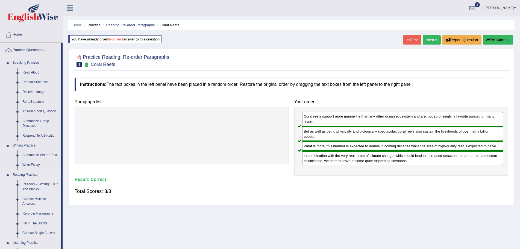
click at [45, 212] on link "Re-order Paragraphs" at bounding box center [40, 214] width 41 height 10
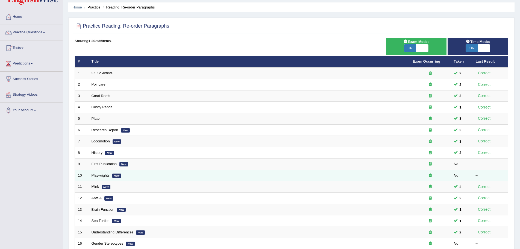
scroll to position [27, 0]
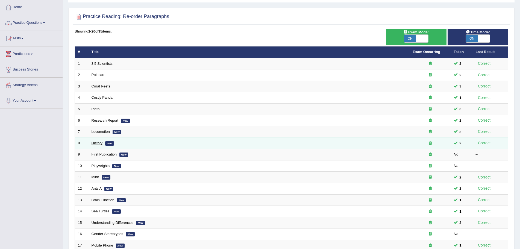
click at [99, 144] on link "History" at bounding box center [97, 143] width 11 height 4
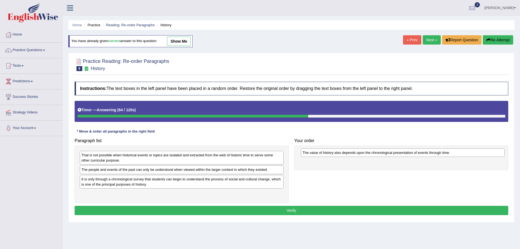
drag, startPoint x: 139, startPoint y: 195, endPoint x: 360, endPoint y: 154, distance: 224.9
click at [360, 154] on div "The value of history also depends upon the chronological presentation of events…" at bounding box center [403, 152] width 204 height 8
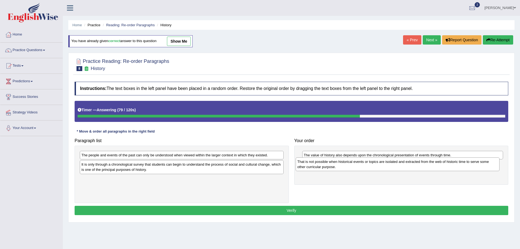
drag, startPoint x: 109, startPoint y: 159, endPoint x: 324, endPoint y: 166, distance: 216.0
click at [324, 166] on div "That is not possible when historical events or topics are isolated and extracte…" at bounding box center [398, 164] width 204 height 14
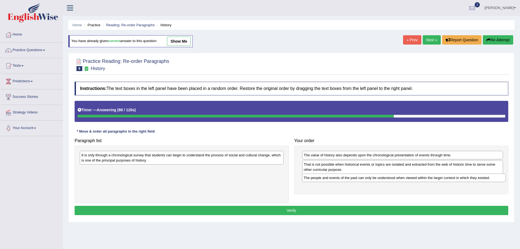
drag, startPoint x: 147, startPoint y: 157, endPoint x: 369, endPoint y: 179, distance: 223.3
click at [369, 179] on div "The people and events of the past can only be understood when viewed within the…" at bounding box center [404, 178] width 204 height 8
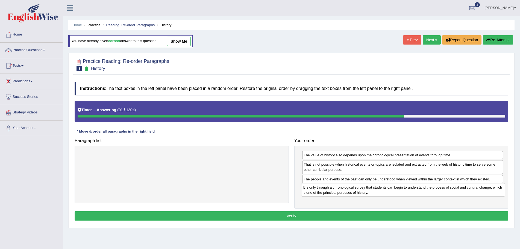
drag, startPoint x: 87, startPoint y: 156, endPoint x: 312, endPoint y: 189, distance: 226.5
click at [312, 188] on div "It is only through a chronological survey that students can begin to understand…" at bounding box center [403, 190] width 204 height 14
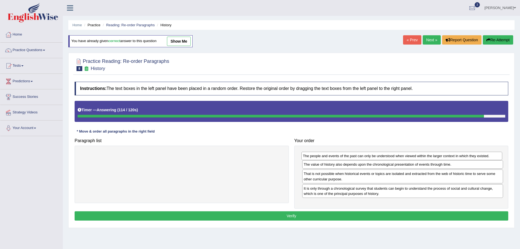
drag, startPoint x: 309, startPoint y: 181, endPoint x: 308, endPoint y: 158, distance: 23.2
click at [308, 158] on div "The people and events of the past can only be understood when viewed within the…" at bounding box center [401, 156] width 201 height 8
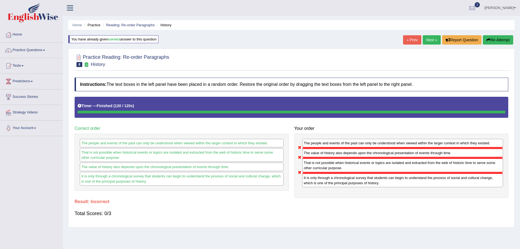
click at [494, 40] on button "Re-Attempt" at bounding box center [498, 39] width 30 height 9
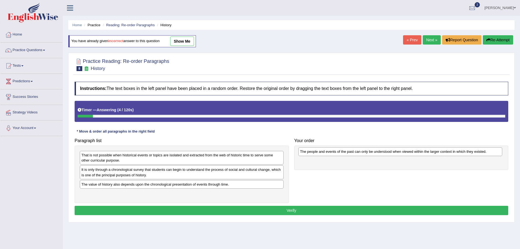
drag, startPoint x: 93, startPoint y: 171, endPoint x: 312, endPoint y: 153, distance: 219.4
click at [312, 153] on div "The people and events of the past can only be understood when viewed within the…" at bounding box center [400, 151] width 204 height 8
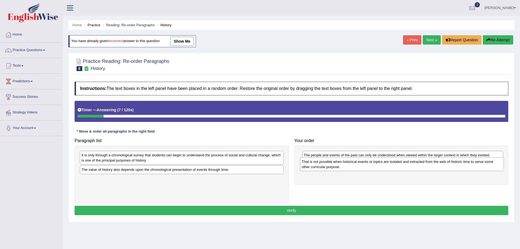
drag, startPoint x: 128, startPoint y: 156, endPoint x: 348, endPoint y: 162, distance: 220.4
click at [348, 162] on div "That is not possible when historical events or topics are isolated and extracte…" at bounding box center [402, 164] width 204 height 14
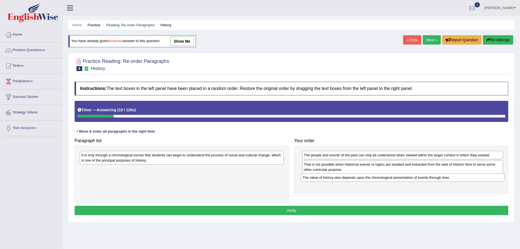
drag, startPoint x: 212, startPoint y: 171, endPoint x: 433, endPoint y: 178, distance: 221.2
click at [433, 178] on div "The value of history also depends upon the chronological presentation of events…" at bounding box center [403, 177] width 204 height 8
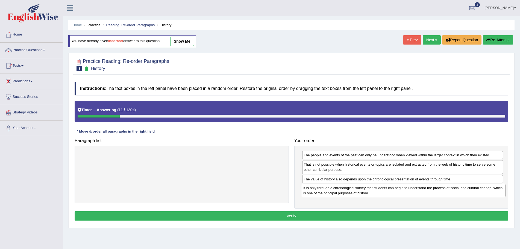
drag, startPoint x: 217, startPoint y: 156, endPoint x: 439, endPoint y: 189, distance: 224.3
click at [439, 189] on div "It is only through a chronological survey that students can begin to understand…" at bounding box center [404, 191] width 204 height 14
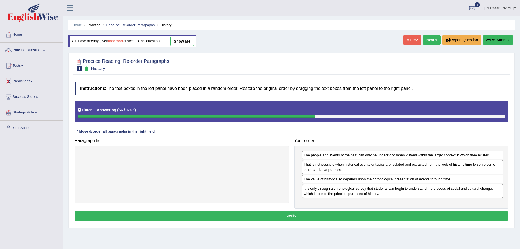
click at [292, 215] on button "Verify" at bounding box center [292, 215] width 434 height 9
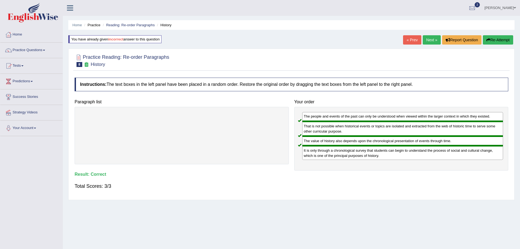
click at [425, 39] on link "Next »" at bounding box center [432, 39] width 18 height 9
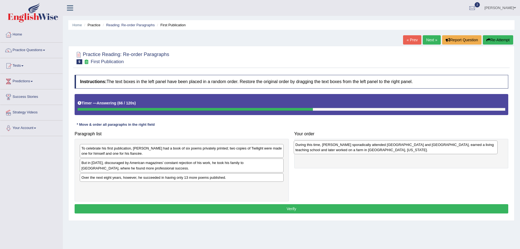
drag, startPoint x: 98, startPoint y: 154, endPoint x: 312, endPoint y: 150, distance: 214.0
click at [312, 150] on div "During this time, [PERSON_NAME] sporadically attended [GEOGRAPHIC_DATA] and [GE…" at bounding box center [396, 147] width 204 height 14
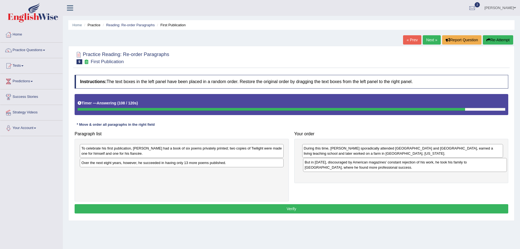
drag, startPoint x: 112, startPoint y: 166, endPoint x: 335, endPoint y: 166, distance: 223.6
click at [335, 166] on div "But in [DATE], discouraged by American magazines’ constant rejection of his wor…" at bounding box center [405, 165] width 204 height 14
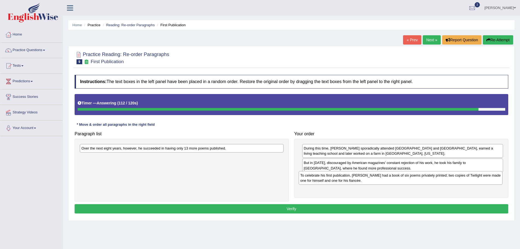
drag, startPoint x: 133, startPoint y: 150, endPoint x: 352, endPoint y: 177, distance: 220.6
click at [352, 177] on div "To celebrate his first publication, [PERSON_NAME] had a book of six poems priva…" at bounding box center [401, 178] width 204 height 14
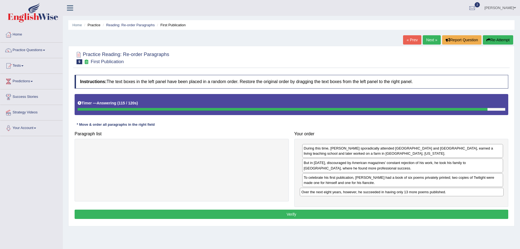
drag, startPoint x: 206, startPoint y: 148, endPoint x: 426, endPoint y: 192, distance: 224.3
click at [426, 192] on div "Over the next eight years, however, he succeeded in having only 13 more poems p…" at bounding box center [402, 192] width 204 height 8
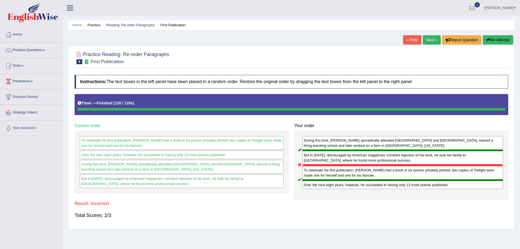
click at [494, 39] on button "Re-Attempt" at bounding box center [498, 39] width 30 height 9
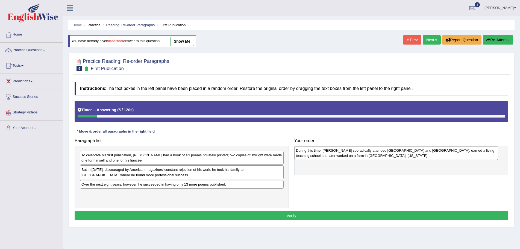
drag, startPoint x: 96, startPoint y: 160, endPoint x: 311, endPoint y: 155, distance: 214.6
click at [311, 155] on div "During this time, [PERSON_NAME] sporadically attended [GEOGRAPHIC_DATA] and [GE…" at bounding box center [396, 153] width 204 height 14
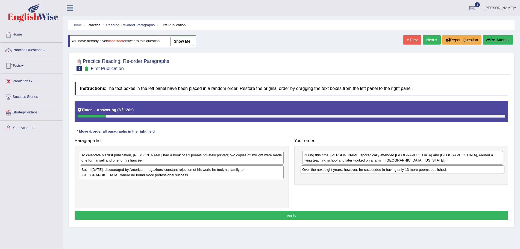
drag, startPoint x: 218, startPoint y: 187, endPoint x: 439, endPoint y: 172, distance: 221.3
click at [439, 172] on div "Over the next eight years, however, he succeeded in having only 13 more poems p…" at bounding box center [403, 169] width 204 height 8
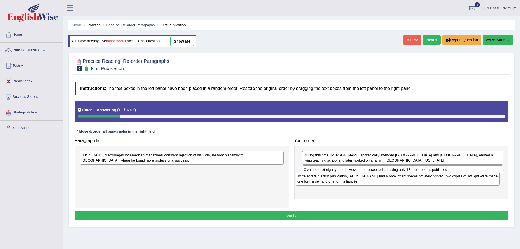
drag, startPoint x: 204, startPoint y: 158, endPoint x: 420, endPoint y: 179, distance: 216.9
click at [420, 179] on div "To celebrate his first publication, [PERSON_NAME] had a book of six poems priva…" at bounding box center [398, 179] width 204 height 14
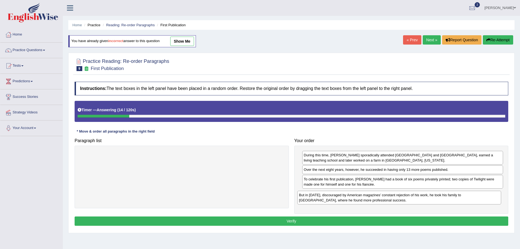
drag, startPoint x: 203, startPoint y: 156, endPoint x: 421, endPoint y: 196, distance: 221.2
click at [421, 196] on div "But in [DATE], discouraged by American magazines’ constant rejection of his wor…" at bounding box center [399, 198] width 204 height 14
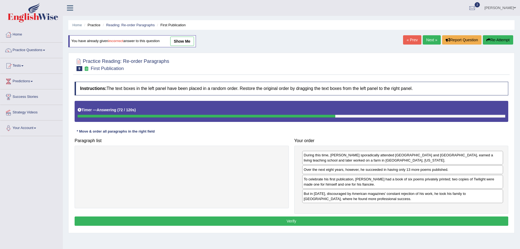
click at [283, 221] on button "Verify" at bounding box center [292, 220] width 434 height 9
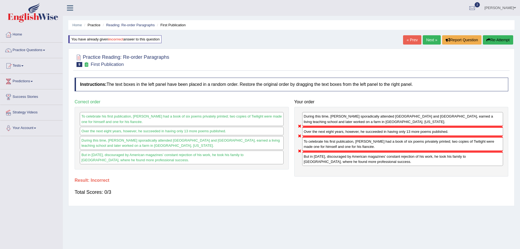
click at [489, 37] on button "Re-Attempt" at bounding box center [498, 39] width 30 height 9
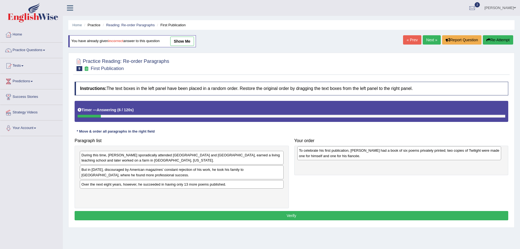
drag, startPoint x: 151, startPoint y: 175, endPoint x: 368, endPoint y: 156, distance: 218.4
click at [368, 156] on div "To celebrate his first publication, Frost had a book of six poems privately pri…" at bounding box center [399, 153] width 204 height 14
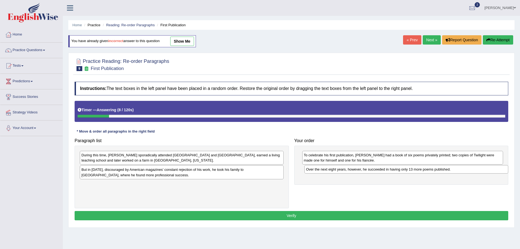
drag, startPoint x: 235, startPoint y: 186, endPoint x: 459, endPoint y: 171, distance: 223.8
click at [459, 171] on div "Over the next eight years, however, he succeeded in having only 13 more poems p…" at bounding box center [406, 169] width 204 height 8
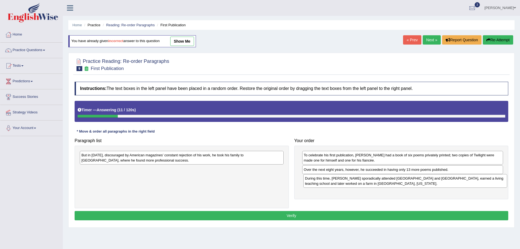
drag, startPoint x: 220, startPoint y: 162, endPoint x: 435, endPoint y: 183, distance: 216.3
click at [435, 183] on div "During this time, Frost sporadically attended Dartmouth and Harvard, earned a l…" at bounding box center [405, 181] width 204 height 14
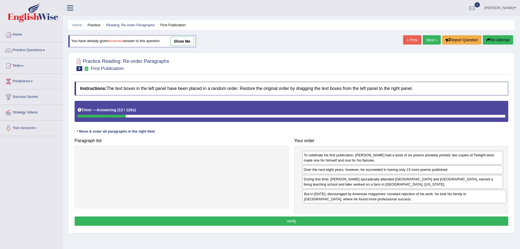
drag, startPoint x: 234, startPoint y: 155, endPoint x: 457, endPoint y: 194, distance: 226.1
click at [457, 194] on div "But in 1912, discouraged by American magazines’ constant rejection of his work,…" at bounding box center [405, 197] width 204 height 14
click at [291, 220] on button "Verify" at bounding box center [292, 220] width 434 height 9
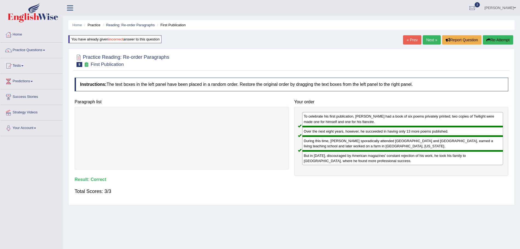
click at [425, 39] on link "Next »" at bounding box center [432, 39] width 18 height 9
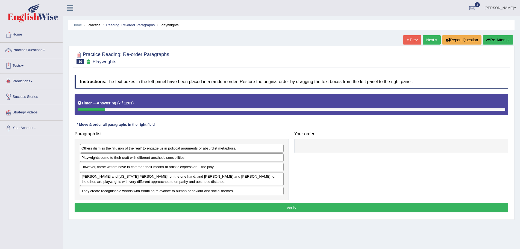
click at [44, 50] on link "Practice Questions" at bounding box center [31, 50] width 62 height 14
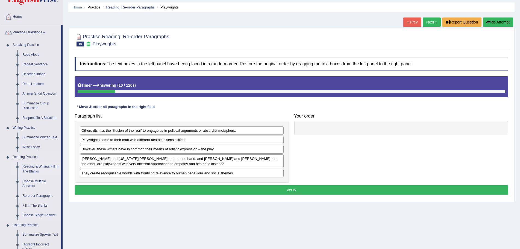
scroll to position [27, 0]
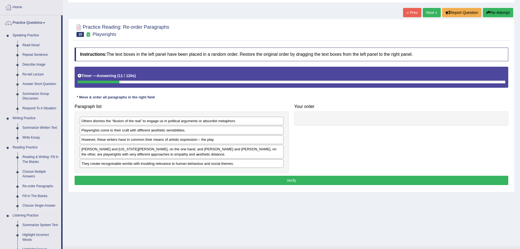
click at [40, 184] on link "Re-order Paragraphs" at bounding box center [40, 186] width 41 height 10
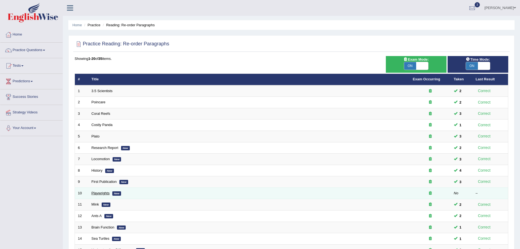
click at [104, 194] on link "Playwrights" at bounding box center [101, 193] width 18 height 4
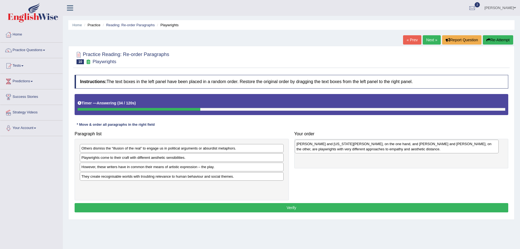
drag, startPoint x: 138, startPoint y: 183, endPoint x: 353, endPoint y: 150, distance: 217.5
click at [353, 150] on div "[PERSON_NAME] and [US_STATE][PERSON_NAME], on the one hand, and [PERSON_NAME] a…" at bounding box center [397, 147] width 204 height 14
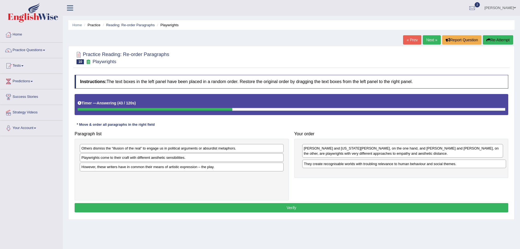
drag, startPoint x: 181, startPoint y: 177, endPoint x: 403, endPoint y: 165, distance: 222.8
click at [403, 165] on div "They create recognisable worlds with troubling relevance to human behaviour and…" at bounding box center [404, 164] width 204 height 8
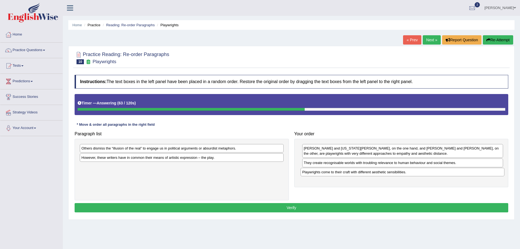
drag, startPoint x: 159, startPoint y: 159, endPoint x: 380, endPoint y: 173, distance: 221.3
click at [380, 173] on div "Playwrights come to their craft with different aesthetic sensibilities." at bounding box center [403, 172] width 204 height 8
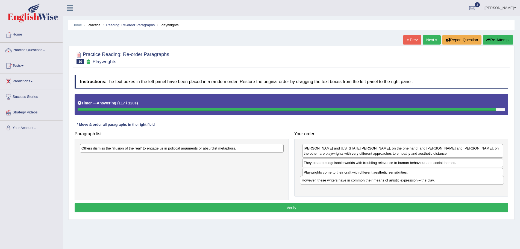
drag, startPoint x: 110, startPoint y: 160, endPoint x: 331, endPoint y: 183, distance: 221.4
click at [331, 183] on div "However, these writers have in common their means of artistic expression – the …" at bounding box center [402, 180] width 204 height 8
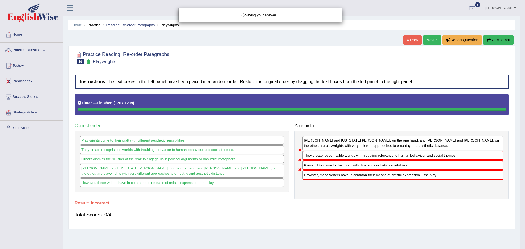
drag, startPoint x: 174, startPoint y: 147, endPoint x: 395, endPoint y: 190, distance: 225.2
click at [395, 190] on body "Toggle navigation Home Practice Questions Speaking Practice Read Aloud Repeat S…" at bounding box center [262, 124] width 525 height 249
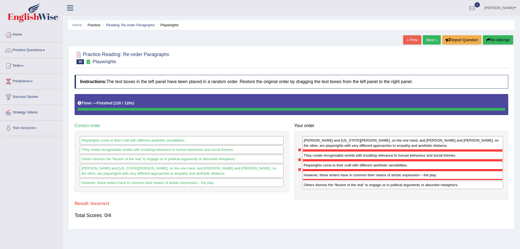
click at [493, 40] on button "Re-Attempt" at bounding box center [498, 39] width 30 height 9
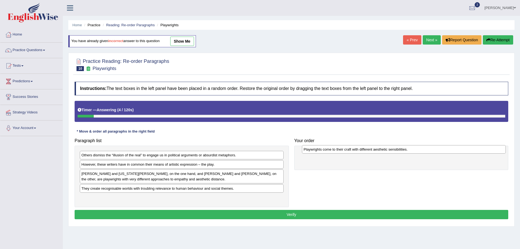
drag, startPoint x: 167, startPoint y: 165, endPoint x: 389, endPoint y: 149, distance: 222.7
click at [389, 149] on div "Playwrights come to their craft with different aesthetic sensibilities." at bounding box center [404, 149] width 204 height 8
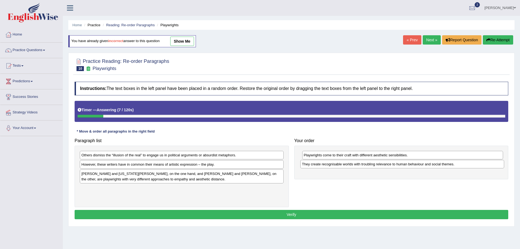
drag, startPoint x: 236, startPoint y: 190, endPoint x: 457, endPoint y: 165, distance: 221.9
click at [457, 165] on div "They create recognisable worlds with troubling relevance to human behaviour and…" at bounding box center [402, 164] width 204 height 8
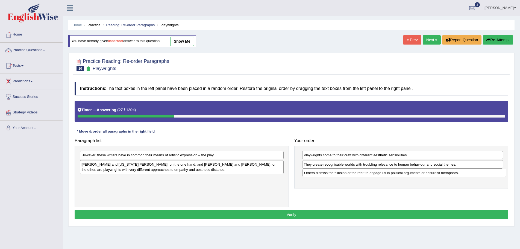
drag, startPoint x: 129, startPoint y: 156, endPoint x: 350, endPoint y: 172, distance: 222.3
click at [350, 172] on div "Others dismiss the “illusion of the real” to engage us in political arguments o…" at bounding box center [405, 173] width 204 height 8
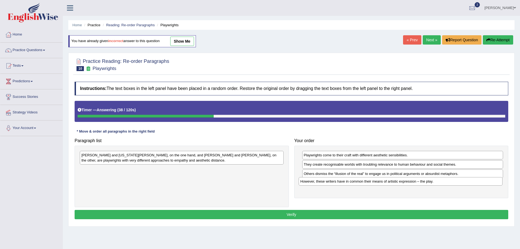
drag, startPoint x: 147, startPoint y: 156, endPoint x: 366, endPoint y: 182, distance: 220.5
click at [366, 182] on div "However, these writers have in common their means of artistic expression – the …" at bounding box center [401, 181] width 204 height 8
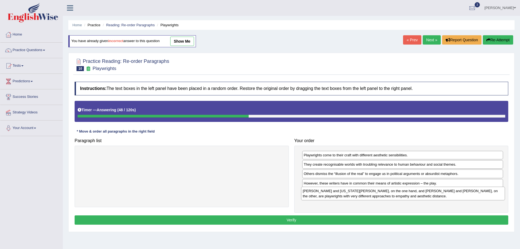
drag, startPoint x: 133, startPoint y: 160, endPoint x: 354, endPoint y: 195, distance: 224.3
click at [354, 195] on div "[PERSON_NAME] and [US_STATE][PERSON_NAME], on the one hand, and [PERSON_NAME] a…" at bounding box center [403, 194] width 204 height 14
click at [296, 218] on button "Verify" at bounding box center [292, 219] width 434 height 9
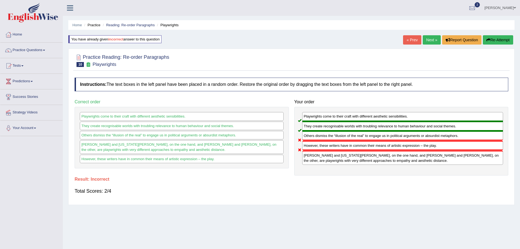
click at [497, 39] on button "Re-Attempt" at bounding box center [498, 39] width 30 height 9
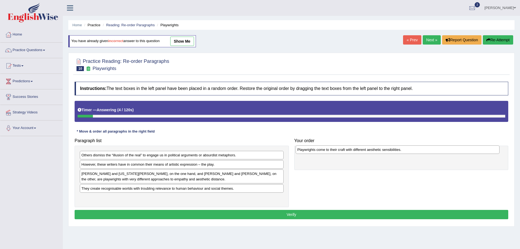
drag, startPoint x: 142, startPoint y: 165, endPoint x: 358, endPoint y: 150, distance: 216.4
click at [358, 150] on div "Playwrights come to their craft with different aesthetic sensibilities." at bounding box center [398, 149] width 204 height 8
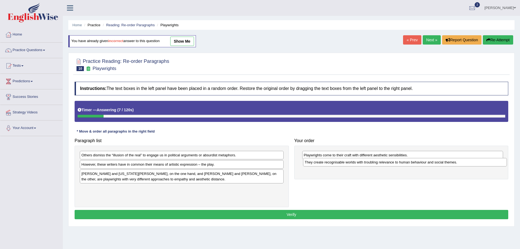
drag, startPoint x: 230, startPoint y: 190, endPoint x: 453, endPoint y: 164, distance: 224.8
click at [453, 164] on div "They create recognisable worlds with troubling relevance to human behaviour and…" at bounding box center [405, 162] width 204 height 8
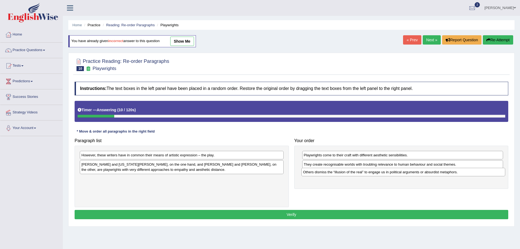
drag, startPoint x: 258, startPoint y: 157, endPoint x: 480, endPoint y: 174, distance: 222.3
click at [480, 174] on div "Others dismiss the “illusion of the real” to engage us in political arguments o…" at bounding box center [403, 172] width 204 height 8
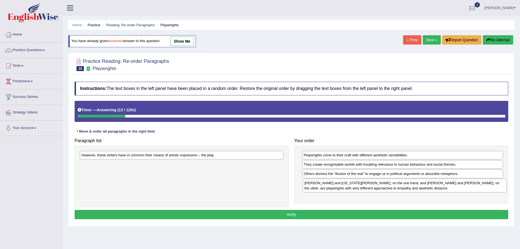
drag, startPoint x: 199, startPoint y: 170, endPoint x: 421, endPoint y: 189, distance: 223.5
click at [421, 189] on div "Thornton Wilder and Tennessee Williams, on the one hand, and Bertolt Brecht and…" at bounding box center [405, 186] width 204 height 14
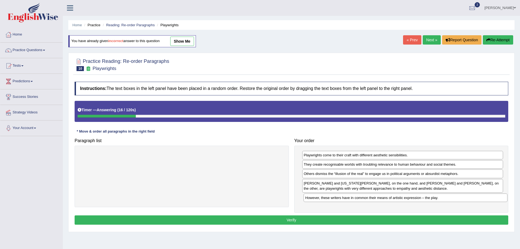
drag, startPoint x: 228, startPoint y: 153, endPoint x: 452, endPoint y: 196, distance: 227.9
click at [452, 196] on div "However, these writers have in common their means of artistic expression – the …" at bounding box center [406, 198] width 204 height 8
click at [297, 219] on button "Verify" at bounding box center [292, 219] width 434 height 9
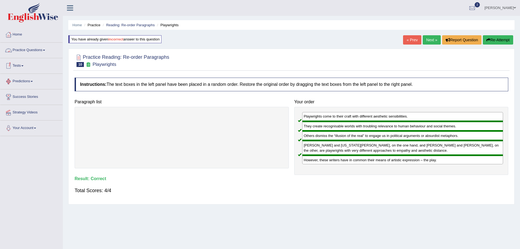
click at [46, 49] on link "Practice Questions" at bounding box center [31, 50] width 62 height 14
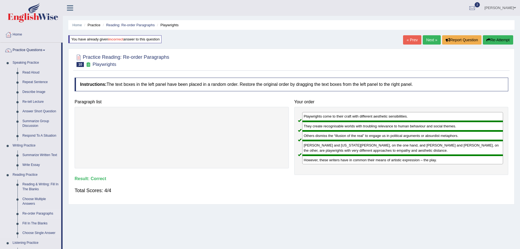
click at [33, 213] on link "Re-order Paragraphs" at bounding box center [40, 214] width 41 height 10
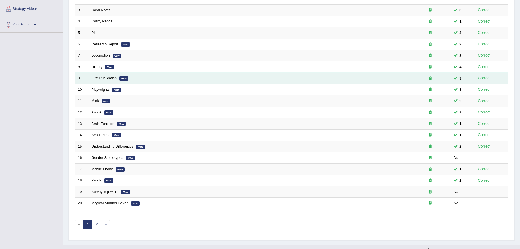
scroll to position [109, 0]
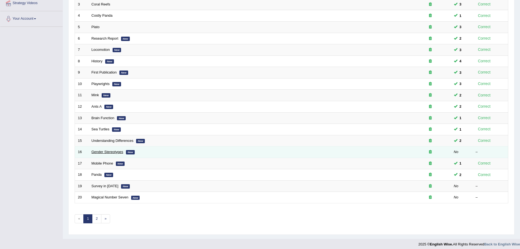
click at [110, 153] on link "Gender Stereotypes" at bounding box center [108, 152] width 32 height 4
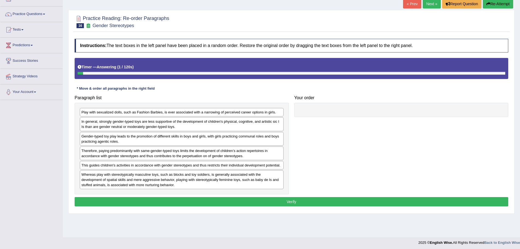
scroll to position [38, 0]
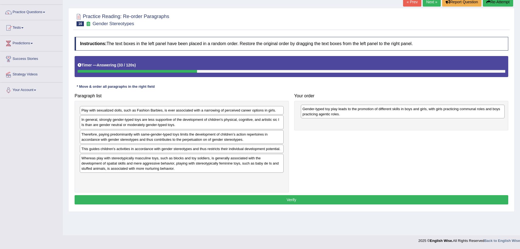
drag, startPoint x: 95, startPoint y: 139, endPoint x: 311, endPoint y: 113, distance: 217.6
click at [311, 113] on div "Gender-typed toy play leads to the promotion of different skills in boys and gi…" at bounding box center [403, 112] width 204 height 14
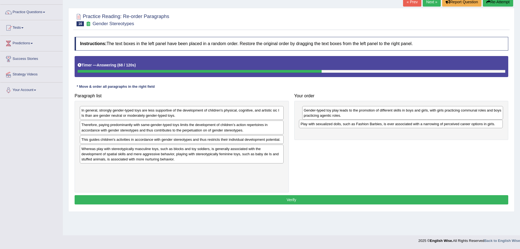
drag, startPoint x: 118, startPoint y: 109, endPoint x: 338, endPoint y: 123, distance: 219.6
click at [338, 123] on div "Play with sexualized dolls, such as Fashion Barbies, is ever associated with a …" at bounding box center [401, 124] width 204 height 8
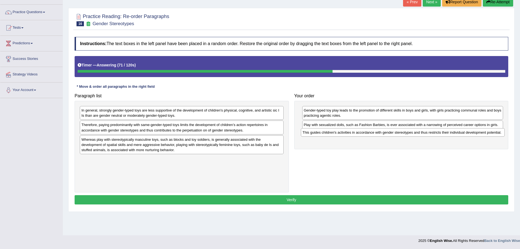
drag, startPoint x: 124, startPoint y: 140, endPoint x: 345, endPoint y: 133, distance: 221.2
click at [345, 133] on div "This guides children's activities in accordance with gender stereotypes and thu…" at bounding box center [403, 132] width 204 height 8
click at [115, 118] on div "In general, strongly gender-typed toys are less supportive of the development o…" at bounding box center [182, 113] width 204 height 14
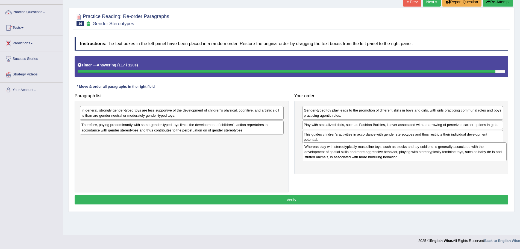
drag, startPoint x: 107, startPoint y: 148, endPoint x: 330, endPoint y: 155, distance: 223.1
click at [330, 155] on div "Whereas play with stereotypically masculine toys, such as blocks and toy soldie…" at bounding box center [405, 151] width 204 height 19
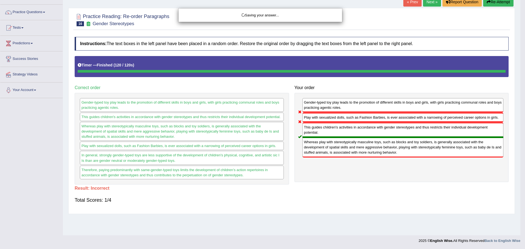
drag, startPoint x: 201, startPoint y: 111, endPoint x: 429, endPoint y: 166, distance: 233.9
click at [429, 166] on body "Toggle navigation Home Practice Questions Speaking Practice Read Aloud Repeat S…" at bounding box center [262, 86] width 525 height 249
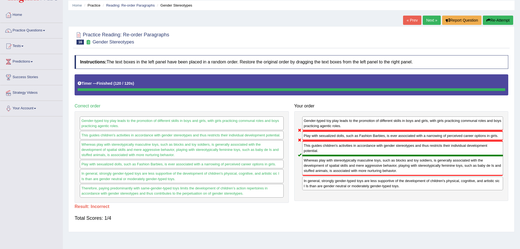
scroll to position [0, 0]
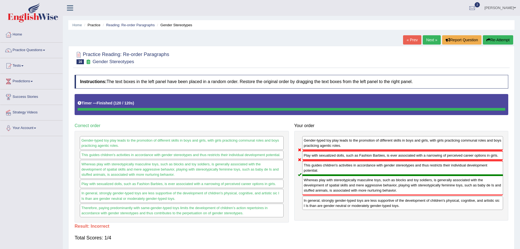
click at [494, 39] on button "Re-Attempt" at bounding box center [498, 39] width 30 height 9
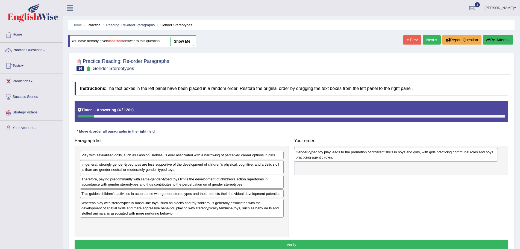
drag, startPoint x: 130, startPoint y: 186, endPoint x: 344, endPoint y: 159, distance: 216.0
click at [344, 159] on div "Gender-typed toy play leads to the promotion of different skills in boys and gi…" at bounding box center [396, 155] width 204 height 14
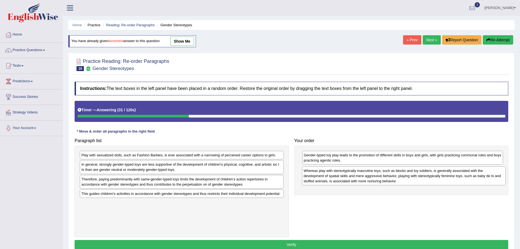
drag, startPoint x: 116, startPoint y: 212, endPoint x: 338, endPoint y: 180, distance: 224.5
click at [338, 180] on div "Whereas play with stereotypically masculine toys, such as blocks and toy soldie…" at bounding box center [404, 175] width 204 height 19
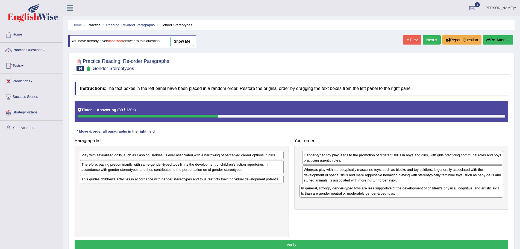
drag, startPoint x: 118, startPoint y: 169, endPoint x: 338, endPoint y: 192, distance: 220.7
click at [338, 192] on div "In general, strongly gender-typed toys are less supportive of the development o…" at bounding box center [402, 191] width 204 height 14
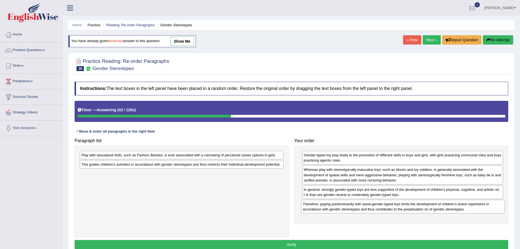
drag, startPoint x: 151, startPoint y: 166, endPoint x: 373, endPoint y: 206, distance: 224.9
click at [373, 206] on div "Therefore, paying predominantly with same-gender-typed toys limits the developm…" at bounding box center [403, 207] width 204 height 14
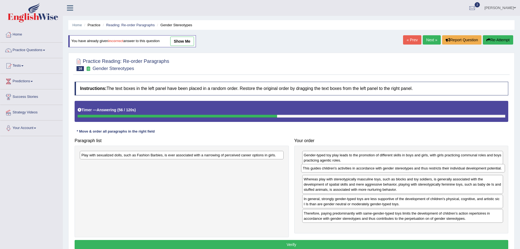
drag, startPoint x: 205, startPoint y: 168, endPoint x: 426, endPoint y: 171, distance: 221.4
click at [426, 171] on div "This guides children's activities in accordance with gender stereotypes and thu…" at bounding box center [403, 168] width 204 height 8
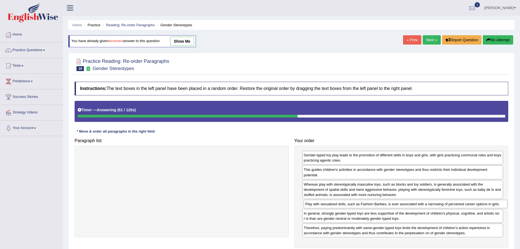
drag, startPoint x: 177, startPoint y: 157, endPoint x: 401, endPoint y: 206, distance: 229.1
click at [401, 206] on div "Play with sexualized dolls, such as Fashion Barbies, is ever associated with a …" at bounding box center [406, 204] width 204 height 8
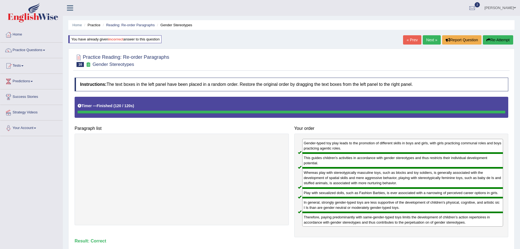
click at [45, 50] on span at bounding box center [44, 50] width 2 height 1
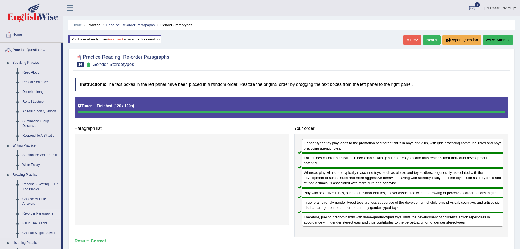
click at [38, 211] on link "Re-order Paragraphs" at bounding box center [40, 214] width 41 height 10
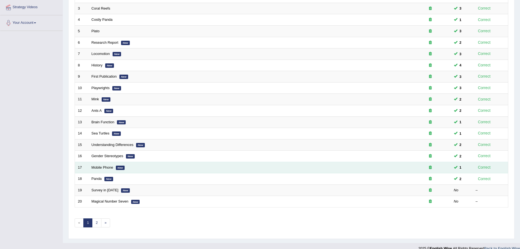
scroll to position [113, 0]
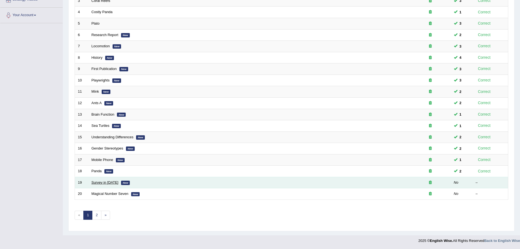
click at [107, 182] on link "Survey in 1999" at bounding box center [105, 182] width 27 height 4
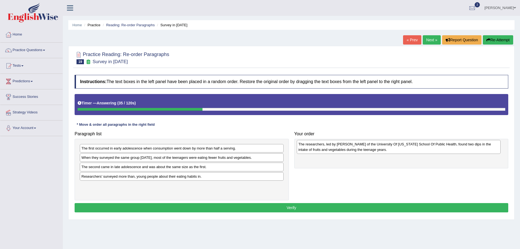
drag, startPoint x: 94, startPoint y: 172, endPoint x: 311, endPoint y: 149, distance: 218.2
click at [311, 149] on div "The researchers, led by [PERSON_NAME] of the University Of [US_STATE] School Of…" at bounding box center [399, 147] width 204 height 14
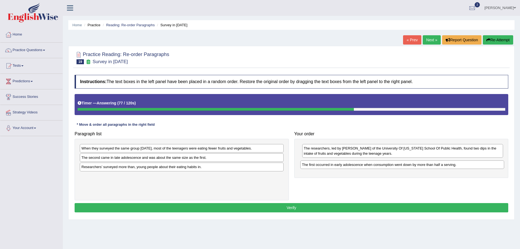
drag, startPoint x: 109, startPoint y: 148, endPoint x: 329, endPoint y: 165, distance: 221.2
click at [329, 165] on div "The first occurred in early adolescence when consumption went down by more than…" at bounding box center [402, 164] width 204 height 8
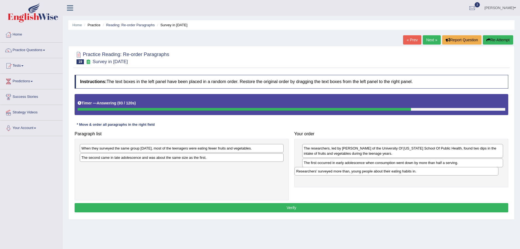
drag, startPoint x: 105, startPoint y: 169, endPoint x: 323, endPoint y: 172, distance: 217.3
click at [323, 172] on div "Researchers’ surveyed more than, young people about their eating habits in." at bounding box center [397, 171] width 204 height 8
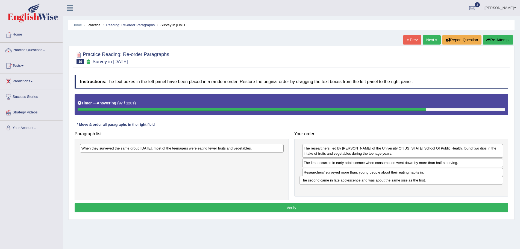
drag, startPoint x: 153, startPoint y: 158, endPoint x: 373, endPoint y: 181, distance: 220.6
click at [373, 181] on div "The second came in late adolescence and was about the same size as the first." at bounding box center [401, 180] width 204 height 8
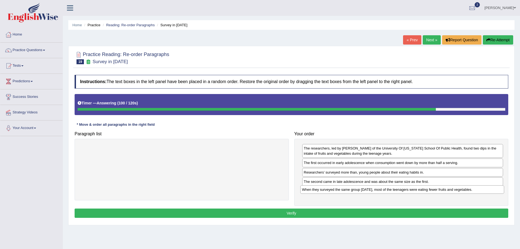
drag, startPoint x: 161, startPoint y: 148, endPoint x: 389, endPoint y: 192, distance: 232.3
click at [385, 189] on div "When they surveyed the same group [DATE], most of the teenagers were eating few…" at bounding box center [402, 189] width 204 height 8
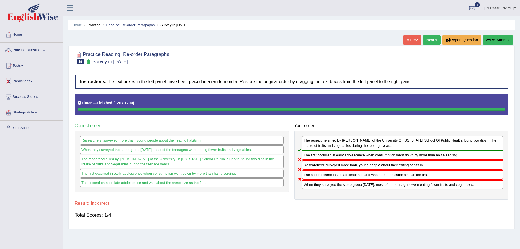
click at [500, 40] on button "Re-Attempt" at bounding box center [498, 39] width 30 height 9
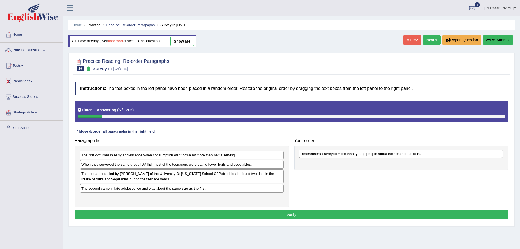
drag, startPoint x: 118, startPoint y: 199, endPoint x: 336, endPoint y: 153, distance: 223.3
click at [336, 153] on div "Researchers’ surveyed more than, young people about their eating habits in." at bounding box center [401, 153] width 204 height 8
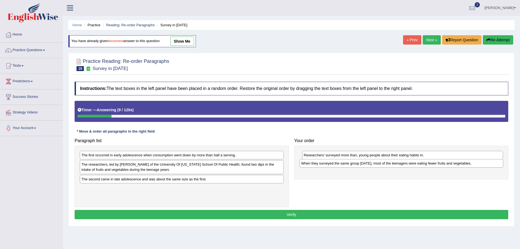
drag, startPoint x: 229, startPoint y: 165, endPoint x: 449, endPoint y: 164, distance: 219.7
click at [449, 164] on div "When they surveyed the same group five years later, most of the teenagers were …" at bounding box center [402, 163] width 204 height 8
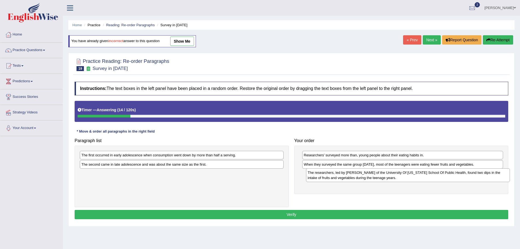
drag, startPoint x: 177, startPoint y: 172, endPoint x: 403, endPoint y: 180, distance: 226.4
click at [403, 180] on div "The researchers, led by Nicole I. Larson of the University Of Minnesota School …" at bounding box center [408, 175] width 204 height 14
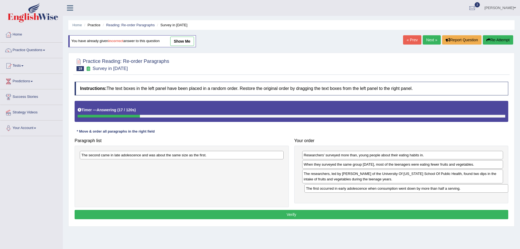
drag, startPoint x: 263, startPoint y: 155, endPoint x: 488, endPoint y: 189, distance: 227.4
click at [488, 189] on div "The first occurred in early adolescence when consumption went down by more than…" at bounding box center [406, 188] width 204 height 8
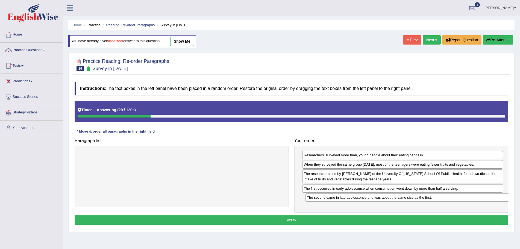
drag, startPoint x: 241, startPoint y: 156, endPoint x: 466, endPoint y: 198, distance: 229.4
click at [466, 198] on div "The second came in late adolescence and was about the same size as the first." at bounding box center [407, 197] width 204 height 8
click at [287, 220] on button "Verify" at bounding box center [292, 219] width 434 height 9
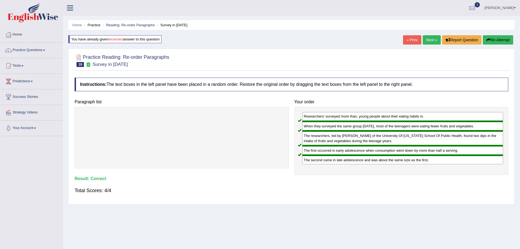
click at [426, 38] on link "Next »" at bounding box center [432, 39] width 18 height 9
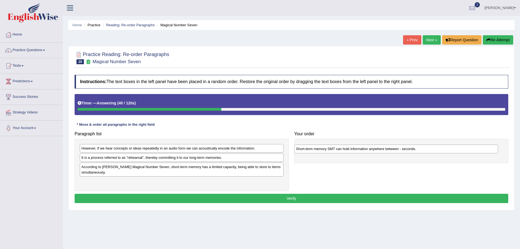
drag, startPoint x: 100, startPoint y: 169, endPoint x: 315, endPoint y: 151, distance: 215.3
click at [315, 151] on div "Short-term memory SMT can hold information anywhere between - seconds." at bounding box center [396, 149] width 204 height 8
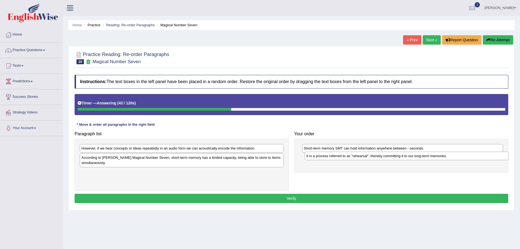
drag, startPoint x: 179, startPoint y: 158, endPoint x: 404, endPoint y: 156, distance: 224.9
click at [404, 156] on div "It is a process referred to as ”rehearsal”, thereby committing it to our long-t…" at bounding box center [407, 156] width 204 height 8
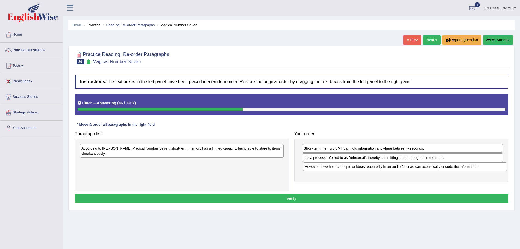
drag, startPoint x: 227, startPoint y: 149, endPoint x: 450, endPoint y: 167, distance: 224.0
click at [450, 167] on div "However, if we hear concepts or ideas repeatedly in an audio form we can acoust…" at bounding box center [405, 166] width 204 height 8
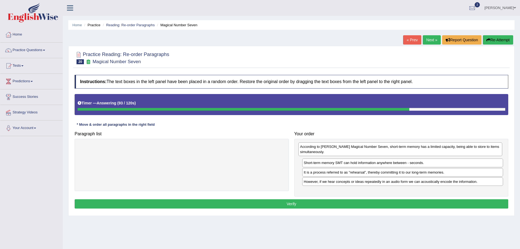
drag, startPoint x: 120, startPoint y: 152, endPoint x: 338, endPoint y: 151, distance: 218.6
click at [338, 151] on div "According to [PERSON_NAME] Magical Number Seven, short-term memory has a limite…" at bounding box center [400, 149] width 204 height 14
click at [288, 203] on button "Verify" at bounding box center [292, 203] width 434 height 9
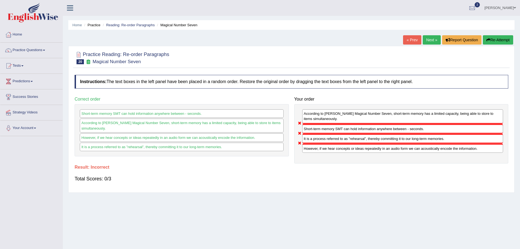
click at [497, 40] on button "Re-Attempt" at bounding box center [498, 39] width 30 height 9
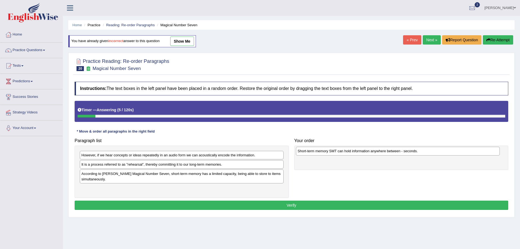
drag, startPoint x: 203, startPoint y: 176, endPoint x: 420, endPoint y: 154, distance: 217.6
click at [420, 154] on div "Short-term memory SMT can hold information anywhere between - seconds." at bounding box center [398, 151] width 204 height 8
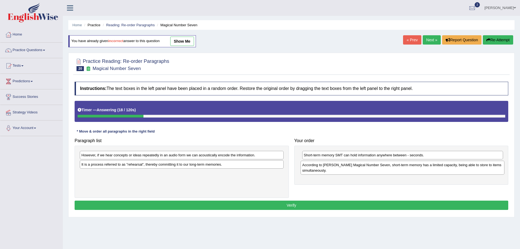
drag, startPoint x: 93, startPoint y: 177, endPoint x: 314, endPoint y: 168, distance: 221.0
click at [314, 168] on div "According to [PERSON_NAME] Magical Number Seven, short-term memory has a limite…" at bounding box center [403, 168] width 204 height 14
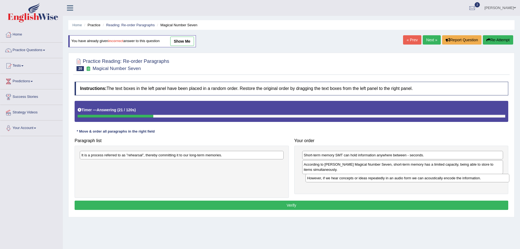
drag, startPoint x: 168, startPoint y: 155, endPoint x: 394, endPoint y: 178, distance: 226.9
click at [394, 178] on div "However, if we hear concepts or ideas repeatedly in an audio form we can acoust…" at bounding box center [408, 178] width 204 height 8
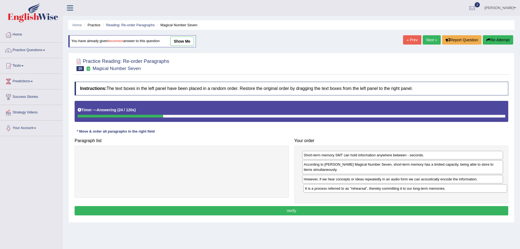
drag, startPoint x: 202, startPoint y: 156, endPoint x: 425, endPoint y: 189, distance: 226.0
click at [425, 189] on div "It is a process referred to as ”rehearsal”, thereby committing it to our long-t…" at bounding box center [405, 188] width 204 height 8
click at [296, 210] on button "Verify" at bounding box center [292, 210] width 434 height 9
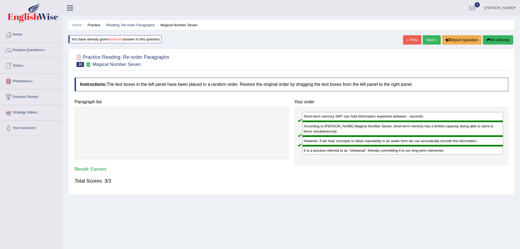
click at [44, 50] on link "Practice Questions" at bounding box center [31, 50] width 62 height 14
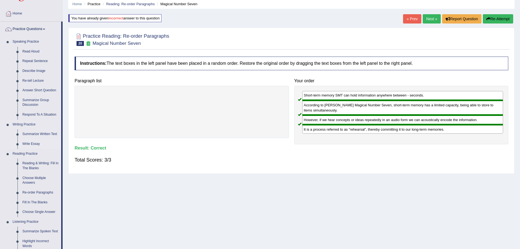
scroll to position [27, 0]
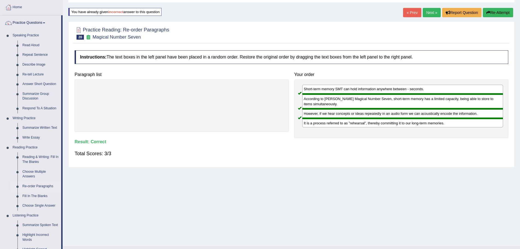
click at [42, 186] on link "Re-order Paragraphs" at bounding box center [40, 186] width 41 height 10
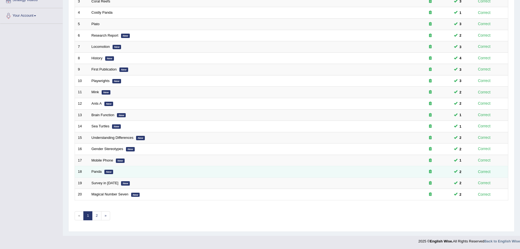
scroll to position [113, 0]
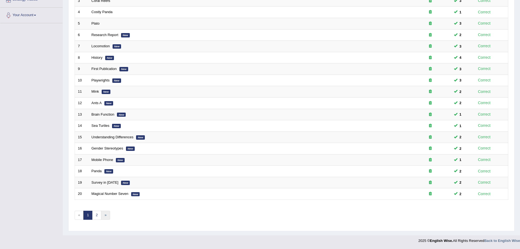
click at [107, 215] on link "»" at bounding box center [105, 215] width 9 height 9
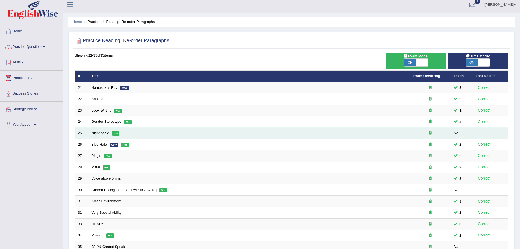
scroll to position [1, 0]
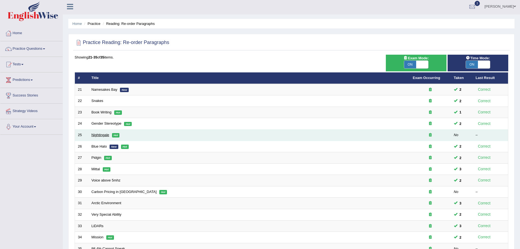
click at [96, 134] on link "Nightingale" at bounding box center [101, 135] width 18 height 4
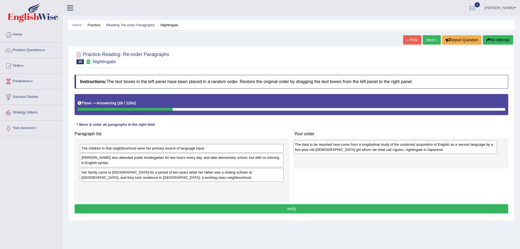
drag, startPoint x: 114, startPoint y: 162, endPoint x: 327, endPoint y: 149, distance: 213.9
click at [327, 149] on div "The data to be reported here come from a longitudinal study of the untutored ac…" at bounding box center [395, 147] width 204 height 14
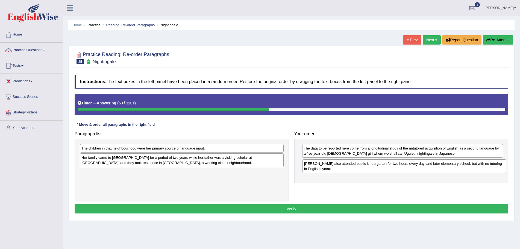
drag, startPoint x: 119, startPoint y: 163, endPoint x: 342, endPoint y: 169, distance: 222.5
click at [342, 169] on div "[PERSON_NAME] also attended public kindergarten for two hours every day, and la…" at bounding box center [405, 166] width 204 height 14
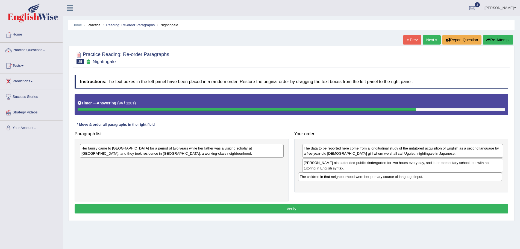
drag, startPoint x: 124, startPoint y: 148, endPoint x: 342, endPoint y: 176, distance: 220.2
click at [342, 176] on div "The children in that neighbourhood were her primary source of language input." at bounding box center [400, 176] width 204 height 8
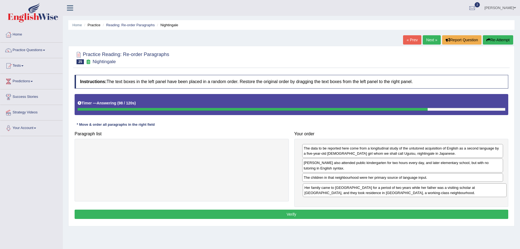
drag, startPoint x: 124, startPoint y: 153, endPoint x: 347, endPoint y: 191, distance: 226.5
click at [347, 191] on div "Her family came to [GEOGRAPHIC_DATA] for a period of two years while her father…" at bounding box center [405, 190] width 204 height 14
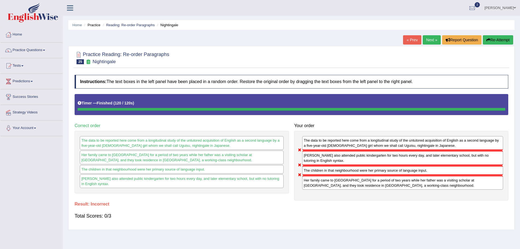
click at [495, 38] on button "Re-Attempt" at bounding box center [498, 39] width 30 height 9
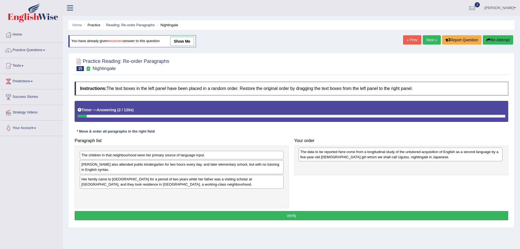
drag, startPoint x: 220, startPoint y: 170, endPoint x: 439, endPoint y: 158, distance: 219.3
click at [439, 158] on div "The data to be reported here come from a longitudinal study of the untutored ac…" at bounding box center [401, 155] width 204 height 14
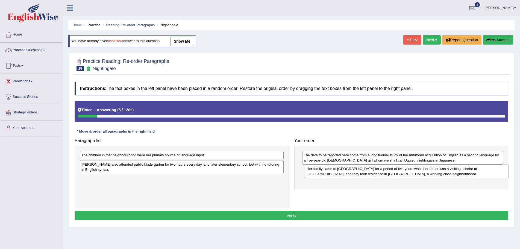
drag, startPoint x: 180, startPoint y: 186, endPoint x: 405, endPoint y: 175, distance: 225.4
click at [405, 175] on div "Her family came to [GEOGRAPHIC_DATA] for a period of two years while her father…" at bounding box center [407, 172] width 204 height 14
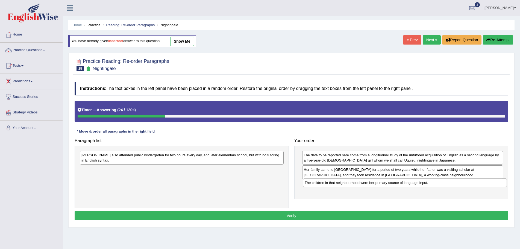
drag, startPoint x: 283, startPoint y: 162, endPoint x: 465, endPoint y: 184, distance: 182.8
click at [465, 184] on div "The children in that neighbourhood were her primary source of language input." at bounding box center [405, 182] width 204 height 8
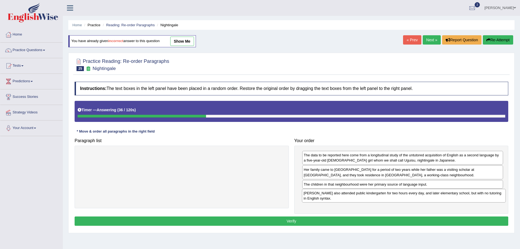
drag, startPoint x: 113, startPoint y: 158, endPoint x: 335, endPoint y: 196, distance: 225.4
click at [335, 196] on div "Uguisu also attended public kindergarten for two hours every day, and later ele…" at bounding box center [404, 196] width 204 height 14
click at [287, 221] on button "Verify" at bounding box center [292, 220] width 434 height 9
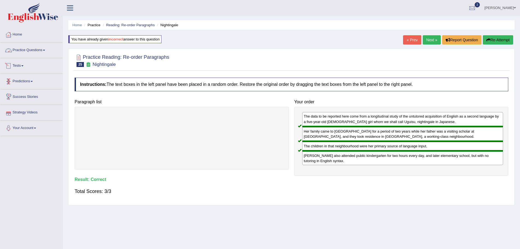
click at [45, 50] on span at bounding box center [44, 50] width 2 height 1
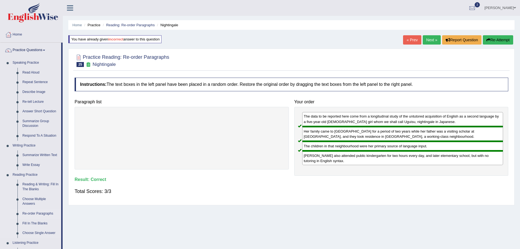
click at [42, 213] on link "Re-order Paragraphs" at bounding box center [40, 214] width 41 height 10
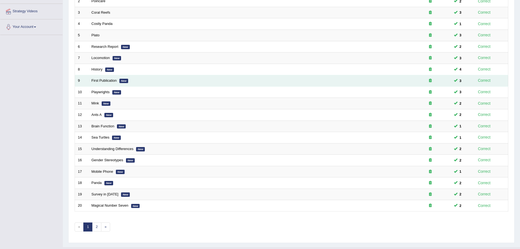
scroll to position [113, 0]
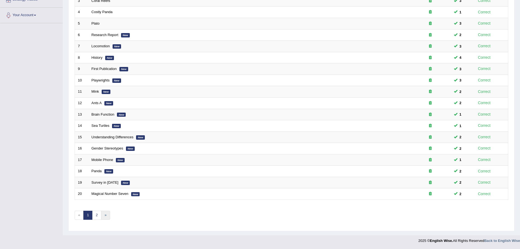
click at [106, 216] on link "»" at bounding box center [105, 215] width 9 height 9
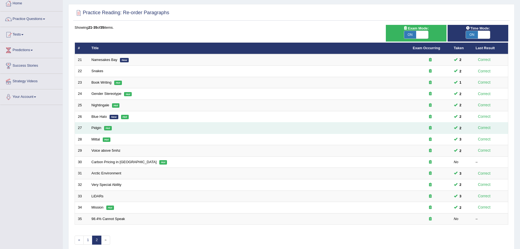
scroll to position [56, 0]
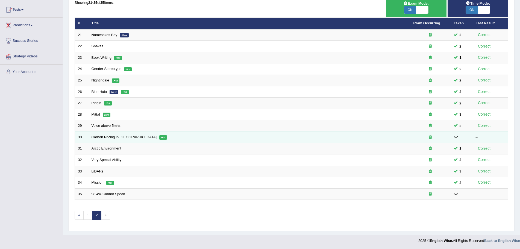
click at [116, 139] on td "Carbon Pricing in [GEOGRAPHIC_DATA] Hot" at bounding box center [249, 136] width 321 height 11
click at [116, 137] on link "Carbon Pricing in [GEOGRAPHIC_DATA]" at bounding box center [124, 137] width 65 height 4
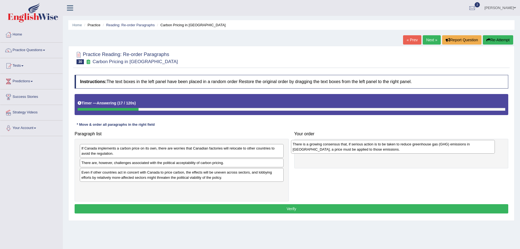
drag, startPoint x: 134, startPoint y: 153, endPoint x: 346, endPoint y: 149, distance: 211.3
click at [346, 149] on div "There is a growing consensus that, if serious action is to be taken to reduce g…" at bounding box center [393, 147] width 204 height 14
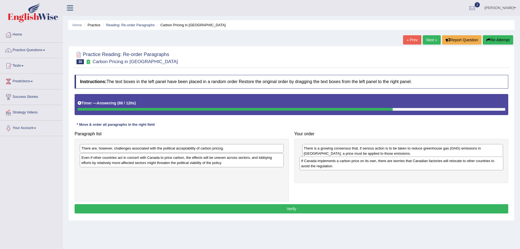
drag, startPoint x: 162, startPoint y: 154, endPoint x: 362, endPoint y: 164, distance: 200.6
click at [362, 164] on div "If Canada implements a carbon price on its own, there are worries that Canadian…" at bounding box center [402, 164] width 204 height 14
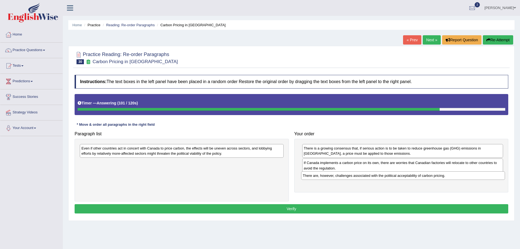
drag, startPoint x: 140, startPoint y: 149, endPoint x: 362, endPoint y: 177, distance: 223.1
click at [362, 177] on div "There are, however, challenges associated with the political acceptability of c…" at bounding box center [403, 175] width 204 height 8
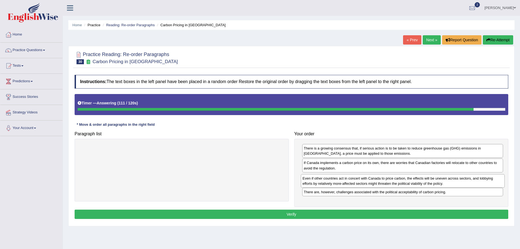
drag, startPoint x: 110, startPoint y: 152, endPoint x: 332, endPoint y: 182, distance: 223.4
click at [332, 182] on div "Even if other countries act in concert with Canada to price carbon, the effects…" at bounding box center [403, 181] width 204 height 14
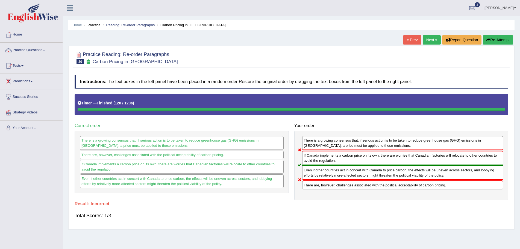
click at [492, 40] on button "Re-Attempt" at bounding box center [498, 39] width 30 height 9
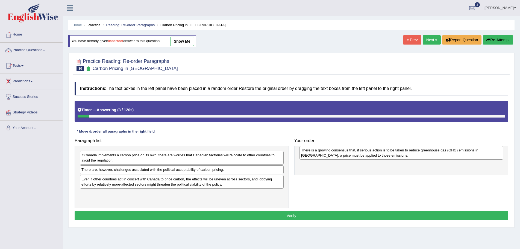
drag, startPoint x: 183, startPoint y: 160, endPoint x: 403, endPoint y: 155, distance: 219.8
click at [403, 155] on div "There is a growing consensus that, if serious action is to be taken to reduce g…" at bounding box center [402, 153] width 204 height 14
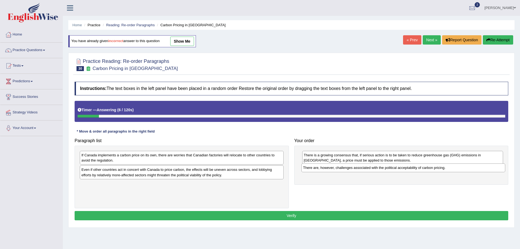
drag, startPoint x: 246, startPoint y: 171, endPoint x: 454, endPoint y: 169, distance: 208.5
click at [454, 169] on div "There are, however, challenges associated with the political acceptability of c…" at bounding box center [403, 167] width 204 height 8
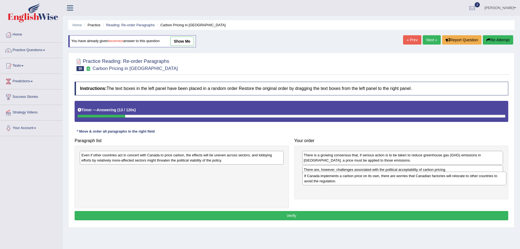
drag, startPoint x: 235, startPoint y: 158, endPoint x: 458, endPoint y: 179, distance: 223.7
click at [458, 179] on div "If Canada implements a carbon price on its own, there are worries that Canadian…" at bounding box center [405, 179] width 204 height 14
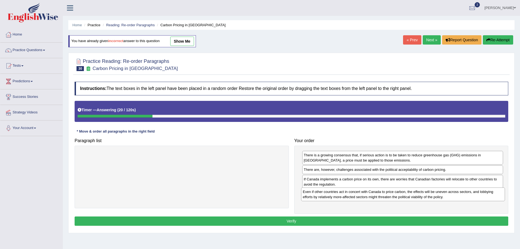
drag, startPoint x: 201, startPoint y: 162, endPoint x: 422, endPoint y: 199, distance: 224.4
click at [422, 199] on div "Even if other countries act in concert with Canada to price carbon, the effects…" at bounding box center [403, 194] width 204 height 14
click at [297, 219] on button "Verify" at bounding box center [292, 220] width 434 height 9
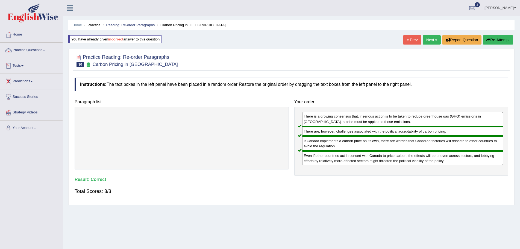
click at [45, 50] on span at bounding box center [44, 50] width 2 height 1
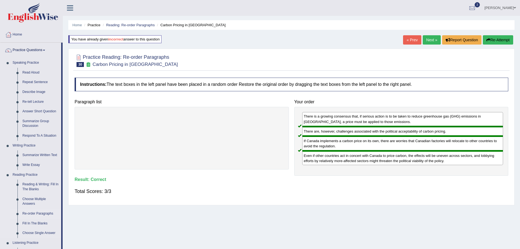
click at [41, 214] on link "Re-order Paragraphs" at bounding box center [40, 214] width 41 height 10
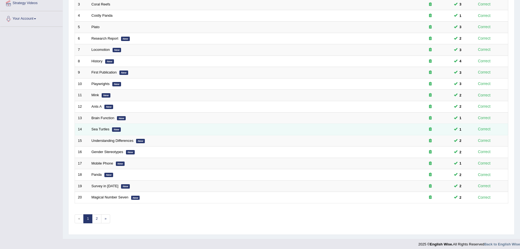
scroll to position [113, 0]
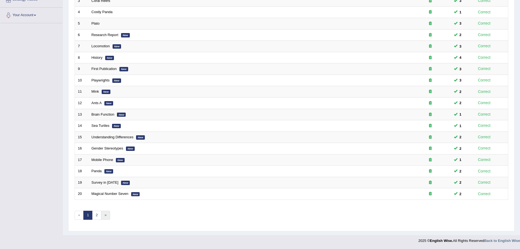
click at [106, 215] on link "»" at bounding box center [105, 215] width 9 height 9
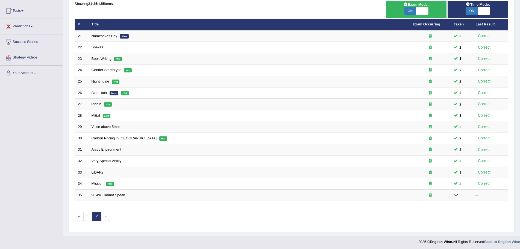
scroll to position [56, 0]
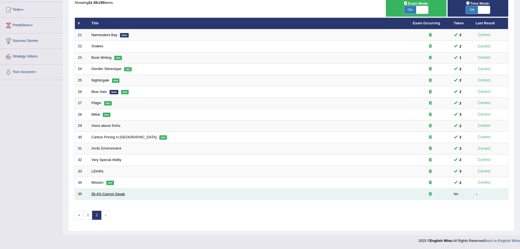
click at [111, 195] on link "98.4% Cannot Speak" at bounding box center [109, 194] width 34 height 4
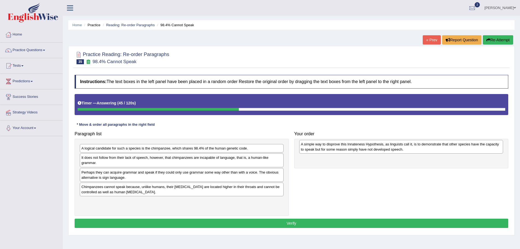
drag, startPoint x: 149, startPoint y: 177, endPoint x: 369, endPoint y: 149, distance: 221.3
click at [369, 149] on div "A simple way to disprove this Innateness Hypothesis, as linguists call it, is t…" at bounding box center [401, 147] width 204 height 14
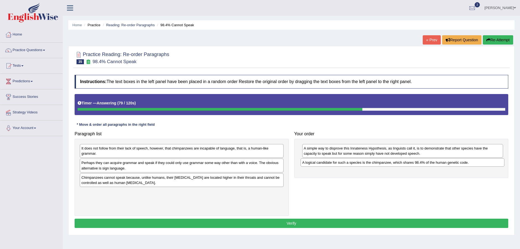
drag, startPoint x: 141, startPoint y: 151, endPoint x: 362, endPoint y: 165, distance: 221.3
click at [362, 165] on div "A logical candidate for such a species is the chimpanzee, which shares 98.4% of…" at bounding box center [403, 162] width 204 height 8
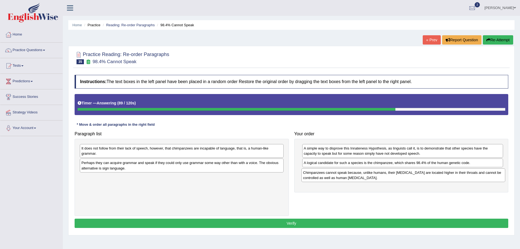
drag, startPoint x: 127, startPoint y: 183, endPoint x: 348, endPoint y: 178, distance: 221.7
click at [348, 178] on div "Chimpanzees cannot speak because, unlike humans, their [MEDICAL_DATA] are locat…" at bounding box center [403, 175] width 204 height 14
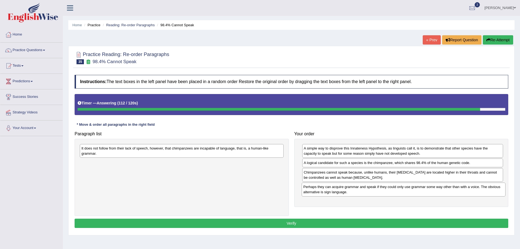
drag, startPoint x: 109, startPoint y: 169, endPoint x: 331, endPoint y: 192, distance: 224.0
click at [331, 192] on div "Perhaps they can acquire grammar and speak if they could only use grammar some …" at bounding box center [404, 190] width 204 height 14
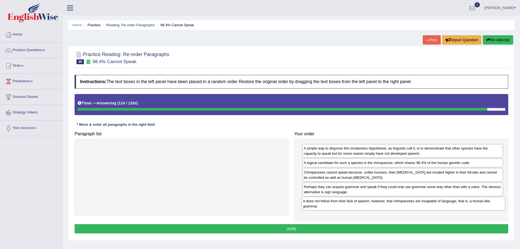
drag, startPoint x: 224, startPoint y: 151, endPoint x: 446, endPoint y: 204, distance: 228.6
click at [446, 204] on div "It does not follow from their lack of speech, however, that chimpanzees are inc…" at bounding box center [403, 204] width 204 height 14
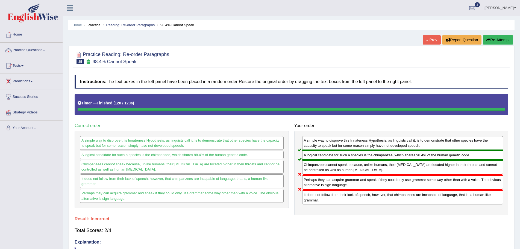
click at [493, 40] on button "Re-Attempt" at bounding box center [498, 39] width 30 height 9
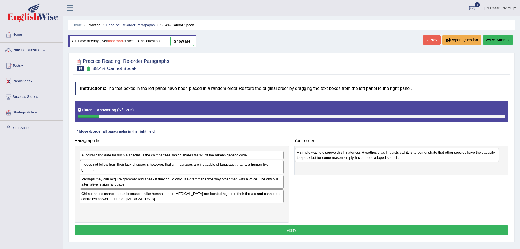
drag, startPoint x: 103, startPoint y: 184, endPoint x: 318, endPoint y: 157, distance: 217.0
click at [318, 157] on div "A simple way to disprove this Innateness Hypothesis, as linguists call it, is t…" at bounding box center [397, 155] width 204 height 14
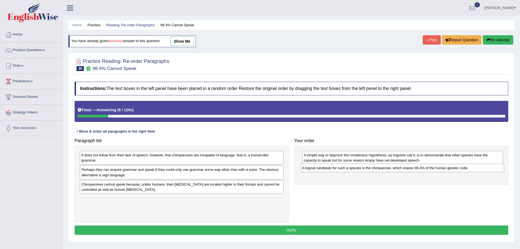
drag, startPoint x: 245, startPoint y: 156, endPoint x: 461, endPoint y: 169, distance: 215.5
click at [461, 169] on div "A logical candidate for such a species is the chimpanzee, which shares 98.4% of…" at bounding box center [402, 168] width 204 height 8
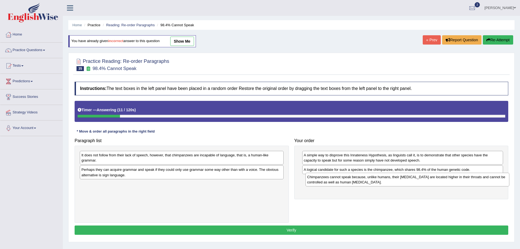
drag, startPoint x: 266, startPoint y: 191, endPoint x: 452, endPoint y: 183, distance: 186.0
click at [452, 183] on div "Chimpanzees cannot speak because, unlike humans, their vocal cords are located …" at bounding box center [408, 180] width 204 height 14
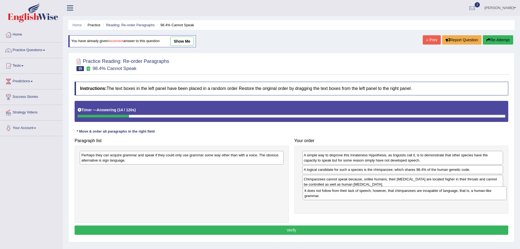
drag, startPoint x: 243, startPoint y: 158, endPoint x: 466, endPoint y: 193, distance: 225.8
click at [466, 193] on div "It does not follow from their lack of speech, however, that chimpanzees are inc…" at bounding box center [405, 193] width 204 height 14
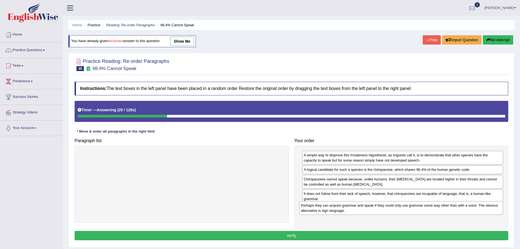
drag, startPoint x: 161, startPoint y: 175, endPoint x: 318, endPoint y: 210, distance: 161.4
click at [318, 210] on div "Perhaps they can acquire grammar and speak if they could only use grammar some …" at bounding box center [401, 208] width 204 height 14
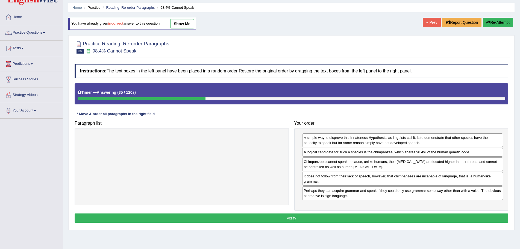
scroll to position [38, 0]
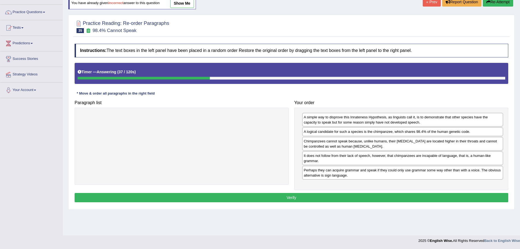
click at [291, 198] on button "Verify" at bounding box center [292, 197] width 434 height 9
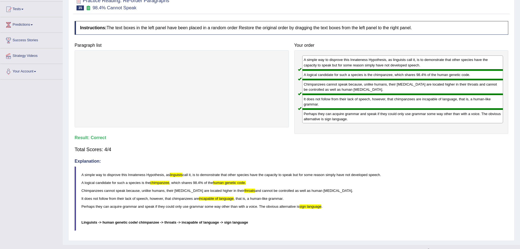
scroll to position [66, 0]
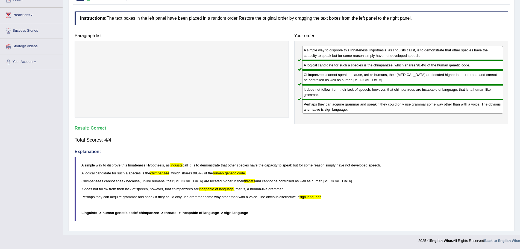
click at [88, 151] on h4 "Explanation:" at bounding box center [292, 151] width 434 height 5
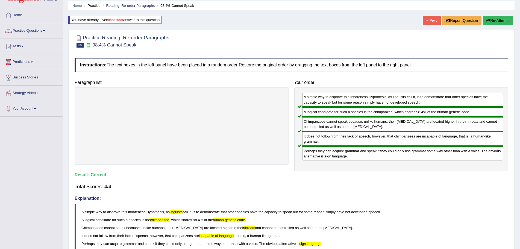
scroll to position [0, 0]
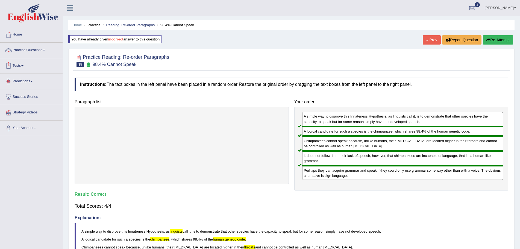
click at [45, 50] on span at bounding box center [44, 50] width 2 height 1
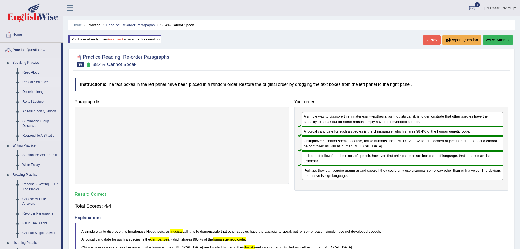
click at [39, 81] on link "Repeat Sentence" at bounding box center [40, 82] width 41 height 10
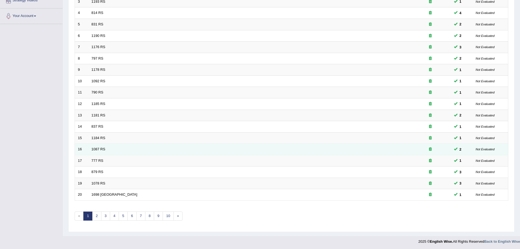
scroll to position [113, 0]
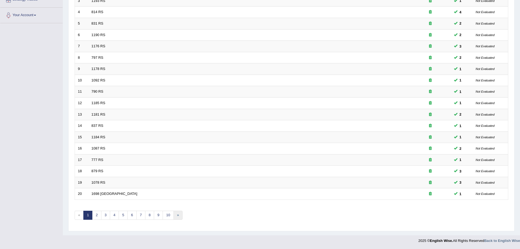
click at [180, 214] on link "»" at bounding box center [178, 215] width 9 height 9
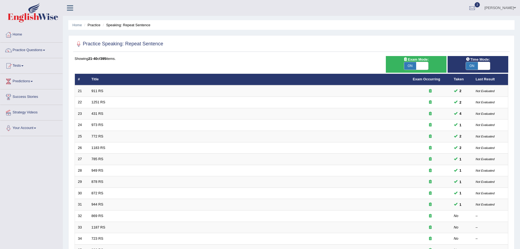
click at [411, 66] on span "ON" at bounding box center [410, 66] width 12 height 8
checkbox input "false"
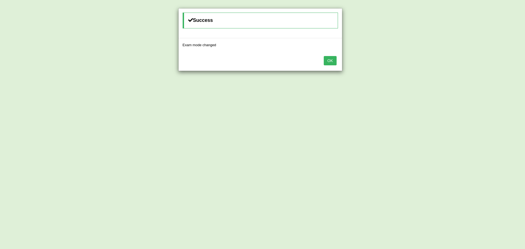
click at [329, 58] on button "OK" at bounding box center [330, 60] width 13 height 9
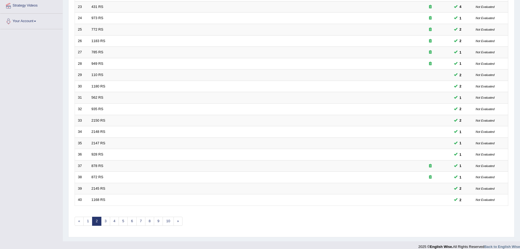
scroll to position [113, 0]
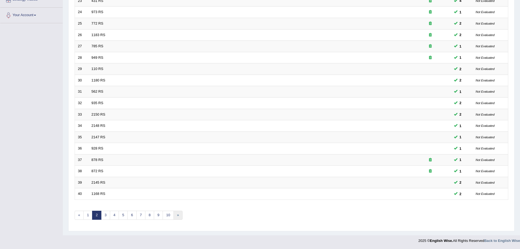
click at [178, 215] on link "»" at bounding box center [178, 215] width 9 height 9
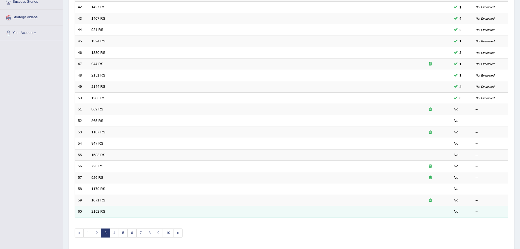
scroll to position [86, 0]
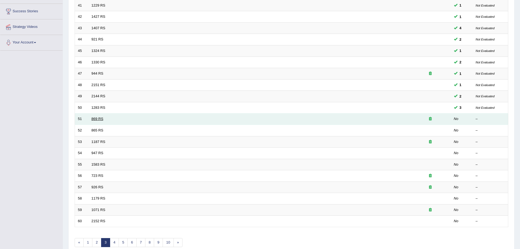
click at [98, 119] on link "869 RS" at bounding box center [98, 119] width 12 height 4
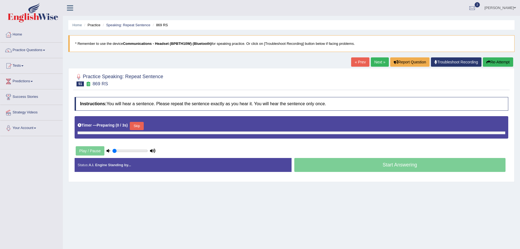
type input "0.75"
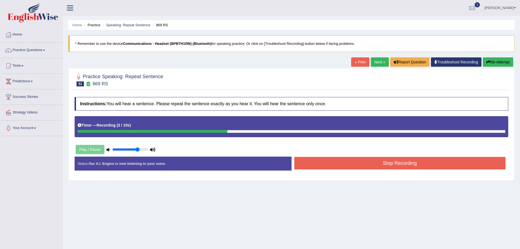
click at [321, 164] on button "Stop Recording" at bounding box center [400, 163] width 212 height 13
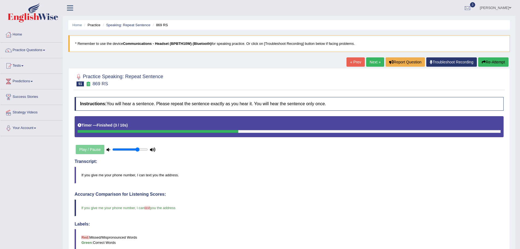
click at [369, 61] on link "Next »" at bounding box center [375, 61] width 18 height 9
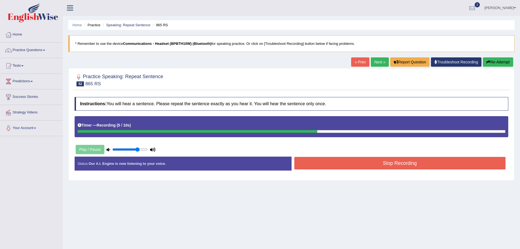
click at [492, 63] on button "Re-Attempt" at bounding box center [498, 61] width 30 height 9
click at [315, 160] on button "Stop Recording" at bounding box center [400, 163] width 212 height 13
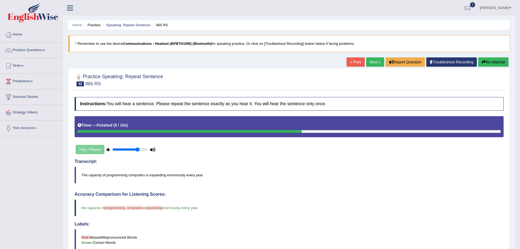
click at [491, 60] on button "Re-Attempt" at bounding box center [493, 61] width 30 height 9
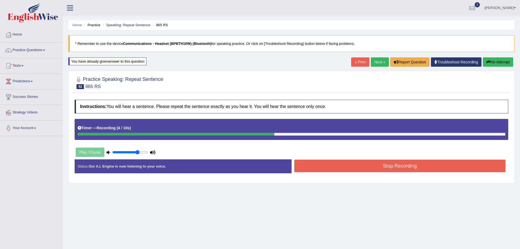
click at [320, 162] on button "Stop Recording" at bounding box center [400, 166] width 212 height 13
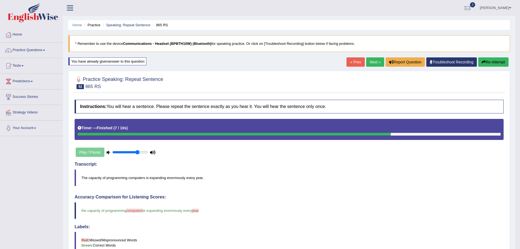
click at [369, 61] on link "Next »" at bounding box center [375, 61] width 18 height 9
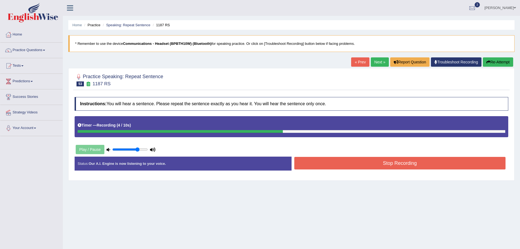
click at [489, 61] on icon "button" at bounding box center [488, 62] width 4 height 4
click at [369, 163] on button "Stop Recording" at bounding box center [400, 163] width 212 height 13
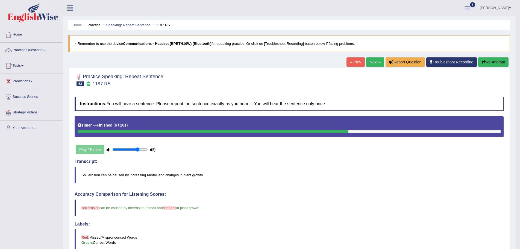
click at [370, 63] on link "Next »" at bounding box center [375, 61] width 18 height 9
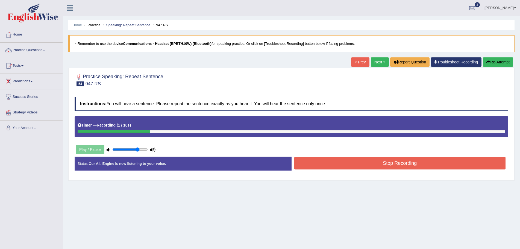
click at [500, 61] on button "Re-Attempt" at bounding box center [498, 61] width 30 height 9
click at [382, 166] on button "Stop Recording" at bounding box center [400, 163] width 212 height 13
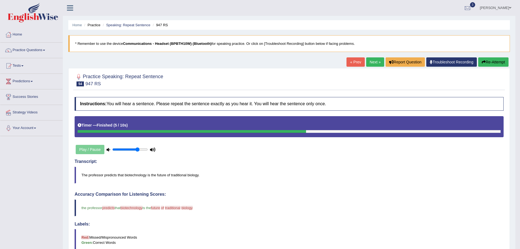
click at [495, 61] on button "Re-Attempt" at bounding box center [493, 61] width 30 height 9
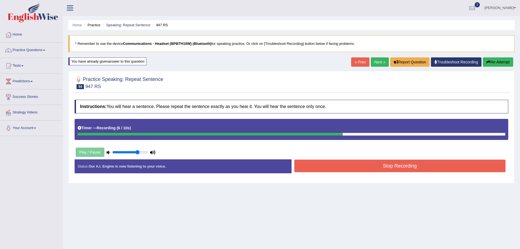
click at [315, 164] on button "Stop Recording" at bounding box center [400, 166] width 212 height 13
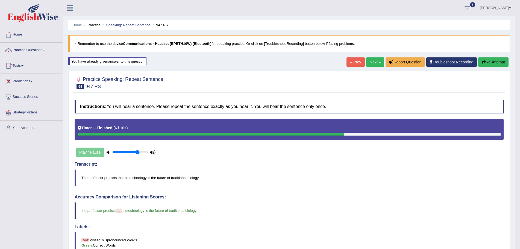
click at [370, 62] on link "Next »" at bounding box center [375, 61] width 18 height 9
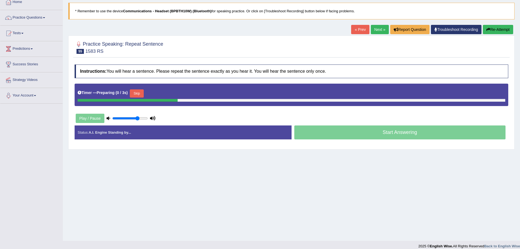
scroll to position [38, 0]
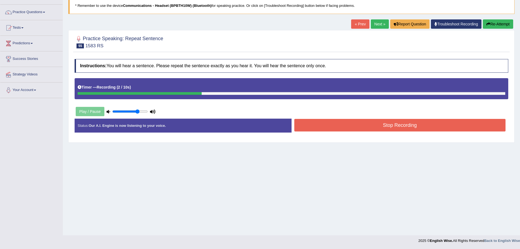
click at [319, 129] on button "Stop Recording" at bounding box center [400, 125] width 212 height 13
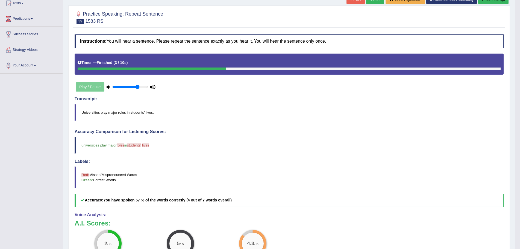
scroll to position [7, 0]
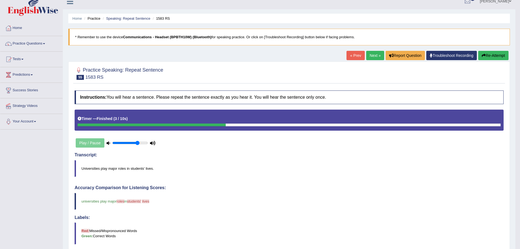
click at [489, 53] on button "Re-Attempt" at bounding box center [493, 55] width 30 height 9
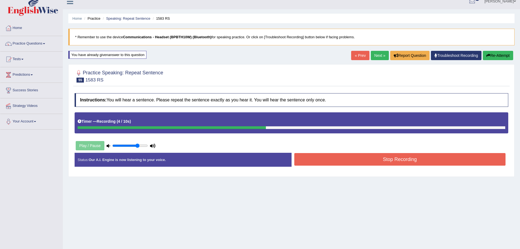
click at [378, 165] on button "Stop Recording" at bounding box center [400, 159] width 212 height 13
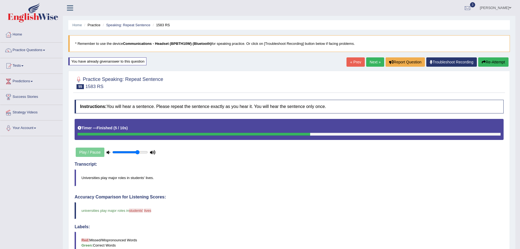
click at [486, 61] on button "Re-Attempt" at bounding box center [493, 61] width 30 height 9
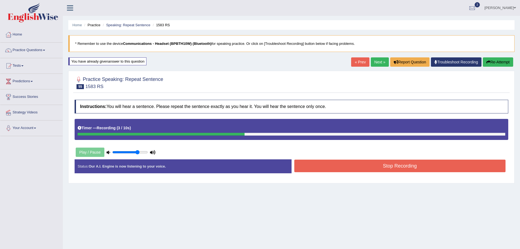
click at [407, 174] on div "Status: Our A.I. Engine is now listening to your voice. Start Answering Stop Re…" at bounding box center [292, 168] width 434 height 19
click at [405, 170] on button "Stop Recording" at bounding box center [400, 166] width 212 height 13
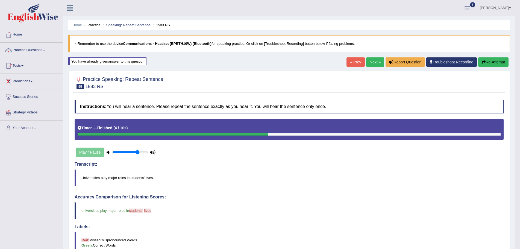
click at [493, 61] on button "Re-Attempt" at bounding box center [493, 61] width 30 height 9
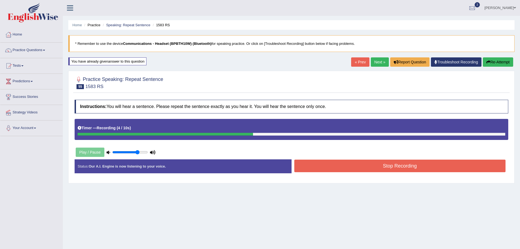
click at [352, 168] on button "Stop Recording" at bounding box center [400, 166] width 212 height 13
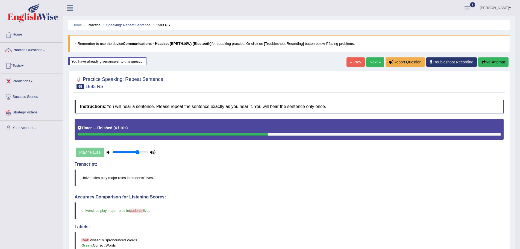
click at [370, 60] on link "Next »" at bounding box center [375, 61] width 18 height 9
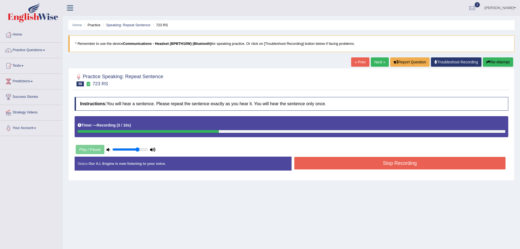
click at [366, 154] on div "Instructions: You will hear a sentence. Please repeat the sentence exactly as y…" at bounding box center [291, 135] width 436 height 83
click at [365, 163] on button "Stop Recording" at bounding box center [400, 163] width 212 height 13
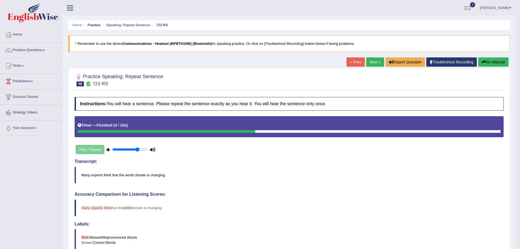
click at [492, 62] on button "Re-Attempt" at bounding box center [493, 61] width 30 height 9
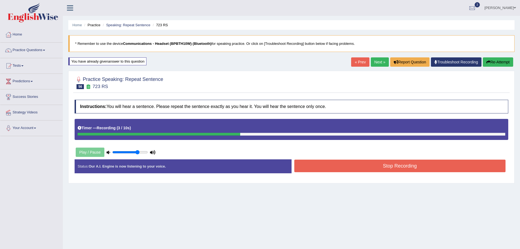
click at [304, 165] on button "Stop Recording" at bounding box center [400, 166] width 212 height 13
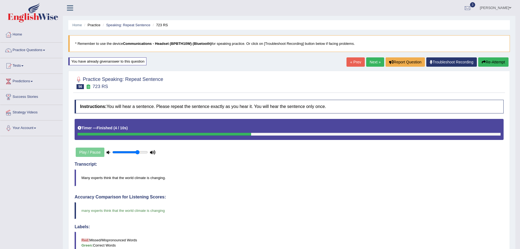
click at [369, 60] on link "Next »" at bounding box center [375, 61] width 18 height 9
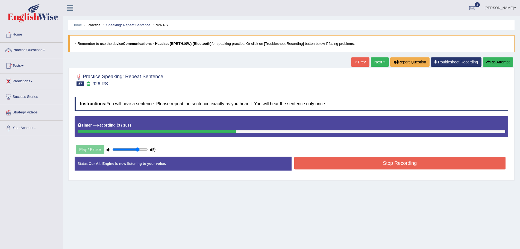
click at [313, 161] on button "Stop Recording" at bounding box center [400, 163] width 212 height 13
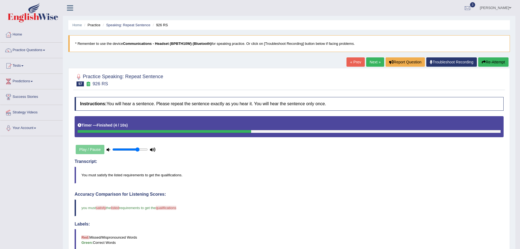
click at [489, 62] on button "Re-Attempt" at bounding box center [493, 61] width 30 height 9
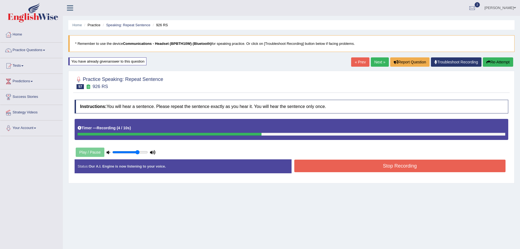
click at [357, 169] on button "Stop Recording" at bounding box center [400, 166] width 212 height 13
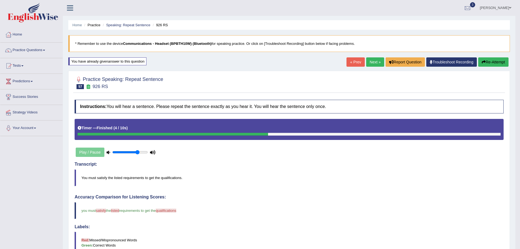
click at [367, 62] on link "Next »" at bounding box center [375, 61] width 18 height 9
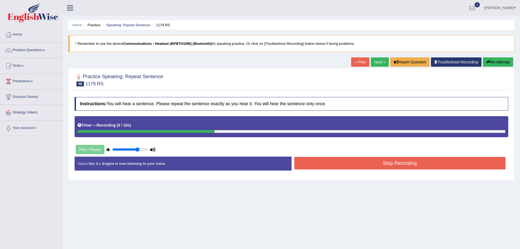
click at [309, 165] on button "Stop Recording" at bounding box center [400, 163] width 212 height 13
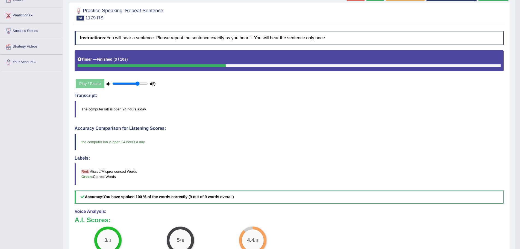
scroll to position [137, 0]
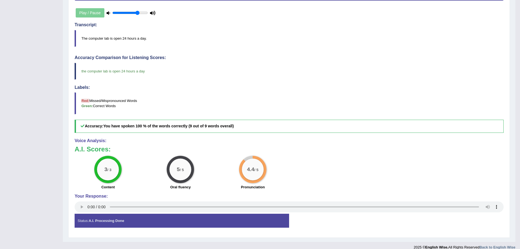
click at [342, 162] on div "3 / 3 Content 5 / 5 Oral fluency 4.4 / 5 Pronunciation" at bounding box center [289, 173] width 435 height 35
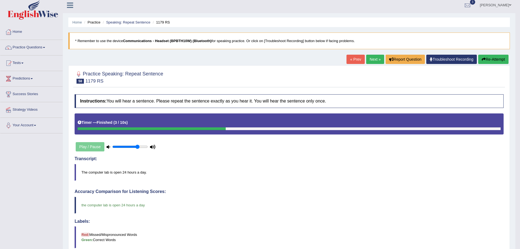
scroll to position [0, 0]
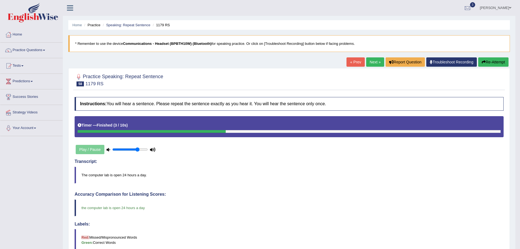
click at [371, 62] on link "Next »" at bounding box center [375, 61] width 18 height 9
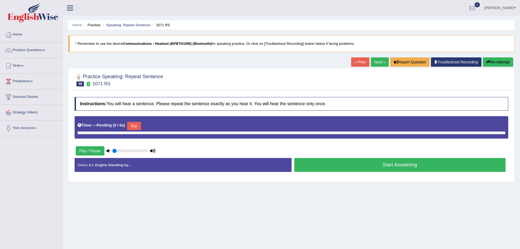
click at [376, 61] on link "Next »" at bounding box center [380, 61] width 18 height 9
type input "0.75"
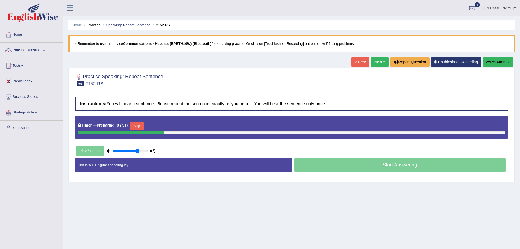
click at [357, 63] on link "« Prev" at bounding box center [360, 61] width 18 height 9
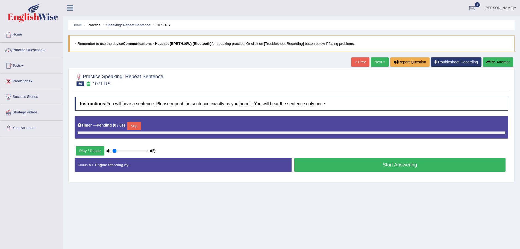
click at [358, 63] on link "« Prev" at bounding box center [360, 61] width 18 height 9
type input "0.75"
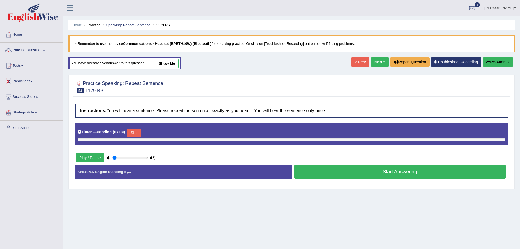
click at [171, 62] on link "show me" at bounding box center [167, 63] width 24 height 9
type input "0.75"
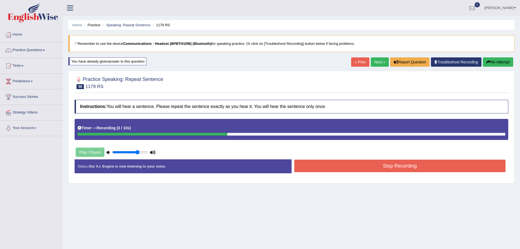
click at [326, 171] on button "Stop Recording" at bounding box center [400, 166] width 212 height 13
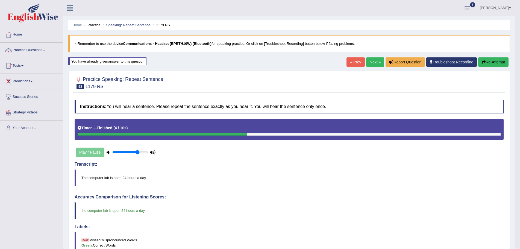
click at [369, 59] on link "Next »" at bounding box center [375, 61] width 18 height 9
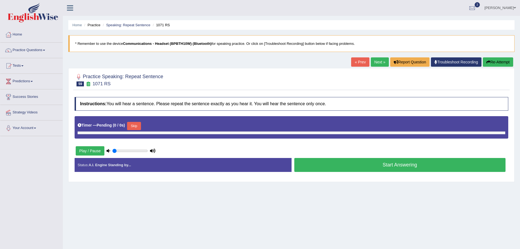
type input "0.75"
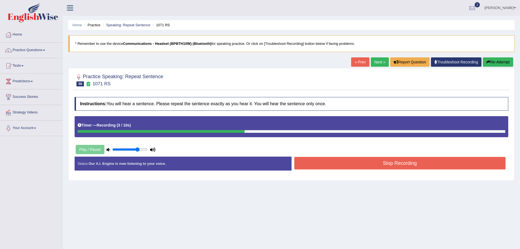
click at [337, 167] on button "Stop Recording" at bounding box center [400, 163] width 212 height 13
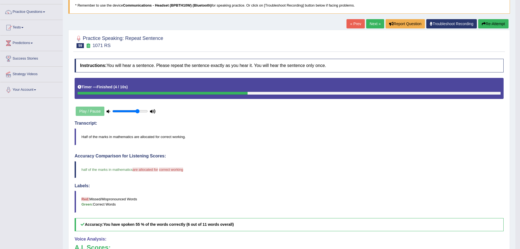
scroll to position [34, 0]
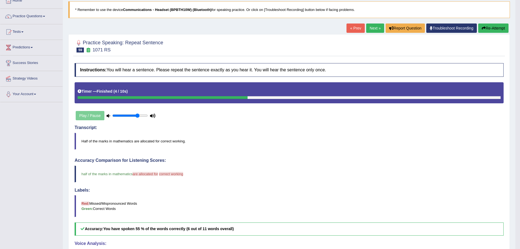
click at [494, 27] on button "Re-Attempt" at bounding box center [493, 28] width 30 height 9
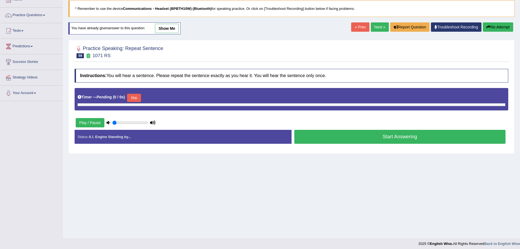
type input "0.75"
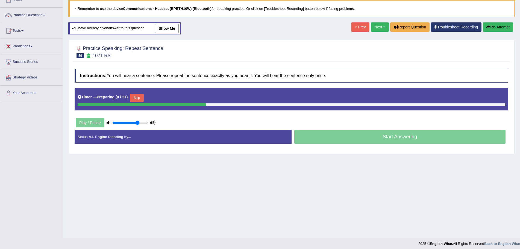
scroll to position [34, 0]
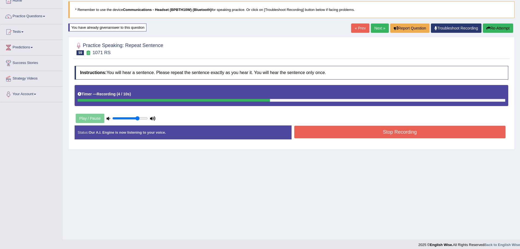
click at [321, 130] on button "Stop Recording" at bounding box center [400, 132] width 212 height 13
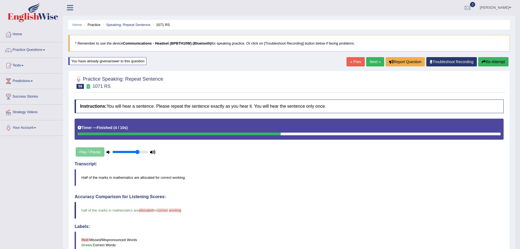
scroll to position [0, 0]
click at [366, 62] on link "Next »" at bounding box center [375, 61] width 18 height 9
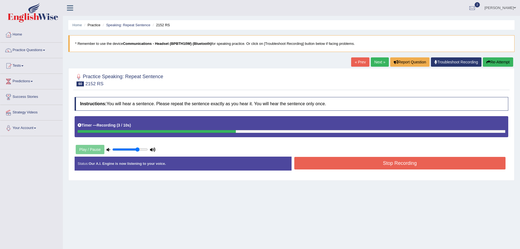
click at [337, 163] on button "Stop Recording" at bounding box center [400, 163] width 212 height 13
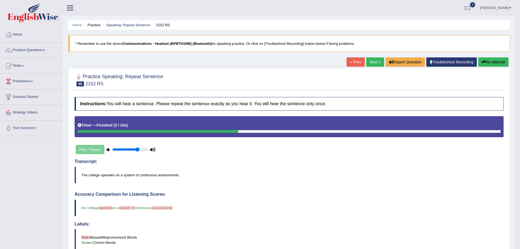
click at [490, 62] on button "Re-Attempt" at bounding box center [493, 61] width 30 height 9
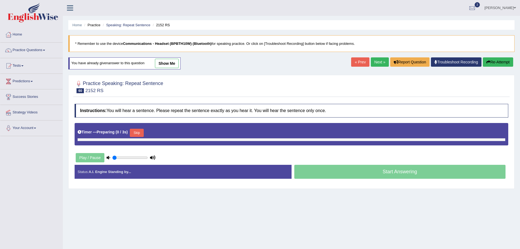
type input "0.75"
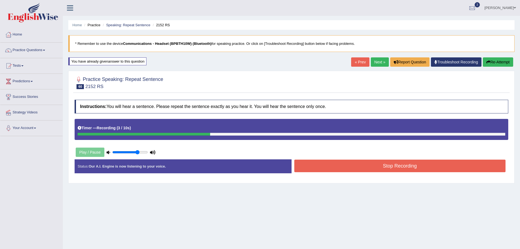
click at [353, 166] on button "Stop Recording" at bounding box center [400, 166] width 212 height 13
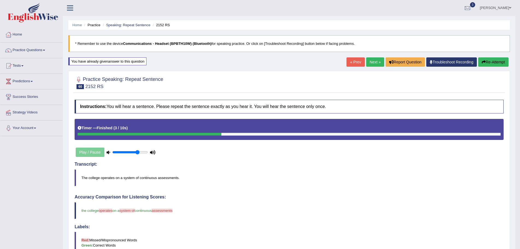
click at [373, 63] on link "Next »" at bounding box center [375, 61] width 18 height 9
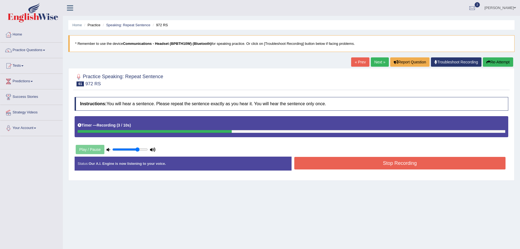
click at [339, 164] on button "Stop Recording" at bounding box center [400, 163] width 212 height 13
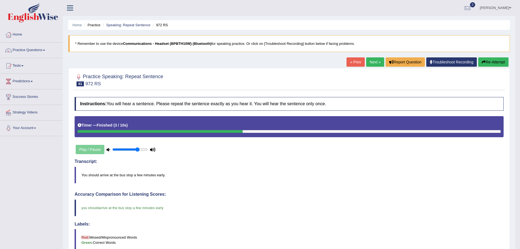
click at [372, 60] on link "Next »" at bounding box center [375, 61] width 18 height 9
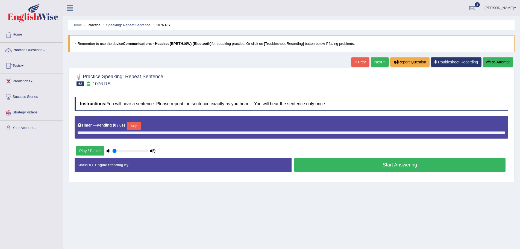
type input "0.75"
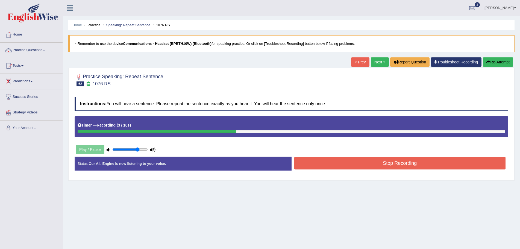
click at [352, 167] on button "Stop Recording" at bounding box center [400, 163] width 212 height 13
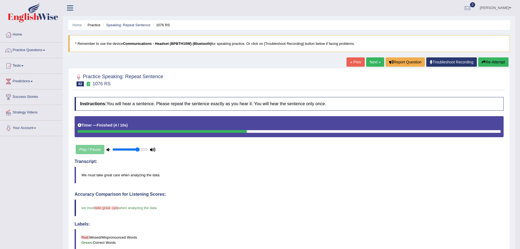
click at [368, 63] on link "Next »" at bounding box center [375, 61] width 18 height 9
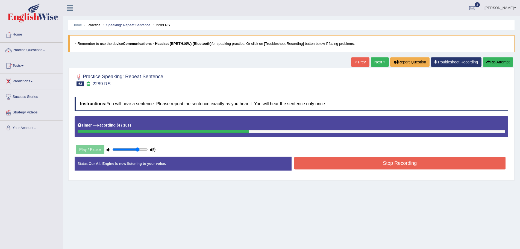
click at [332, 165] on button "Stop Recording" at bounding box center [400, 163] width 212 height 13
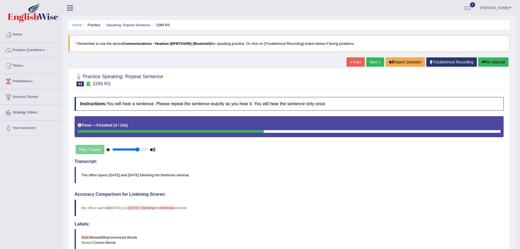
click at [46, 52] on link "Practice Questions" at bounding box center [31, 50] width 62 height 14
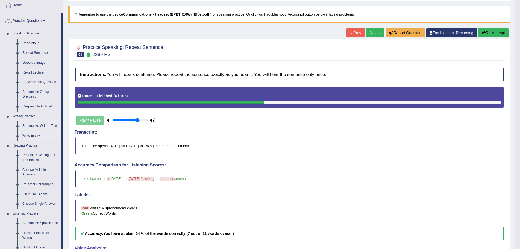
scroll to position [55, 0]
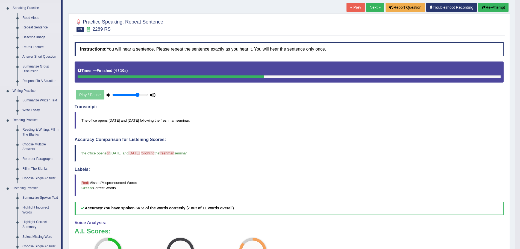
click at [36, 27] on link "Repeat Sentence" at bounding box center [40, 28] width 41 height 10
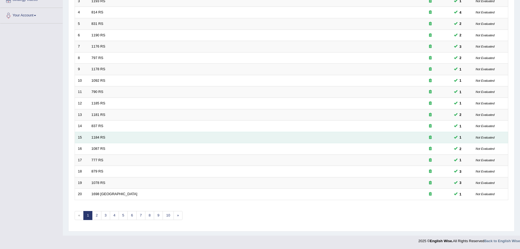
scroll to position [113, 0]
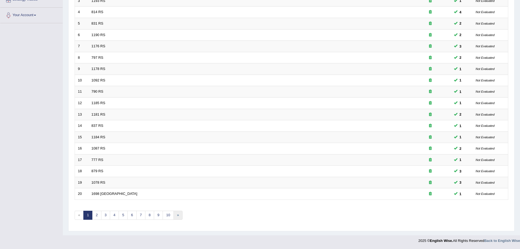
click at [177, 216] on link "»" at bounding box center [178, 215] width 9 height 9
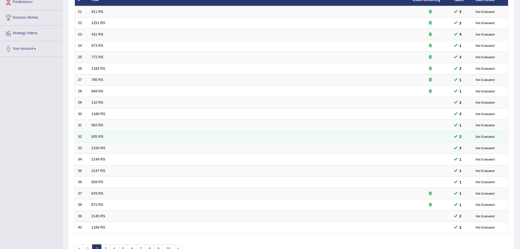
scroll to position [113, 0]
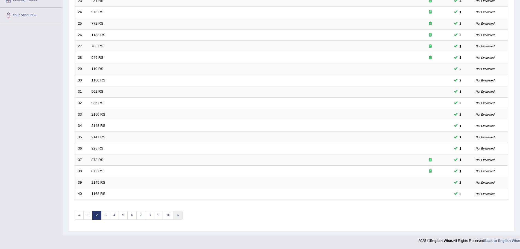
click at [177, 215] on link "»" at bounding box center [178, 215] width 9 height 9
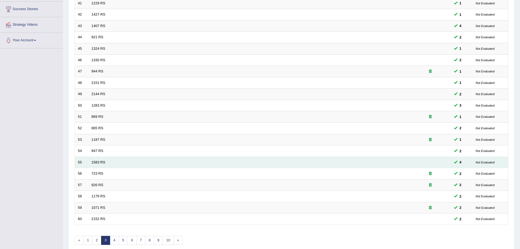
scroll to position [113, 0]
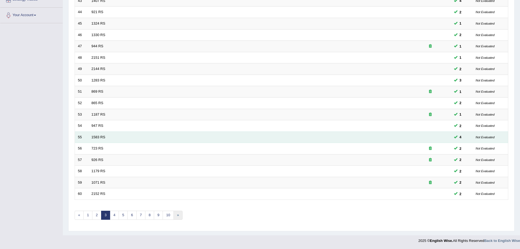
click at [178, 216] on link "»" at bounding box center [178, 215] width 9 height 9
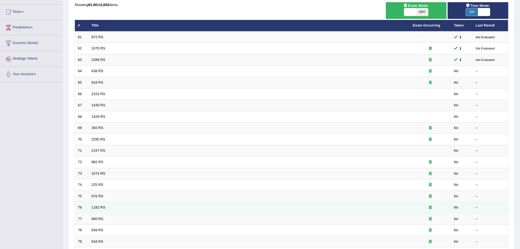
scroll to position [31, 0]
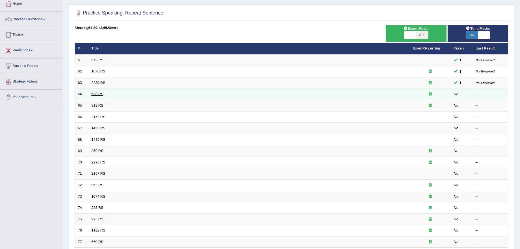
click at [94, 93] on link "638 RS" at bounding box center [98, 94] width 12 height 4
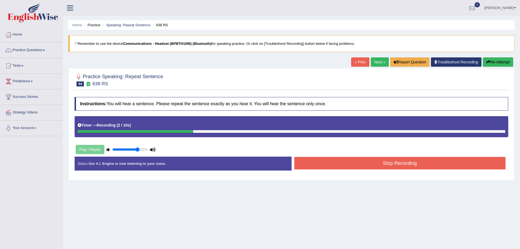
click at [311, 166] on button "Stop Recording" at bounding box center [400, 163] width 212 height 13
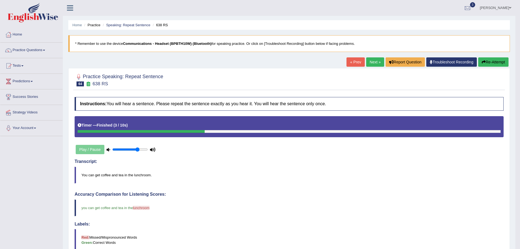
click at [367, 60] on link "Next »" at bounding box center [375, 61] width 18 height 9
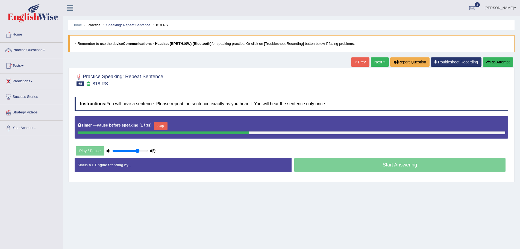
click at [491, 62] on button "Re-Attempt" at bounding box center [498, 61] width 30 height 9
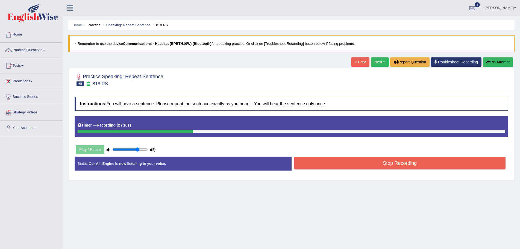
click at [320, 162] on button "Stop Recording" at bounding box center [400, 163] width 212 height 13
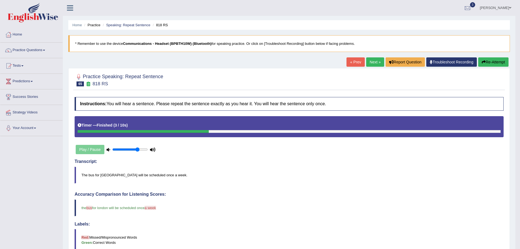
click at [374, 62] on link "Next »" at bounding box center [375, 61] width 18 height 9
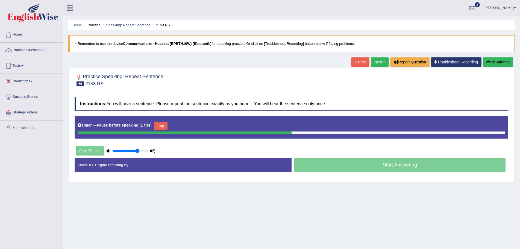
click at [494, 62] on button "Re-Attempt" at bounding box center [498, 61] width 30 height 9
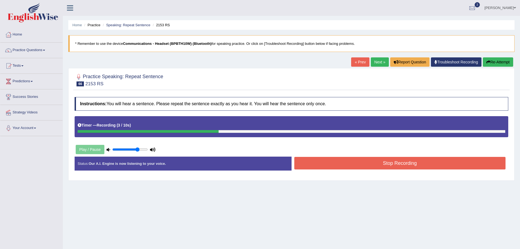
click at [326, 164] on button "Stop Recording" at bounding box center [400, 163] width 212 height 13
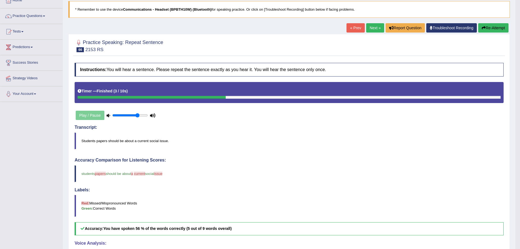
scroll to position [34, 0]
click at [370, 28] on link "Next »" at bounding box center [375, 28] width 18 height 9
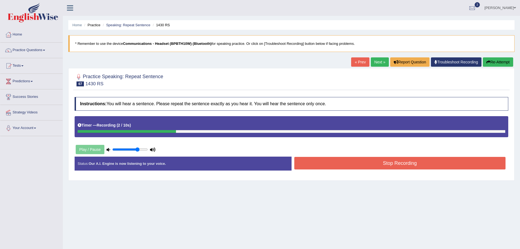
click at [336, 163] on button "Stop Recording" at bounding box center [400, 163] width 212 height 13
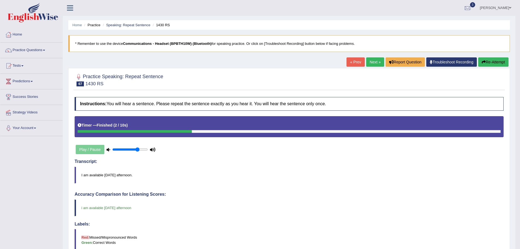
click at [370, 61] on link "Next »" at bounding box center [375, 61] width 18 height 9
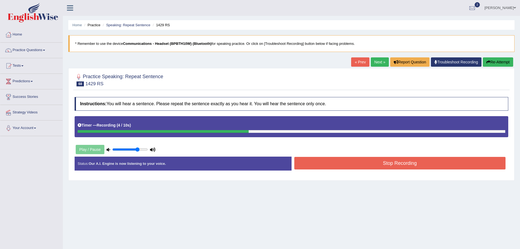
click at [335, 166] on button "Stop Recording" at bounding box center [400, 163] width 212 height 13
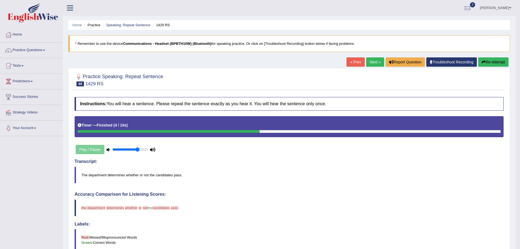
click at [487, 61] on button "Re-Attempt" at bounding box center [493, 61] width 30 height 9
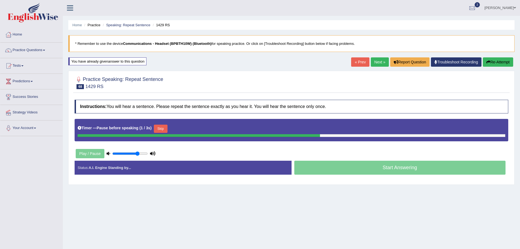
click at [485, 61] on button "Re-Attempt" at bounding box center [498, 61] width 30 height 9
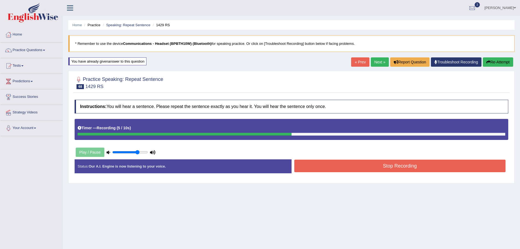
click at [315, 165] on button "Stop Recording" at bounding box center [400, 166] width 212 height 13
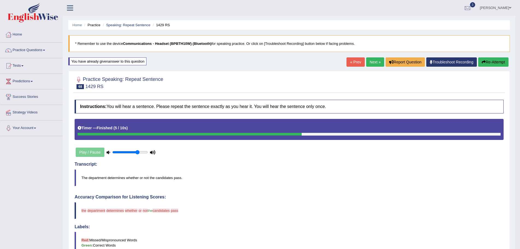
click at [496, 62] on button "Re-Attempt" at bounding box center [493, 61] width 30 height 9
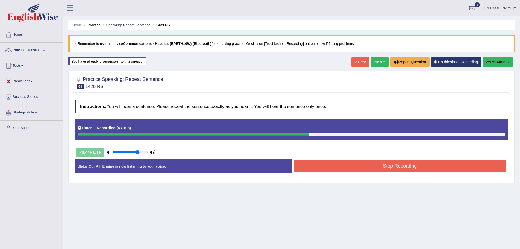
click at [377, 169] on button "Stop Recording" at bounding box center [400, 166] width 212 height 13
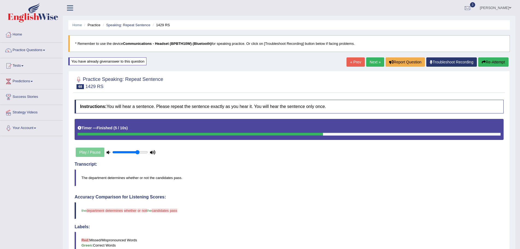
click at [370, 62] on link "Next »" at bounding box center [375, 61] width 18 height 9
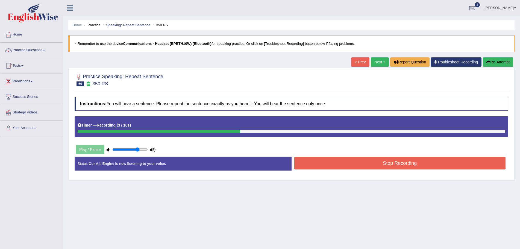
click at [321, 167] on button "Stop Recording" at bounding box center [400, 163] width 212 height 13
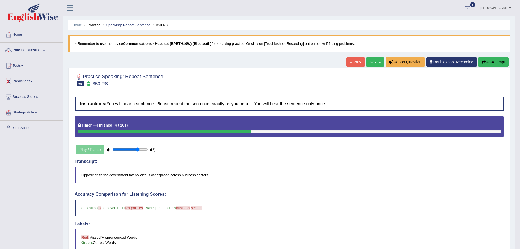
click at [369, 62] on link "Next »" at bounding box center [375, 61] width 18 height 9
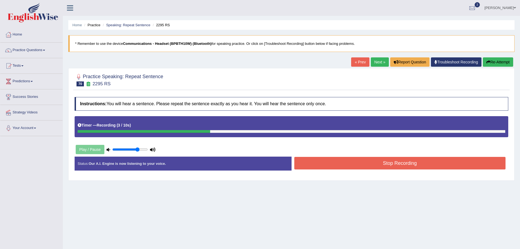
click at [323, 163] on button "Stop Recording" at bounding box center [400, 163] width 212 height 13
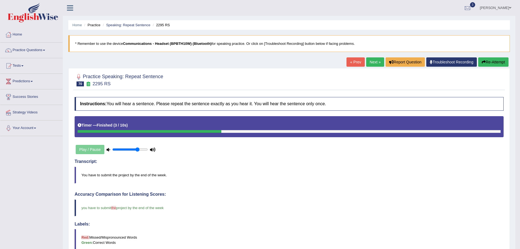
click at [369, 61] on link "Next »" at bounding box center [375, 61] width 18 height 9
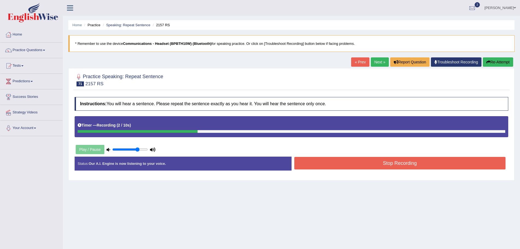
click at [325, 166] on button "Stop Recording" at bounding box center [400, 163] width 212 height 13
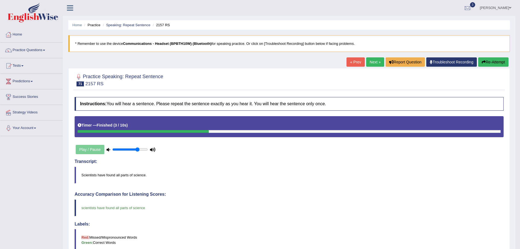
click at [368, 62] on link "Next »" at bounding box center [375, 61] width 18 height 9
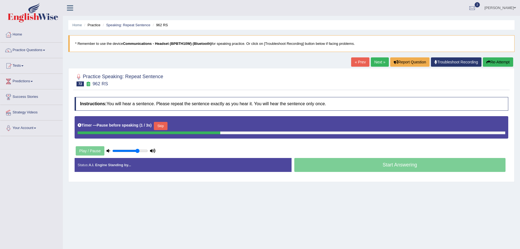
click at [492, 62] on button "Re-Attempt" at bounding box center [498, 61] width 30 height 9
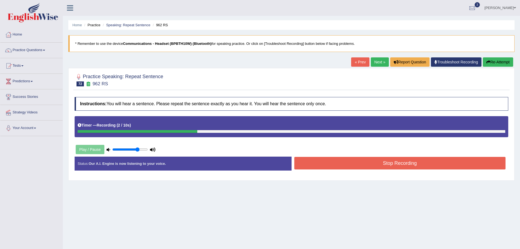
click at [374, 165] on button "Stop Recording" at bounding box center [400, 163] width 212 height 13
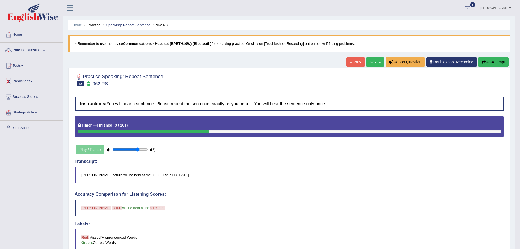
click at [483, 64] on icon "button" at bounding box center [484, 62] width 4 height 4
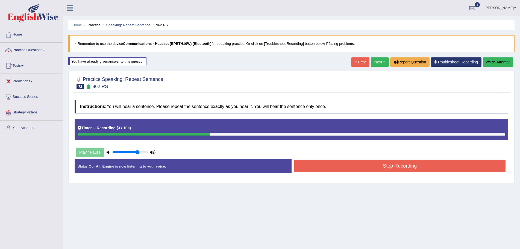
click at [372, 169] on button "Stop Recording" at bounding box center [400, 166] width 212 height 13
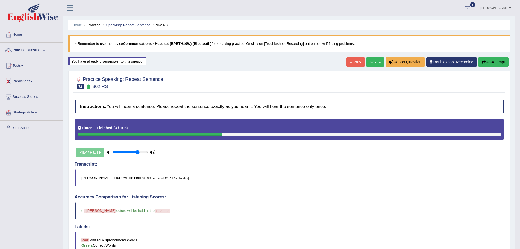
click at [369, 62] on link "Next »" at bounding box center [375, 61] width 18 height 9
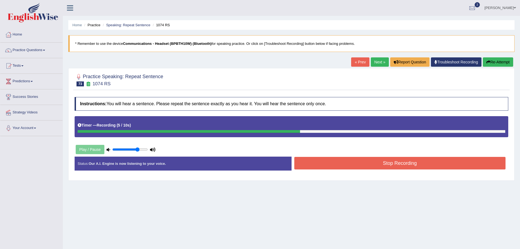
click at [340, 165] on button "Stop Recording" at bounding box center [400, 163] width 212 height 13
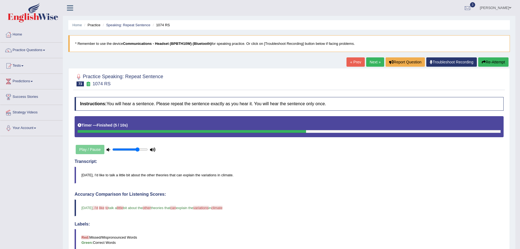
click at [374, 63] on link "Next »" at bounding box center [375, 61] width 18 height 9
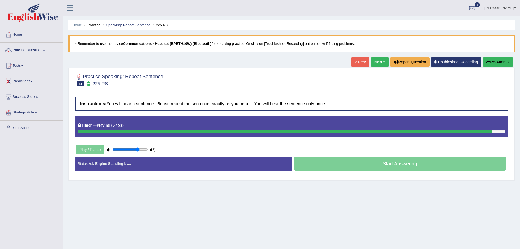
click at [492, 62] on button "Re-Attempt" at bounding box center [498, 61] width 30 height 9
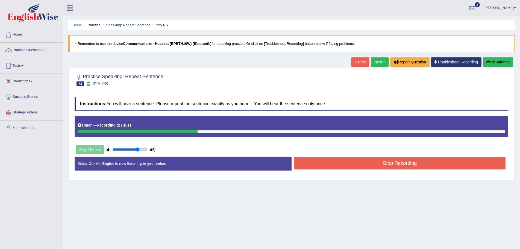
click at [501, 61] on button "Re-Attempt" at bounding box center [498, 61] width 30 height 9
click at [310, 166] on button "Stop Recording" at bounding box center [400, 163] width 212 height 13
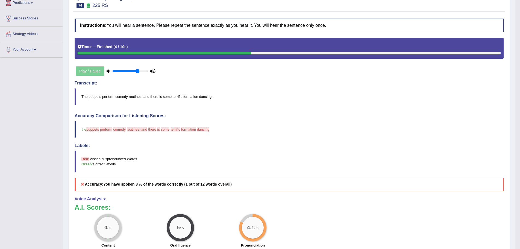
scroll to position [7, 0]
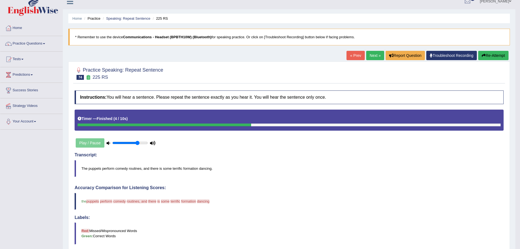
click at [489, 54] on button "Re-Attempt" at bounding box center [493, 55] width 30 height 9
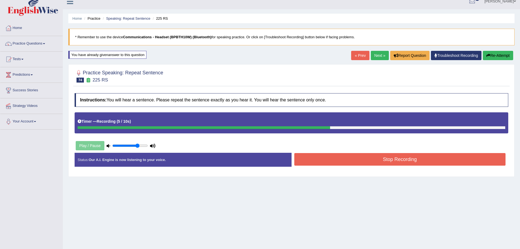
click at [498, 56] on button "Re-Attempt" at bounding box center [498, 55] width 30 height 9
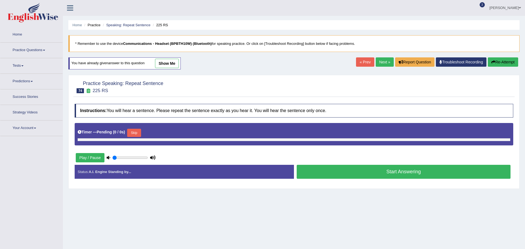
type input "0.75"
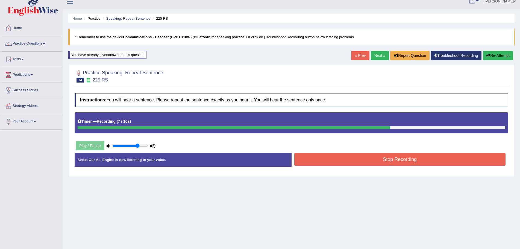
click at [367, 156] on button "Stop Recording" at bounding box center [400, 159] width 212 height 13
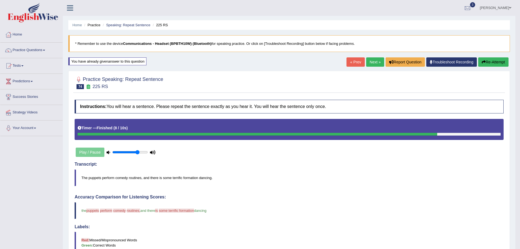
click at [500, 61] on button "Re-Attempt" at bounding box center [493, 61] width 30 height 9
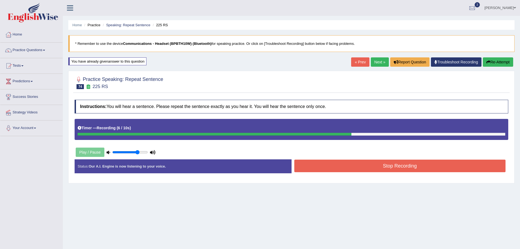
click at [391, 168] on button "Stop Recording" at bounding box center [400, 166] width 212 height 13
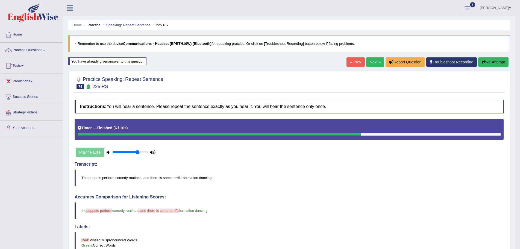
click at [372, 61] on link "Next »" at bounding box center [375, 61] width 18 height 9
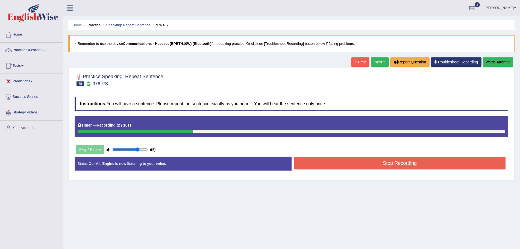
click at [301, 164] on button "Stop Recording" at bounding box center [400, 163] width 212 height 13
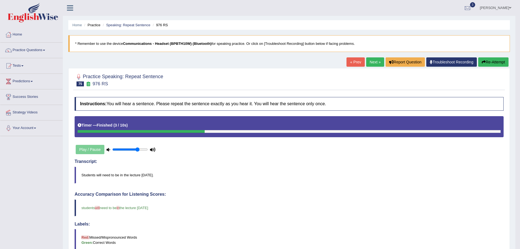
click at [368, 62] on link "Next »" at bounding box center [375, 61] width 18 height 9
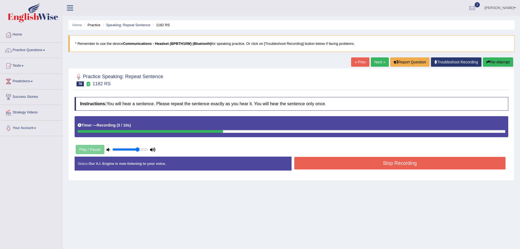
click at [332, 162] on button "Stop Recording" at bounding box center [400, 163] width 212 height 13
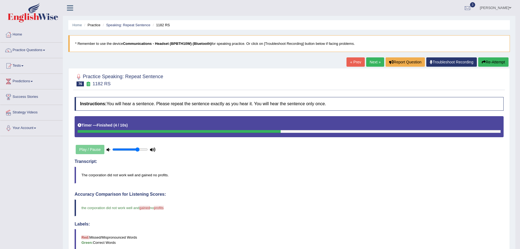
click at [370, 62] on link "Next »" at bounding box center [375, 61] width 18 height 9
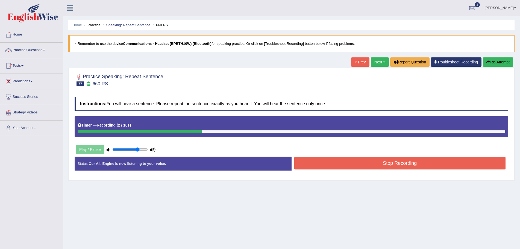
click at [341, 166] on button "Stop Recording" at bounding box center [400, 163] width 212 height 13
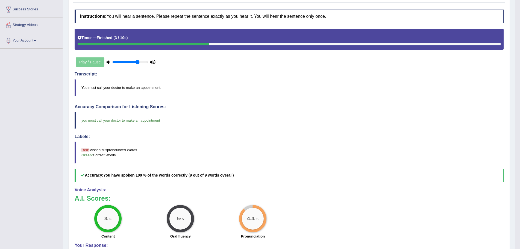
scroll to position [7, 0]
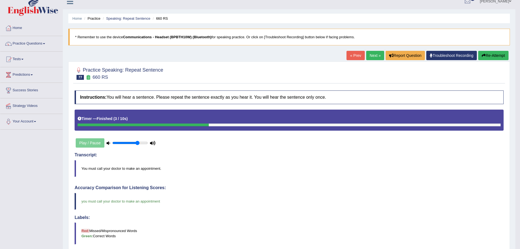
click at [371, 55] on link "Next »" at bounding box center [375, 55] width 18 height 9
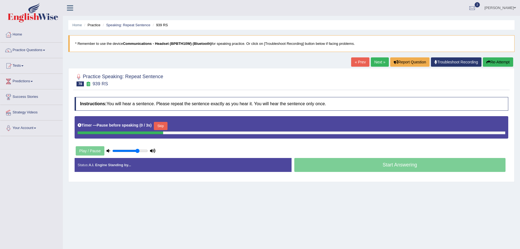
click at [492, 62] on button "Re-Attempt" at bounding box center [498, 61] width 30 height 9
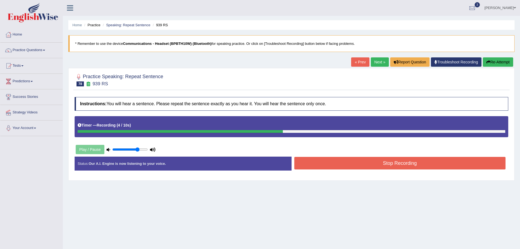
click at [492, 61] on button "Re-Attempt" at bounding box center [498, 61] width 30 height 9
click at [306, 166] on button "Stop Recording" at bounding box center [400, 163] width 212 height 13
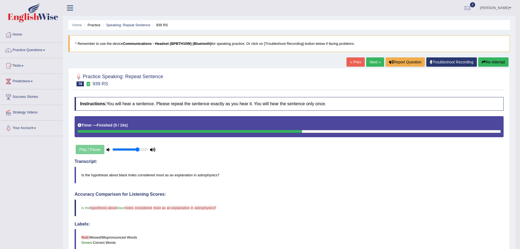
click at [485, 61] on button "Re-Attempt" at bounding box center [493, 61] width 30 height 9
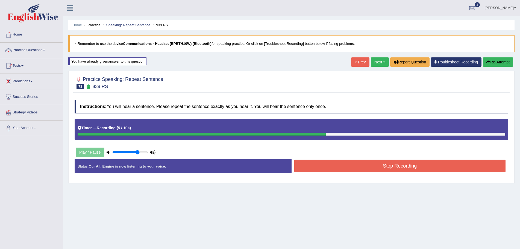
click at [304, 166] on button "Stop Recording" at bounding box center [400, 166] width 212 height 13
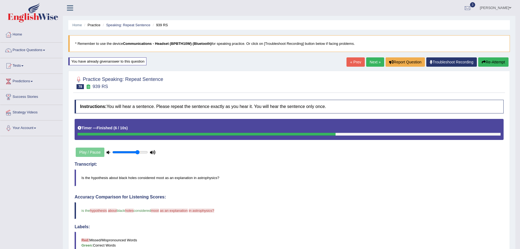
click at [373, 62] on link "Next »" at bounding box center [375, 61] width 18 height 9
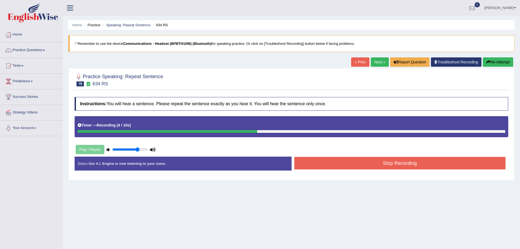
click at [497, 62] on button "Re-Attempt" at bounding box center [498, 61] width 30 height 9
click at [330, 167] on button "Stop Recording" at bounding box center [400, 163] width 212 height 13
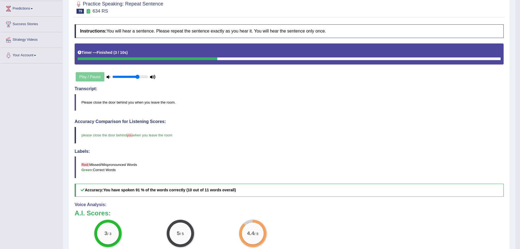
scroll to position [7, 0]
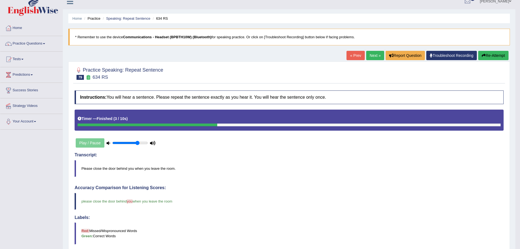
click at [369, 54] on link "Next »" at bounding box center [375, 55] width 18 height 9
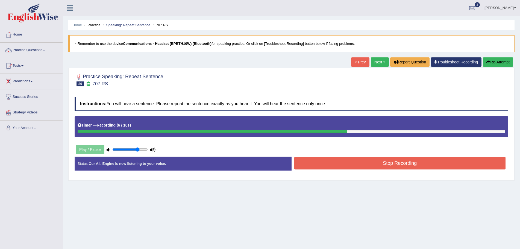
click at [395, 162] on button "Stop Recording" at bounding box center [400, 163] width 212 height 13
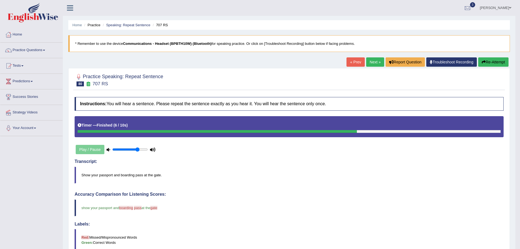
click at [499, 61] on button "Re-Attempt" at bounding box center [493, 61] width 30 height 9
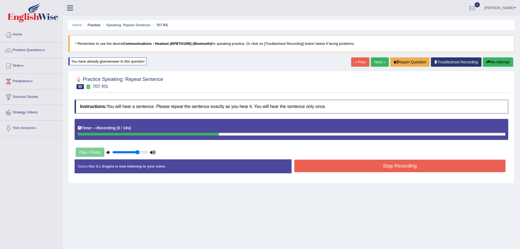
click at [343, 165] on button "Stop Recording" at bounding box center [400, 166] width 212 height 13
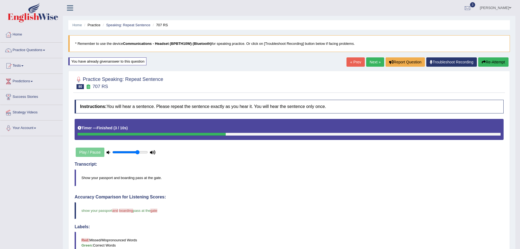
click at [373, 60] on link "Next »" at bounding box center [375, 61] width 18 height 9
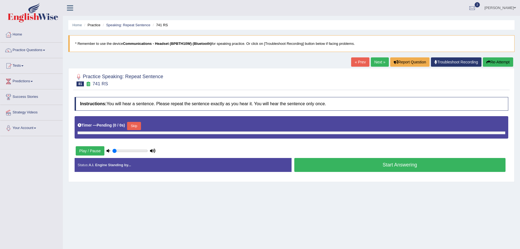
type input "0.75"
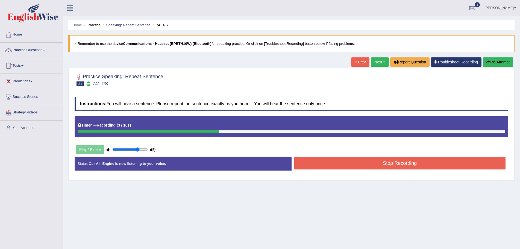
click at [304, 165] on button "Stop Recording" at bounding box center [400, 163] width 212 height 13
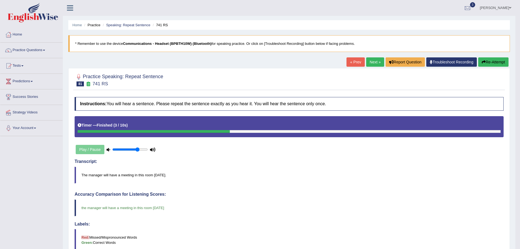
click at [369, 62] on link "Next »" at bounding box center [375, 61] width 18 height 9
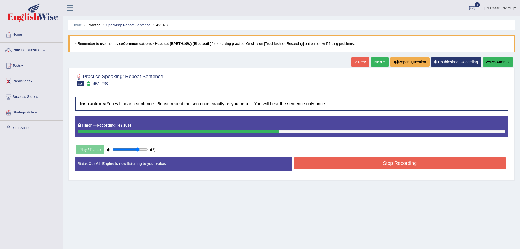
click at [358, 166] on button "Stop Recording" at bounding box center [400, 163] width 212 height 13
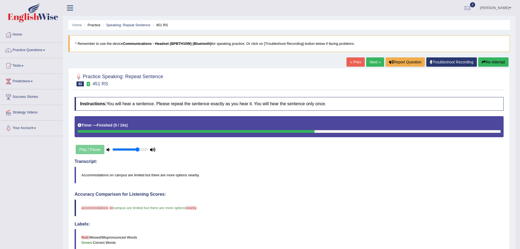
click at [369, 62] on link "Next »" at bounding box center [375, 61] width 18 height 9
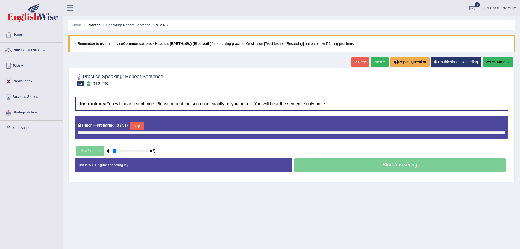
type input "0.75"
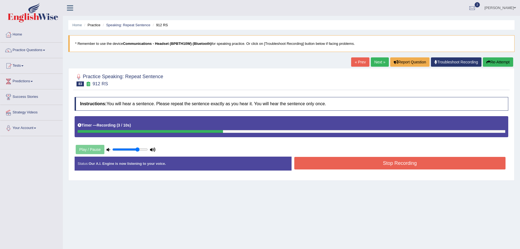
click at [296, 161] on button "Stop Recording" at bounding box center [400, 163] width 212 height 13
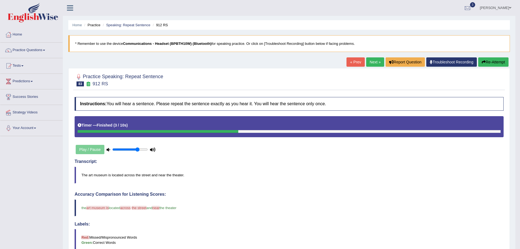
click at [496, 61] on button "Re-Attempt" at bounding box center [493, 61] width 30 height 9
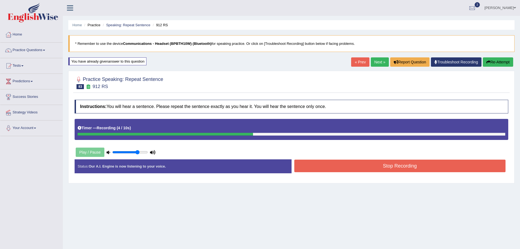
click at [307, 163] on button "Stop Recording" at bounding box center [400, 166] width 212 height 13
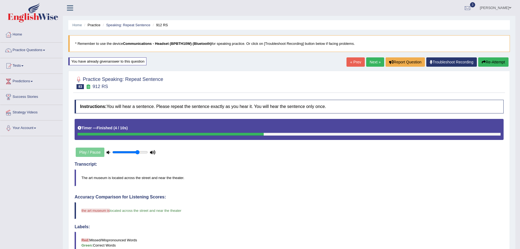
click at [370, 62] on link "Next »" at bounding box center [375, 61] width 18 height 9
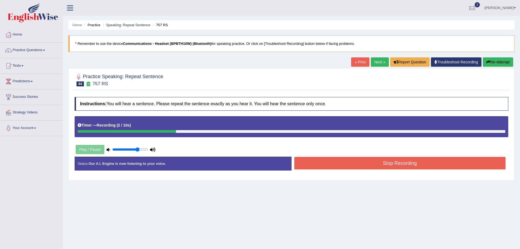
click at [368, 164] on button "Stop Recording" at bounding box center [400, 163] width 212 height 13
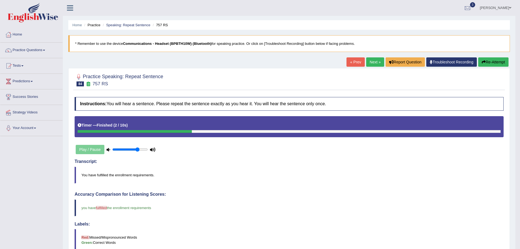
click at [488, 60] on button "Re-Attempt" at bounding box center [493, 61] width 30 height 9
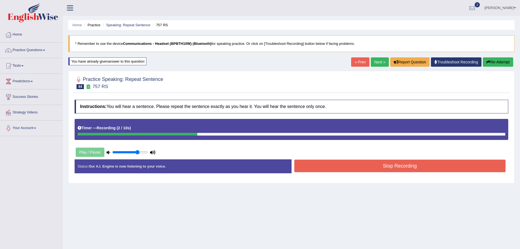
click at [360, 169] on button "Stop Recording" at bounding box center [400, 166] width 212 height 13
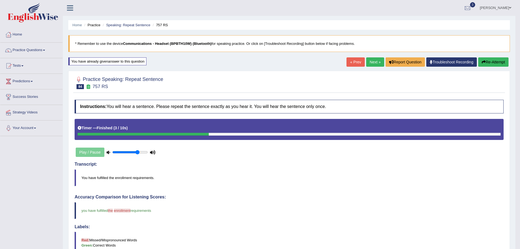
click at [494, 63] on button "Re-Attempt" at bounding box center [493, 61] width 30 height 9
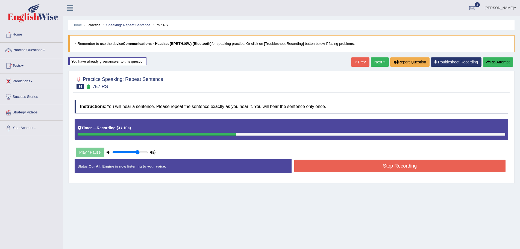
click at [354, 165] on button "Stop Recording" at bounding box center [400, 166] width 212 height 13
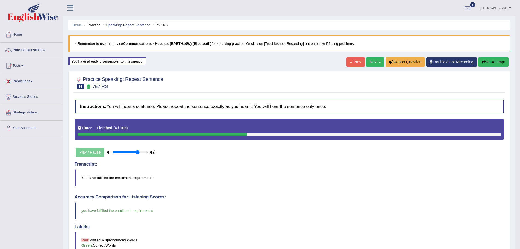
click at [372, 60] on link "Next »" at bounding box center [375, 61] width 18 height 9
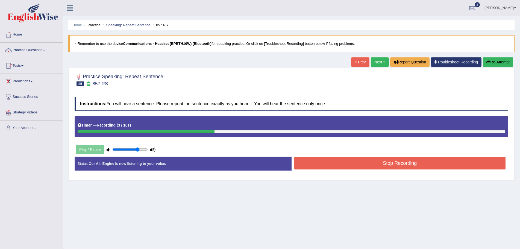
click at [356, 165] on button "Stop Recording" at bounding box center [400, 163] width 212 height 13
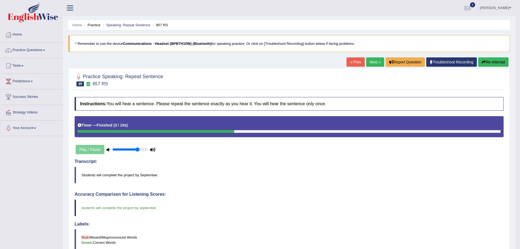
click at [373, 62] on link "Next »" at bounding box center [375, 61] width 18 height 9
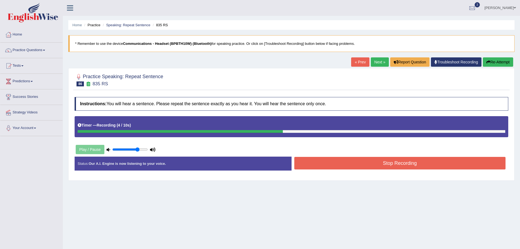
click at [389, 165] on button "Stop Recording" at bounding box center [400, 163] width 212 height 13
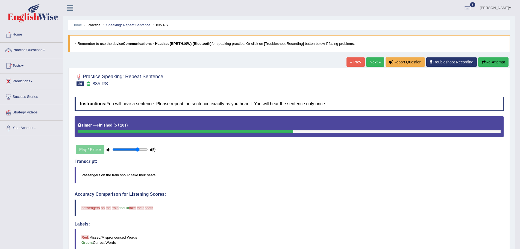
click at [494, 61] on button "Re-Attempt" at bounding box center [493, 61] width 30 height 9
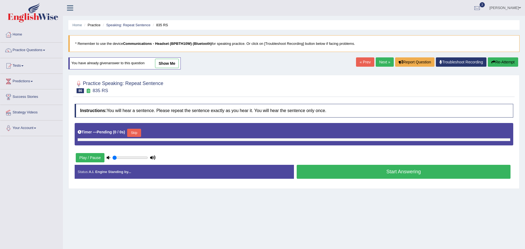
type input "0.75"
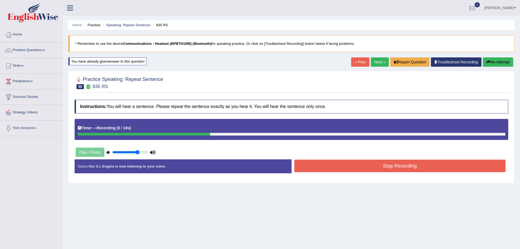
click at [352, 165] on button "Stop Recording" at bounding box center [400, 166] width 212 height 13
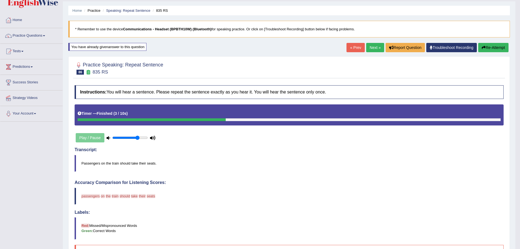
scroll to position [9, 0]
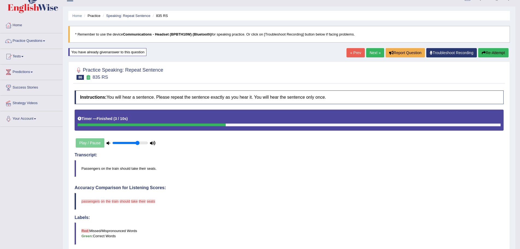
click at [368, 52] on link "Next »" at bounding box center [375, 52] width 18 height 9
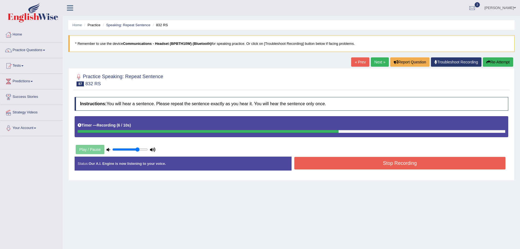
click at [336, 164] on button "Stop Recording" at bounding box center [400, 163] width 212 height 13
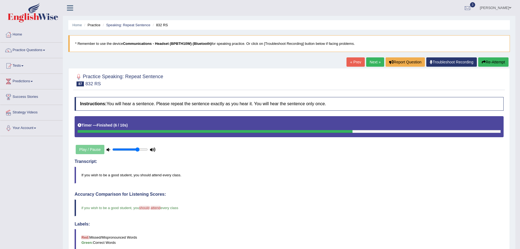
click at [367, 61] on link "Next »" at bounding box center [375, 61] width 18 height 9
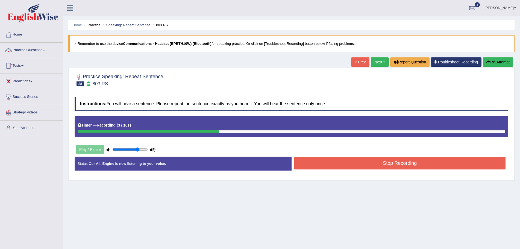
click at [325, 165] on button "Stop Recording" at bounding box center [400, 163] width 212 height 13
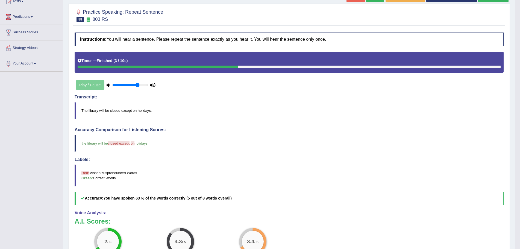
scroll to position [55, 0]
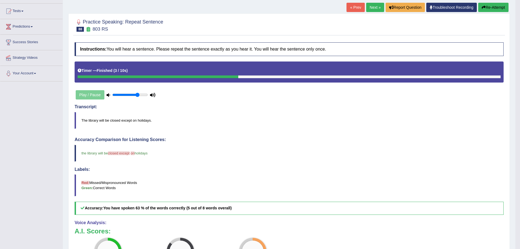
click at [486, 6] on button "Re-Attempt" at bounding box center [493, 7] width 30 height 9
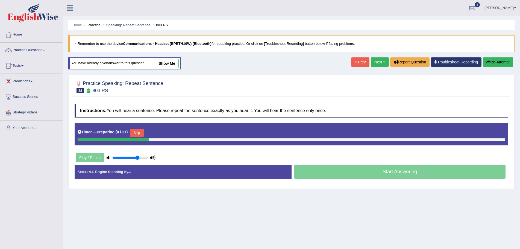
scroll to position [38, 0]
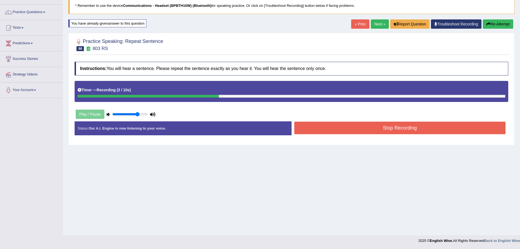
click at [400, 125] on button "Stop Recording" at bounding box center [400, 128] width 212 height 13
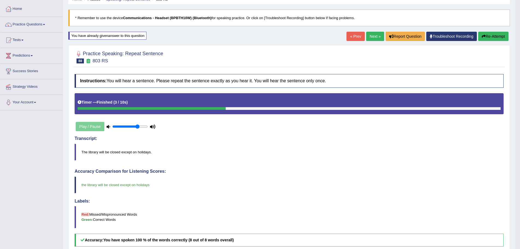
scroll to position [0, 0]
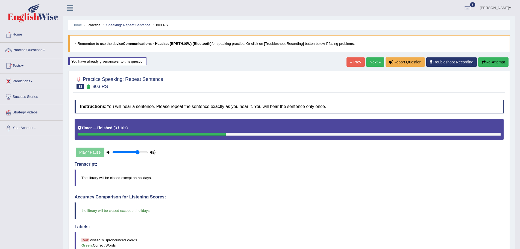
click at [367, 61] on link "Next »" at bounding box center [375, 61] width 18 height 9
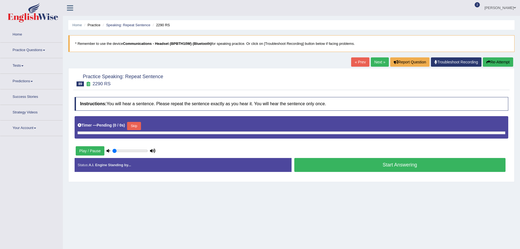
type input "0.75"
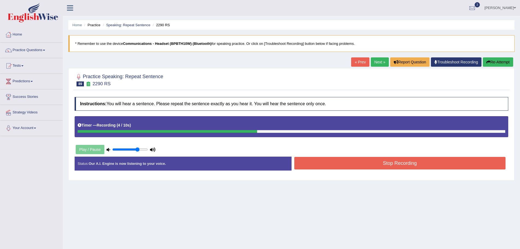
click at [359, 160] on button "Stop Recording" at bounding box center [400, 163] width 212 height 13
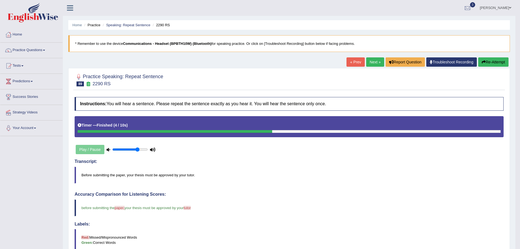
click at [371, 62] on link "Next »" at bounding box center [375, 61] width 18 height 9
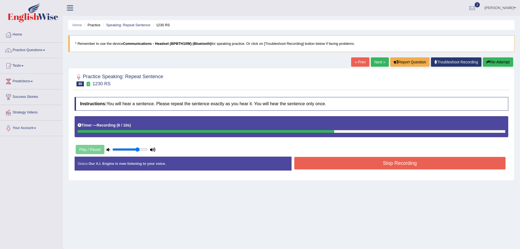
click at [341, 163] on button "Stop Recording" at bounding box center [400, 163] width 212 height 13
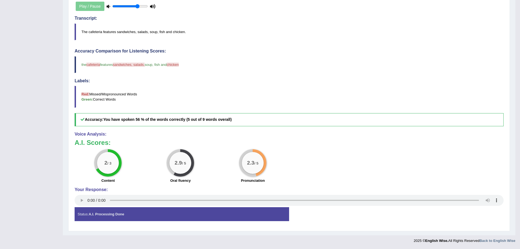
scroll to position [34, 0]
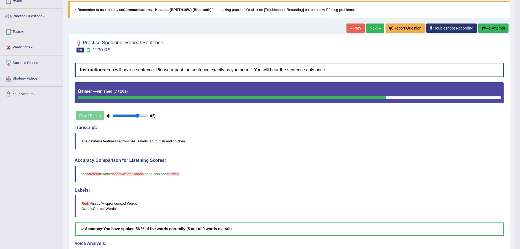
click at [493, 28] on button "Re-Attempt" at bounding box center [493, 28] width 30 height 9
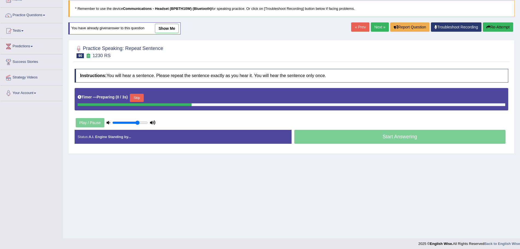
scroll to position [34, 0]
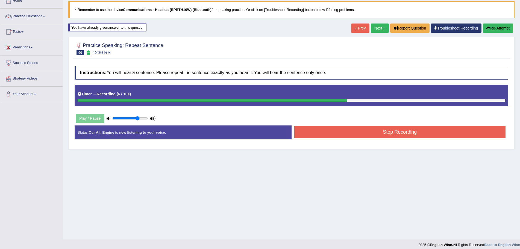
click at [352, 130] on button "Stop Recording" at bounding box center [400, 132] width 212 height 13
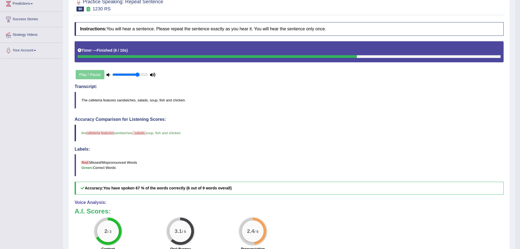
scroll to position [0, 0]
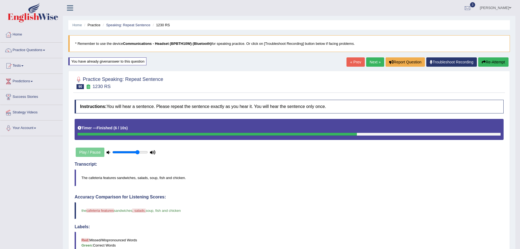
click at [490, 60] on button "Re-Attempt" at bounding box center [493, 61] width 30 height 9
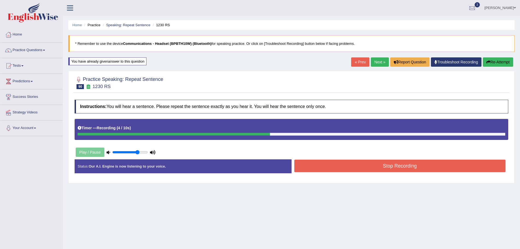
drag, startPoint x: 254, startPoint y: 58, endPoint x: 253, endPoint y: 79, distance: 20.5
click at [327, 171] on button "Stop Recording" at bounding box center [400, 166] width 212 height 13
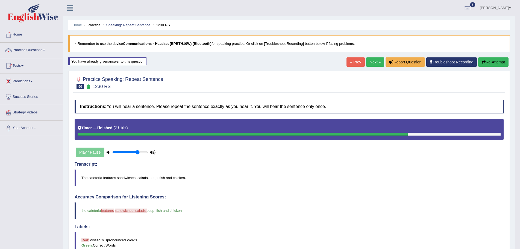
click at [498, 62] on button "Re-Attempt" at bounding box center [493, 61] width 30 height 9
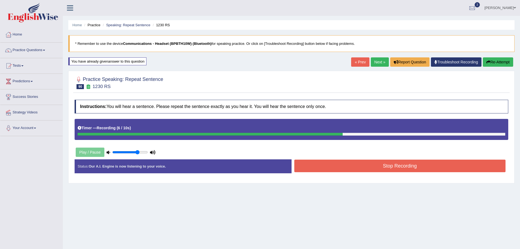
click at [347, 165] on button "Stop Recording" at bounding box center [400, 166] width 212 height 13
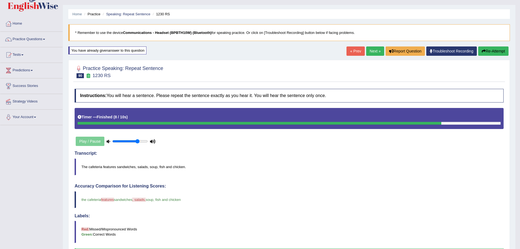
scroll to position [9, 0]
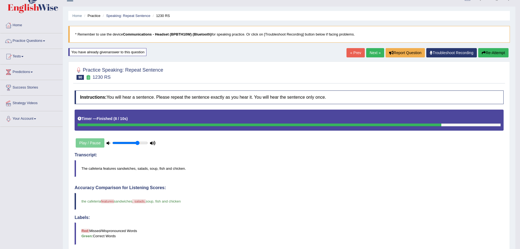
click at [486, 52] on button "Re-Attempt" at bounding box center [493, 52] width 30 height 9
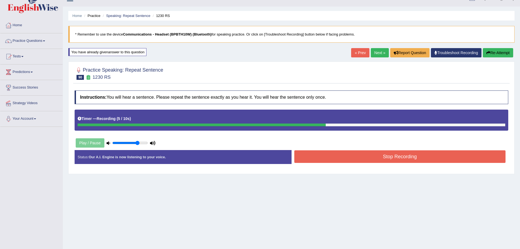
click at [389, 160] on button "Stop Recording" at bounding box center [400, 156] width 212 height 13
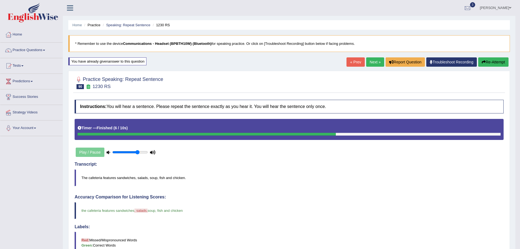
click at [495, 63] on button "Re-Attempt" at bounding box center [493, 61] width 30 height 9
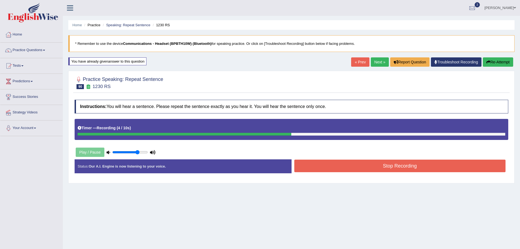
click at [385, 168] on button "Stop Recording" at bounding box center [400, 166] width 212 height 13
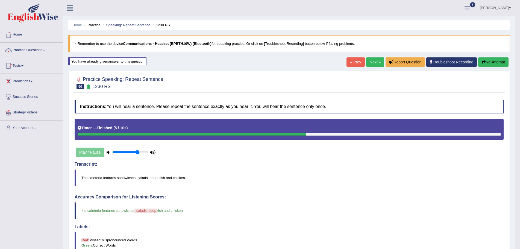
click at [484, 61] on icon "button" at bounding box center [484, 62] width 4 height 4
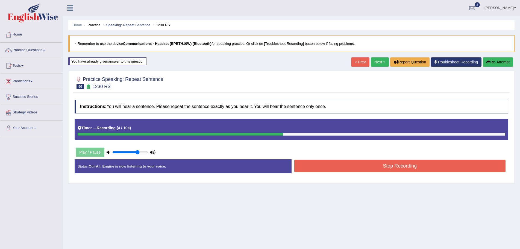
click at [380, 166] on button "Stop Recording" at bounding box center [400, 166] width 212 height 13
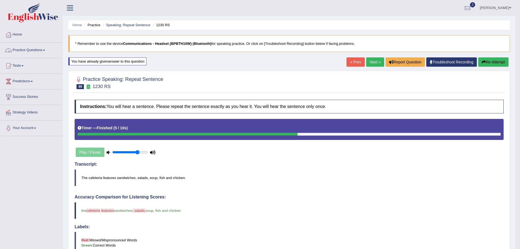
click at [46, 49] on link "Practice Questions" at bounding box center [31, 50] width 62 height 14
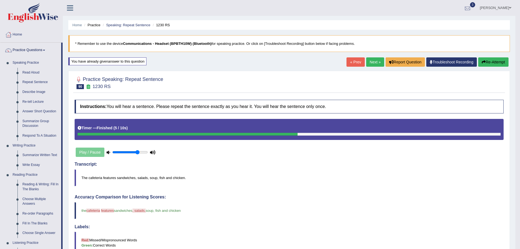
click at [472, 4] on div at bounding box center [468, 8] width 8 height 8
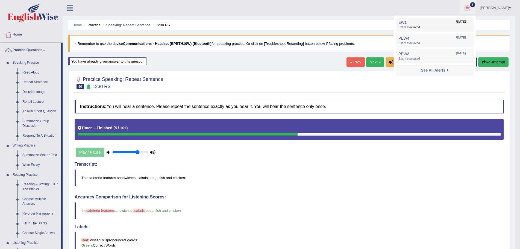
click at [404, 22] on span "EW1" at bounding box center [402, 22] width 8 height 4
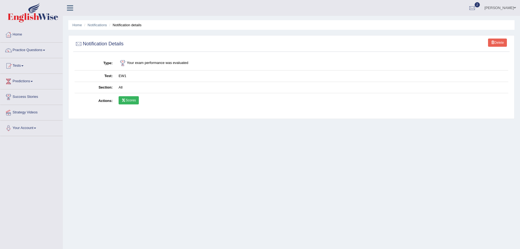
click at [133, 101] on link "Scores" at bounding box center [129, 100] width 20 height 8
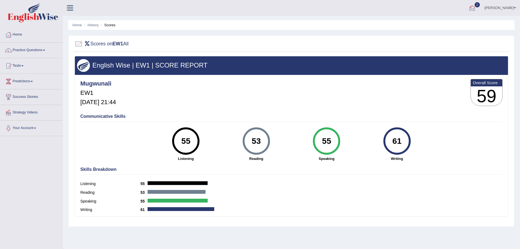
click at [480, 5] on span "2" at bounding box center [477, 4] width 5 height 5
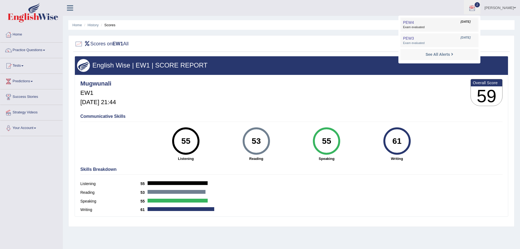
click at [435, 27] on span "Exam evaluated" at bounding box center [439, 27] width 73 height 4
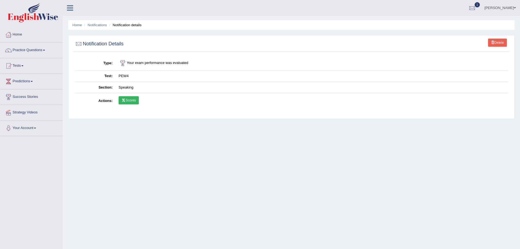
click at [128, 100] on link "Scores" at bounding box center [129, 100] width 20 height 8
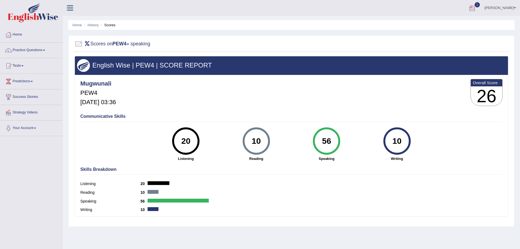
click at [476, 5] on div at bounding box center [472, 8] width 8 height 8
click at [435, 28] on span "Exam evaluated" at bounding box center [439, 27] width 73 height 4
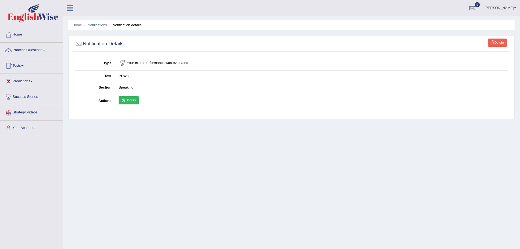
click at [134, 100] on link "Scores" at bounding box center [129, 100] width 20 height 8
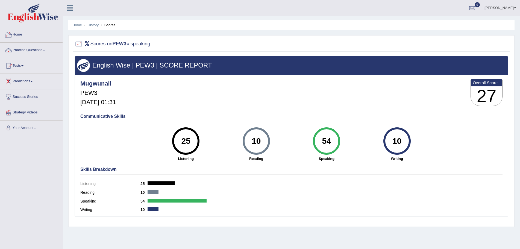
click at [19, 35] on link "Home" at bounding box center [31, 34] width 62 height 14
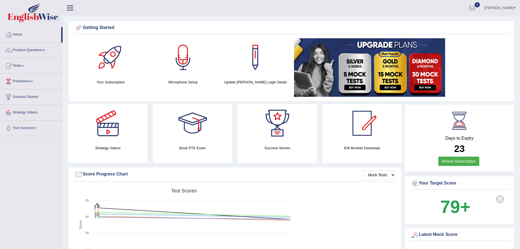
click at [514, 7] on span at bounding box center [515, 8] width 2 height 4
click at [473, 71] on link "Log out" at bounding box center [490, 71] width 59 height 13
